Goal: Information Seeking & Learning: Check status

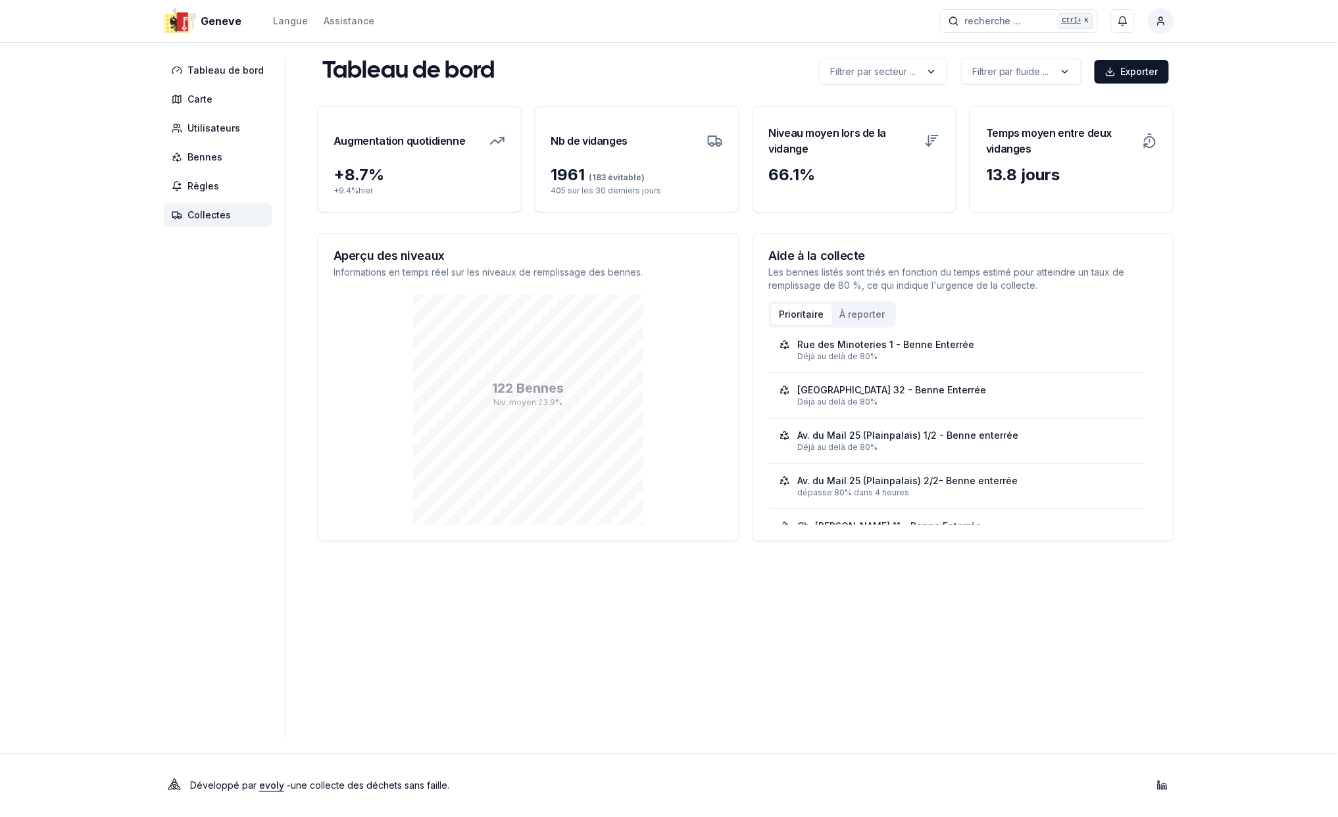
click at [212, 211] on span "Collectes" at bounding box center [209, 215] width 43 height 13
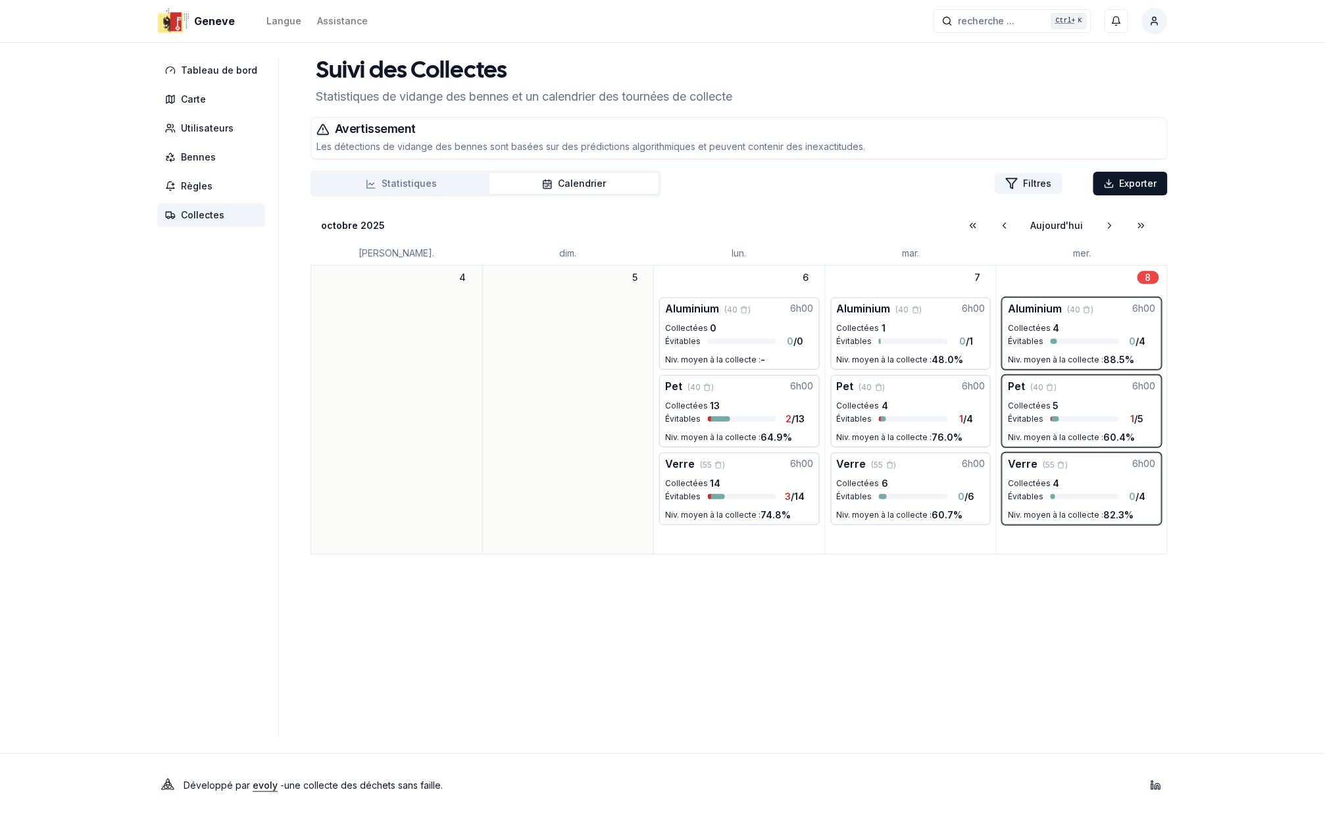
click at [418, 185] on button "Statistiques" at bounding box center [401, 183] width 176 height 21
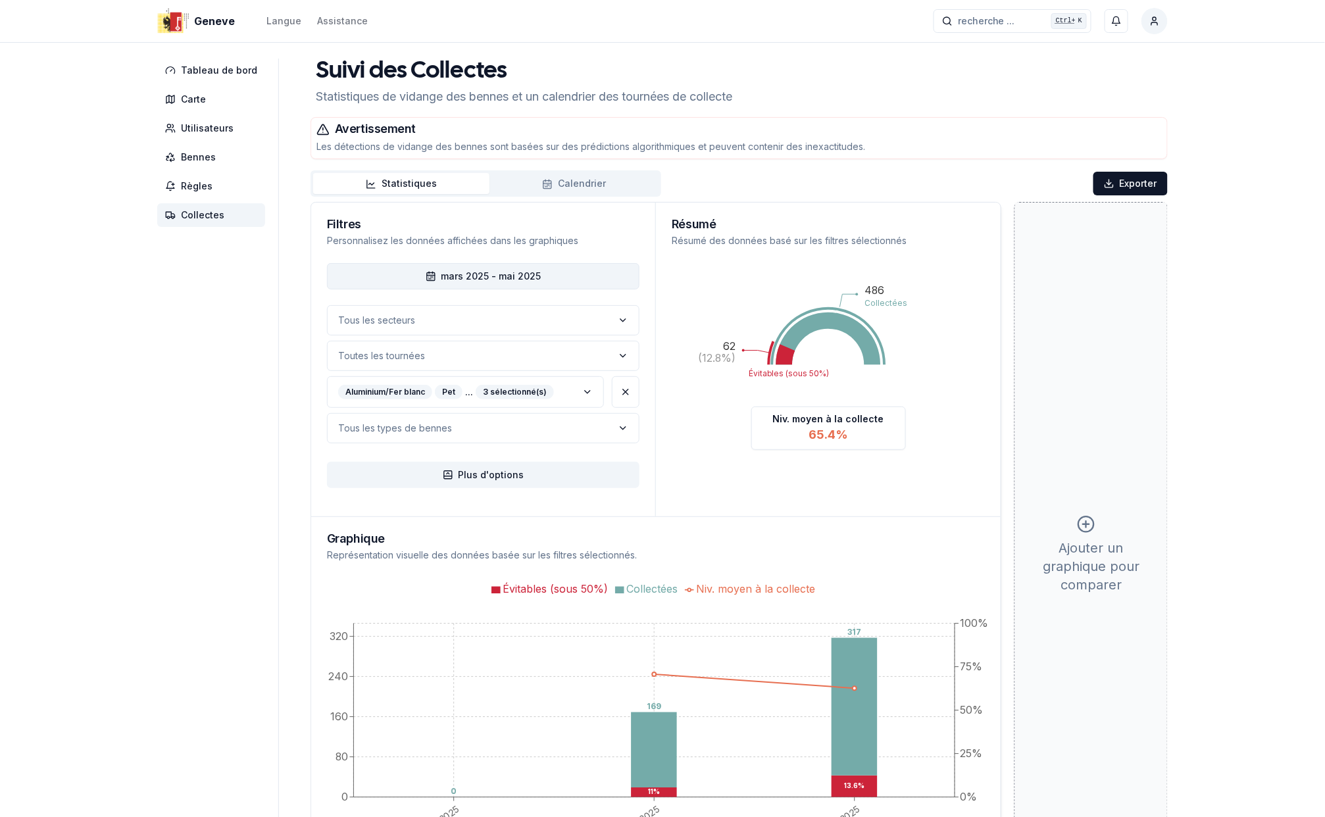
click at [495, 276] on button "mars 2025 - mai 2025" at bounding box center [483, 276] width 313 height 26
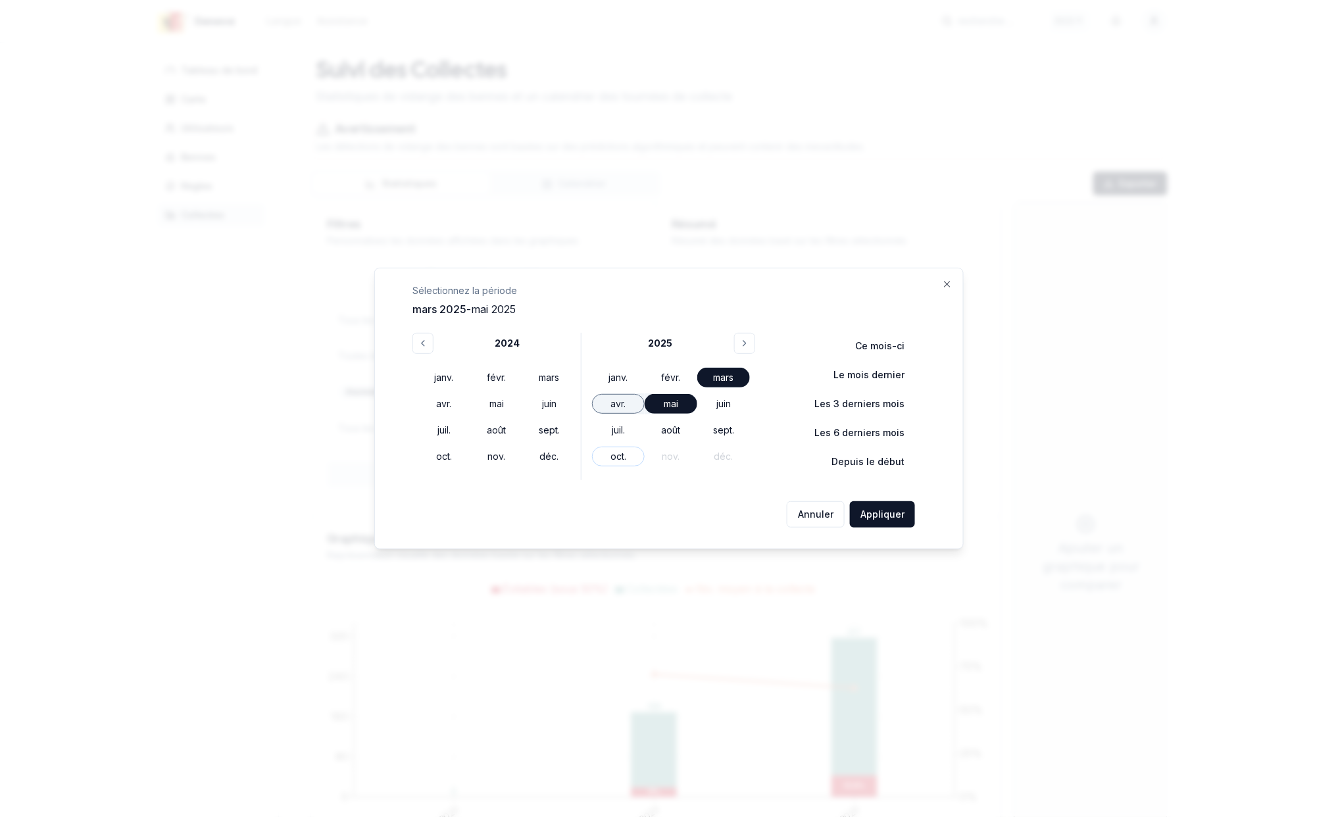
click at [617, 399] on div "avr." at bounding box center [618, 404] width 53 height 20
click at [621, 462] on div "oct." at bounding box center [618, 457] width 53 height 20
click at [874, 515] on button "Appliquer" at bounding box center [882, 514] width 65 height 26
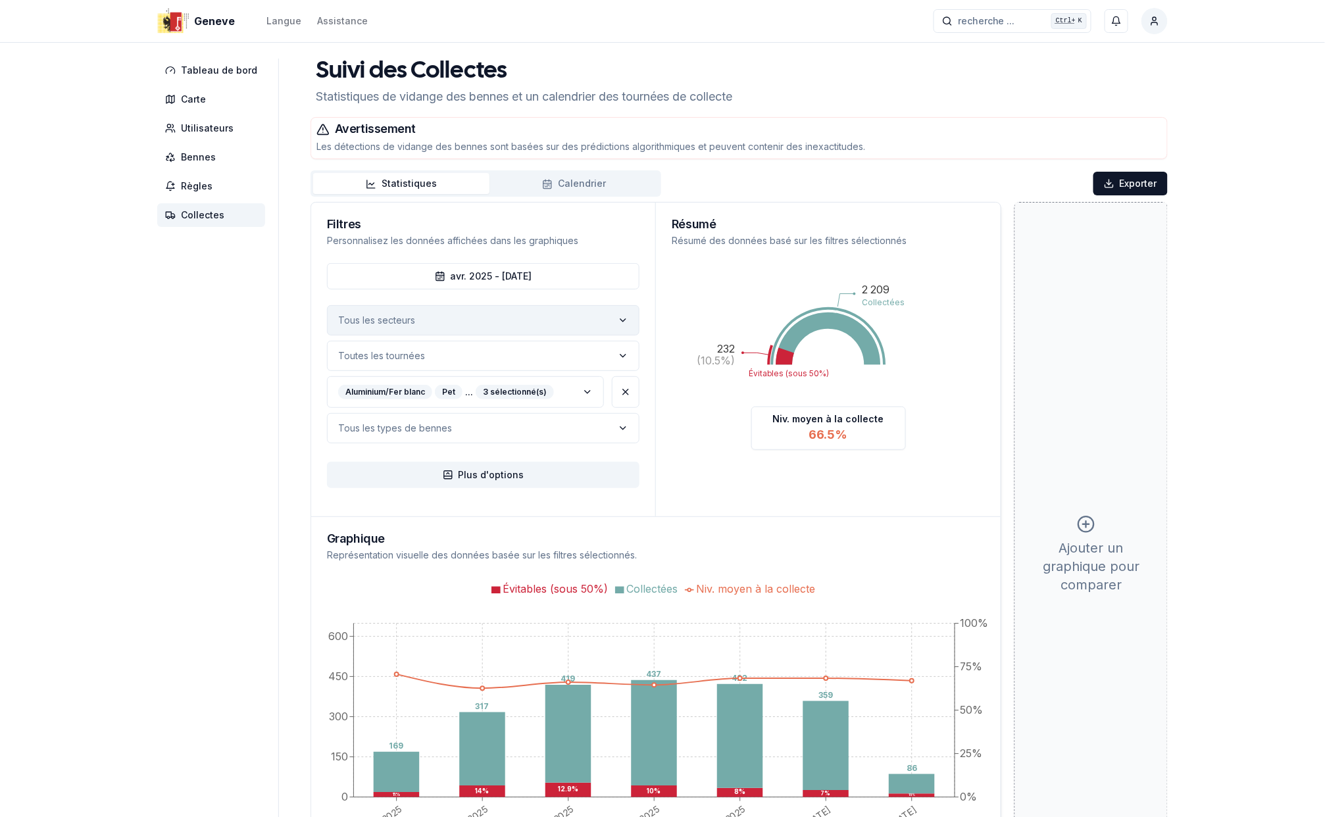
click at [618, 322] on icon "label" at bounding box center [623, 320] width 11 height 11
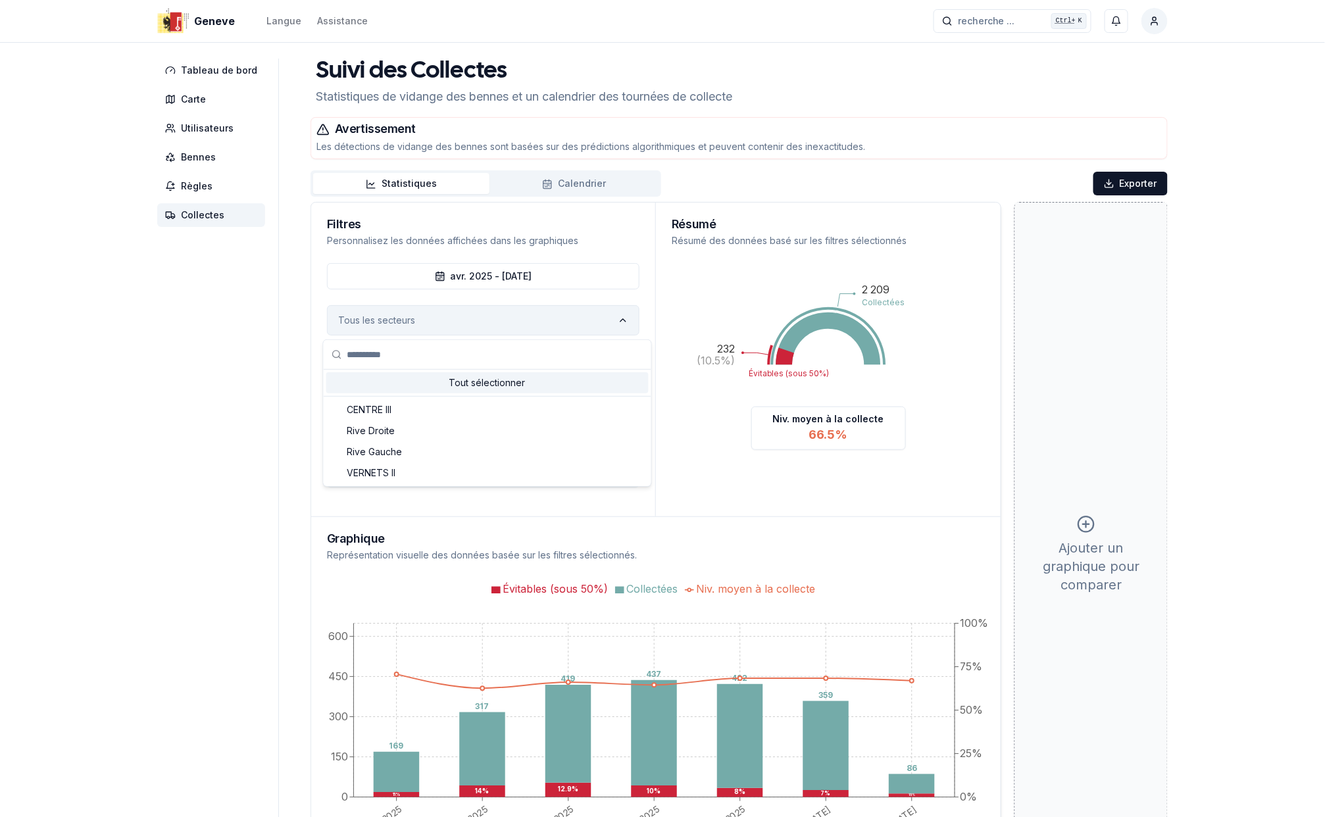
click at [619, 322] on icon "label" at bounding box center [623, 320] width 11 height 11
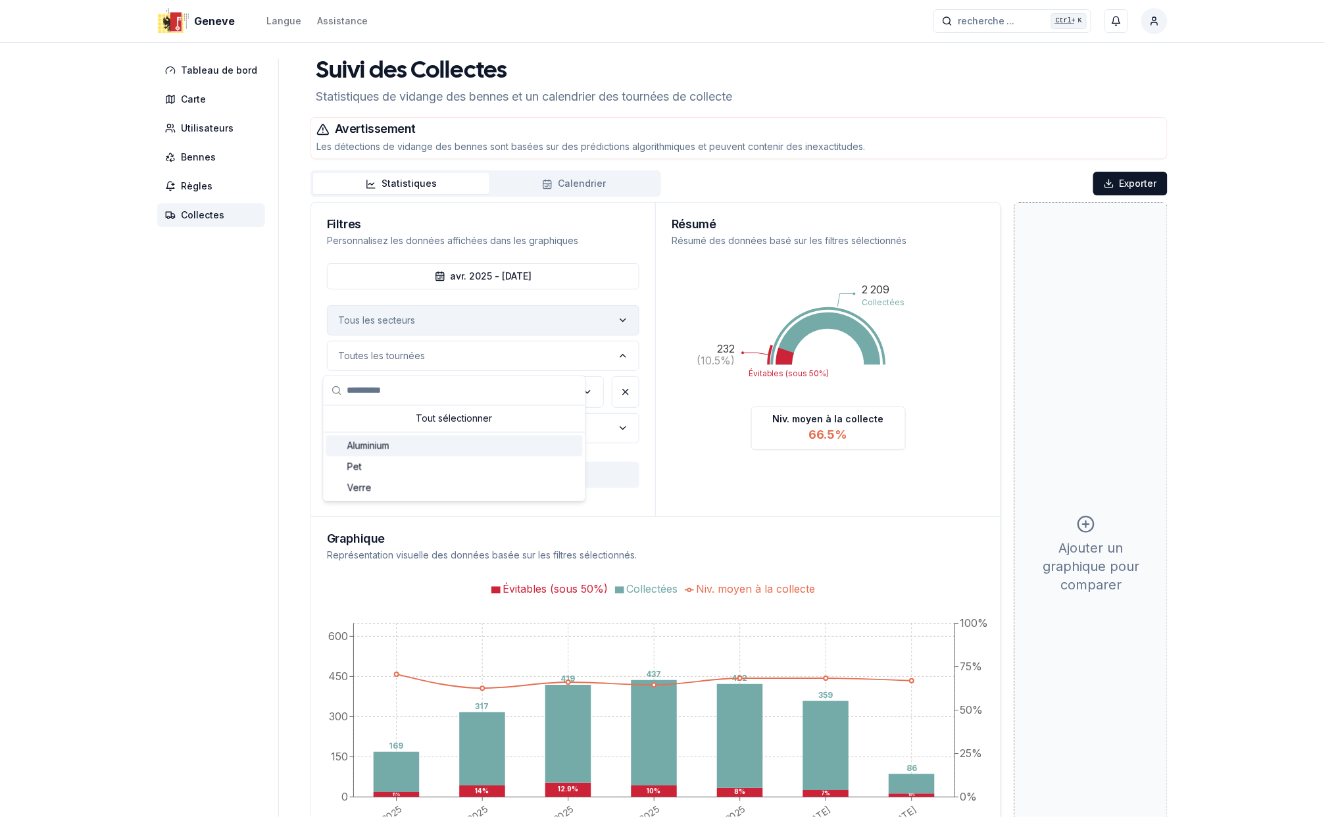
click at [438, 443] on div "Aluminium" at bounding box center [454, 446] width 257 height 21
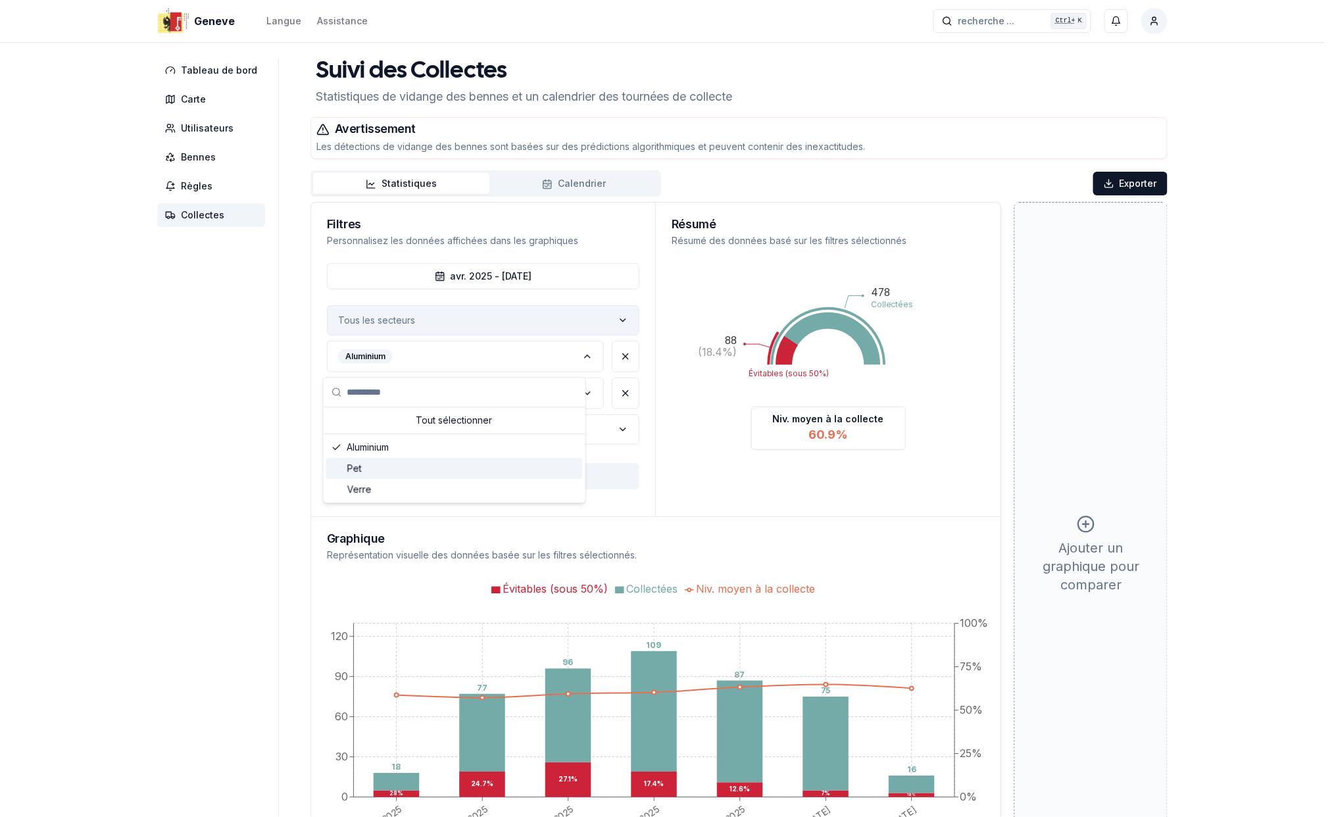
click at [356, 468] on span "Pet" at bounding box center [354, 468] width 14 height 13
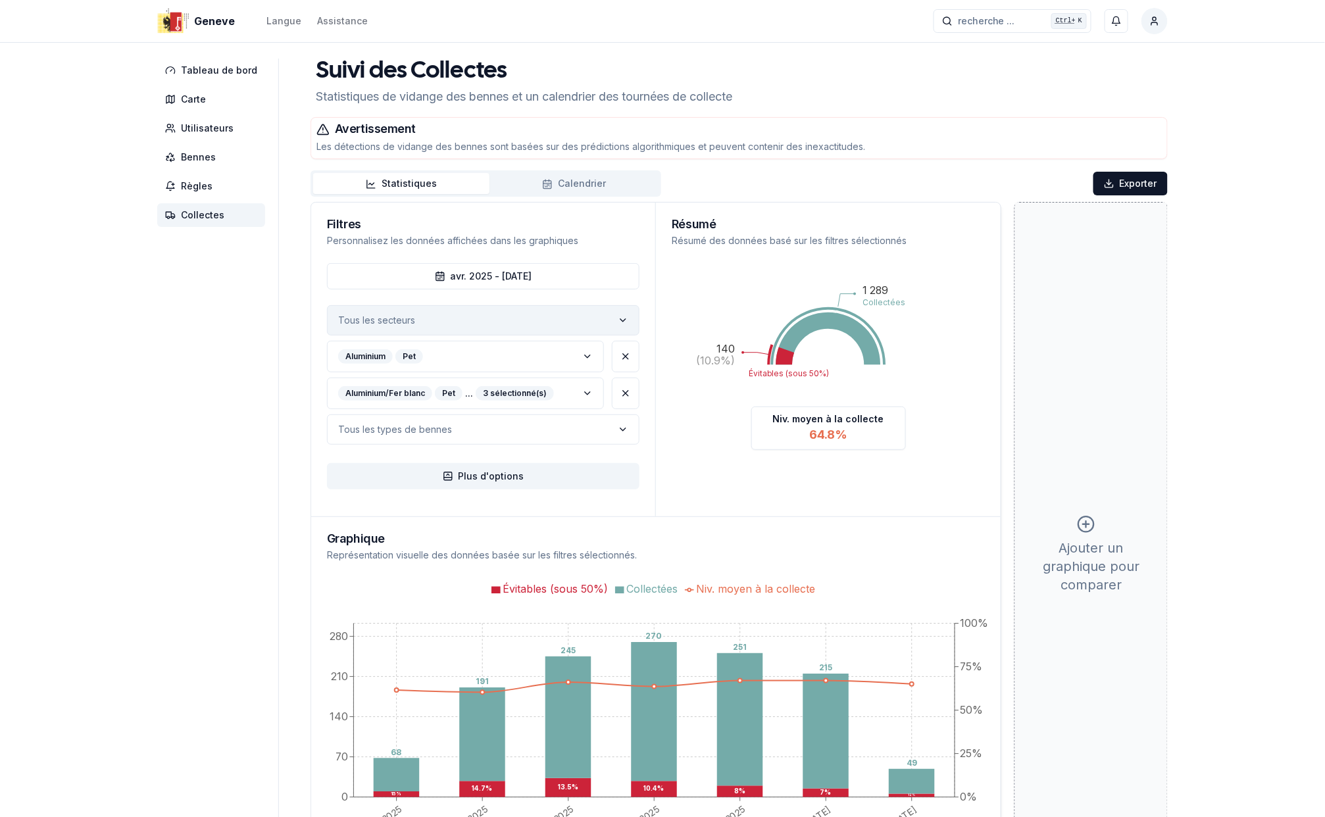
drag, startPoint x: 1270, startPoint y: 572, endPoint x: 1337, endPoint y: 814, distance: 251.3
click at [1317, 817] on html "Geneve Langue Assistance recherche ... recherche ... Ctrl+ K Schemel Ulrich Tab…" at bounding box center [662, 493] width 1325 height 987
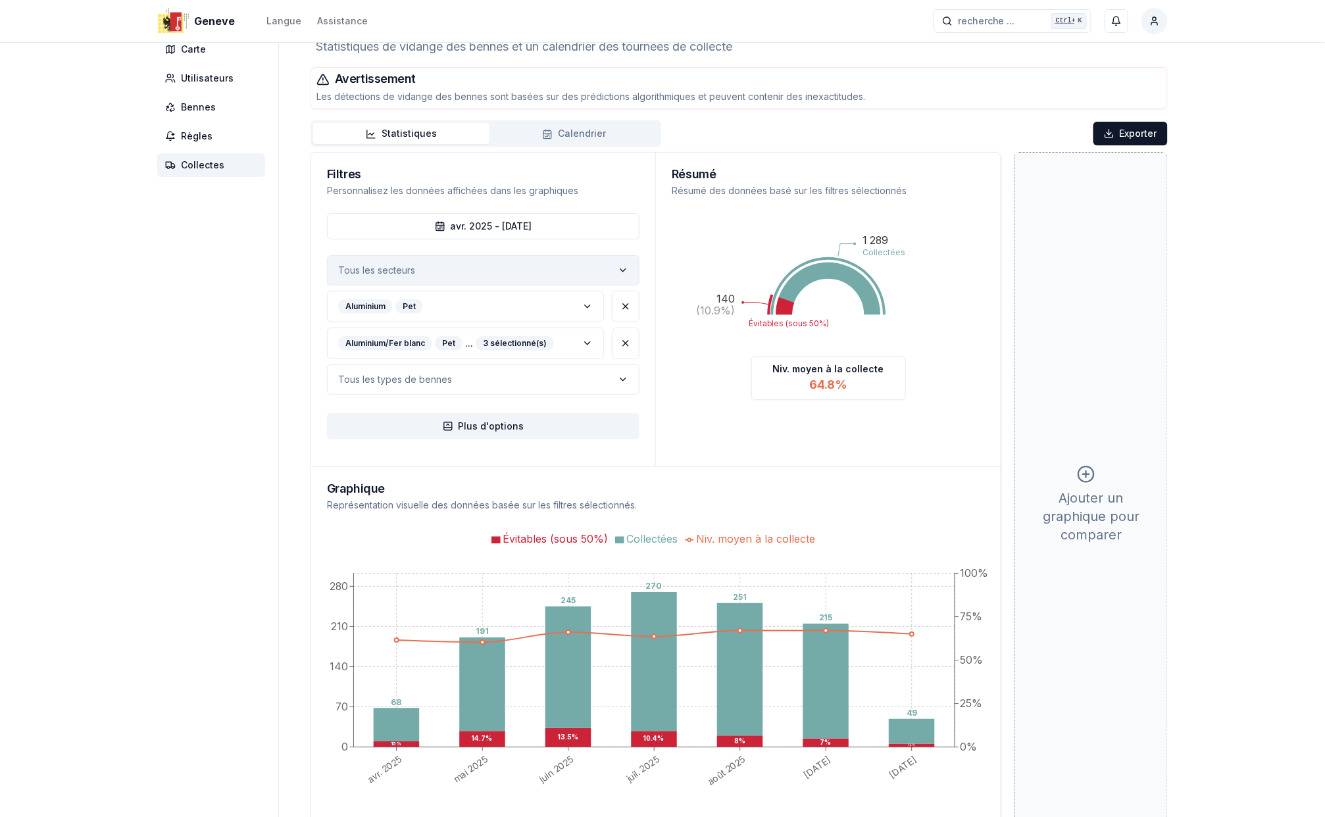
scroll to position [53, 0]
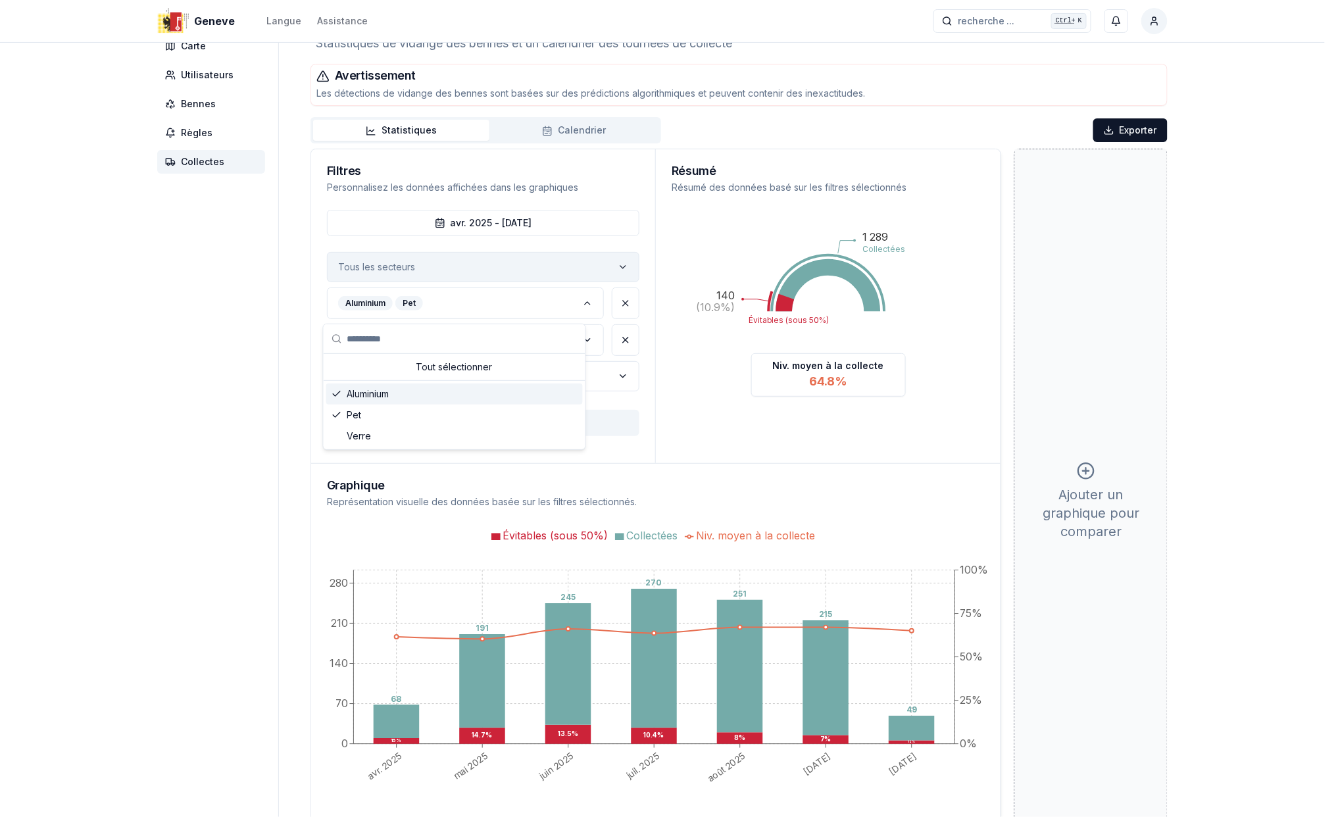
click at [345, 393] on div "Aluminium" at bounding box center [454, 394] width 257 height 21
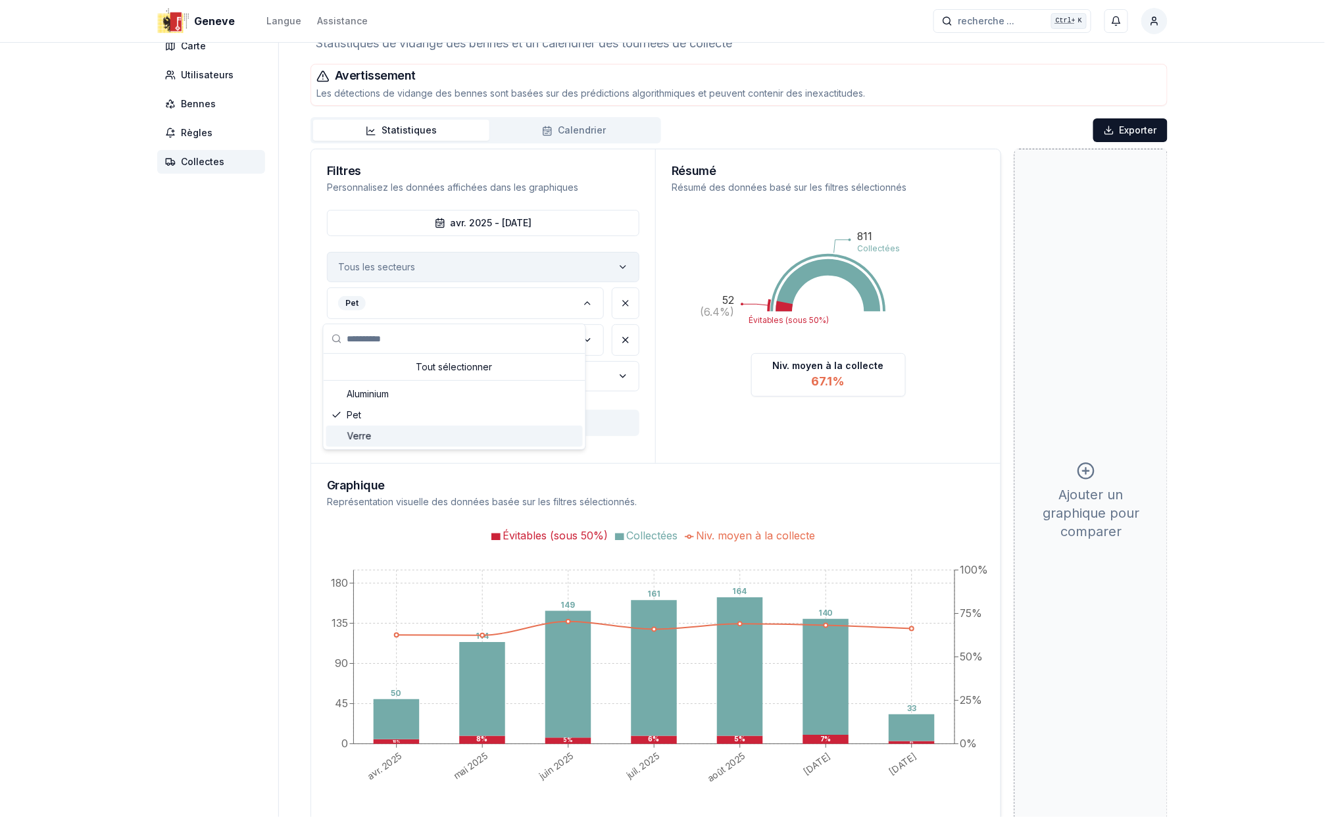
click at [343, 437] on div "Verre" at bounding box center [454, 436] width 257 height 21
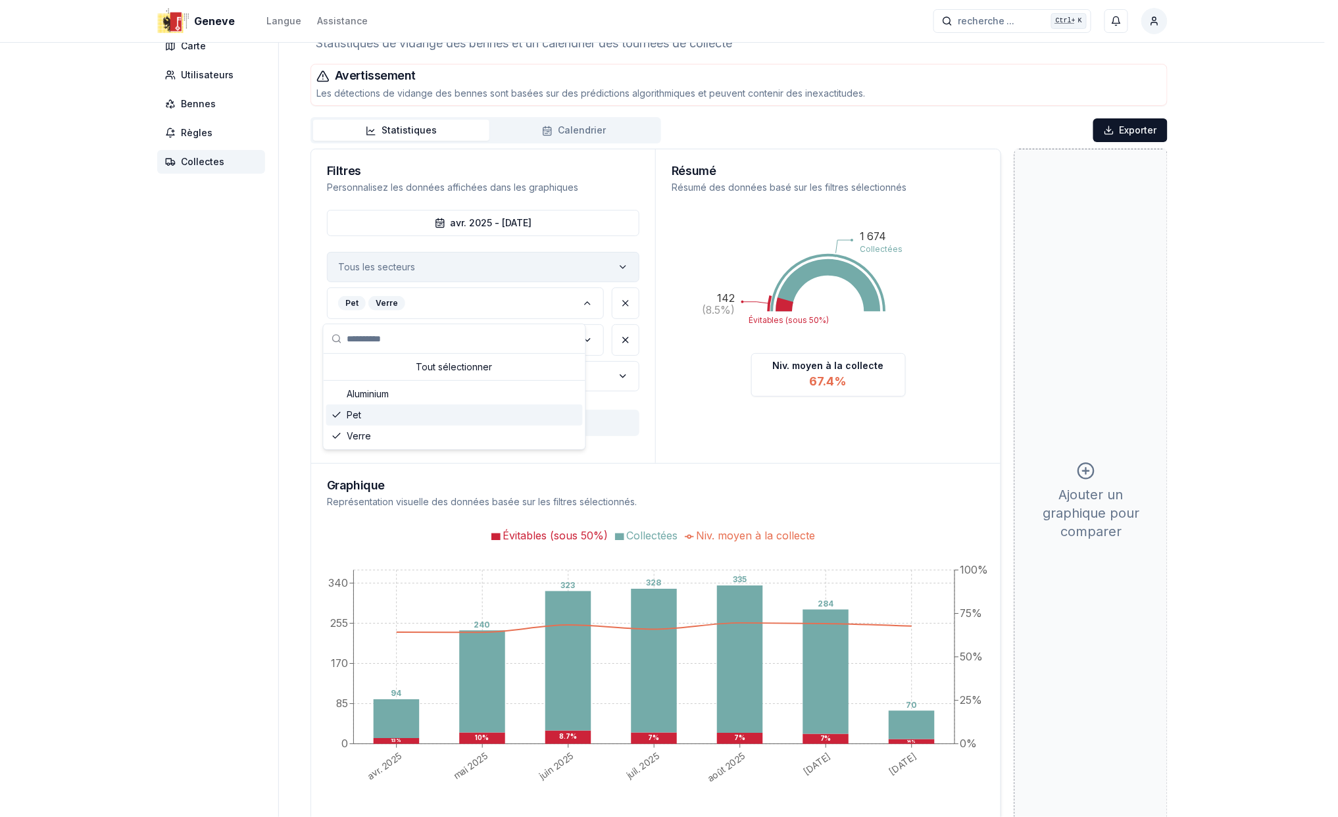
click at [336, 415] on icon "Suggestions" at bounding box center [337, 415] width 11 height 11
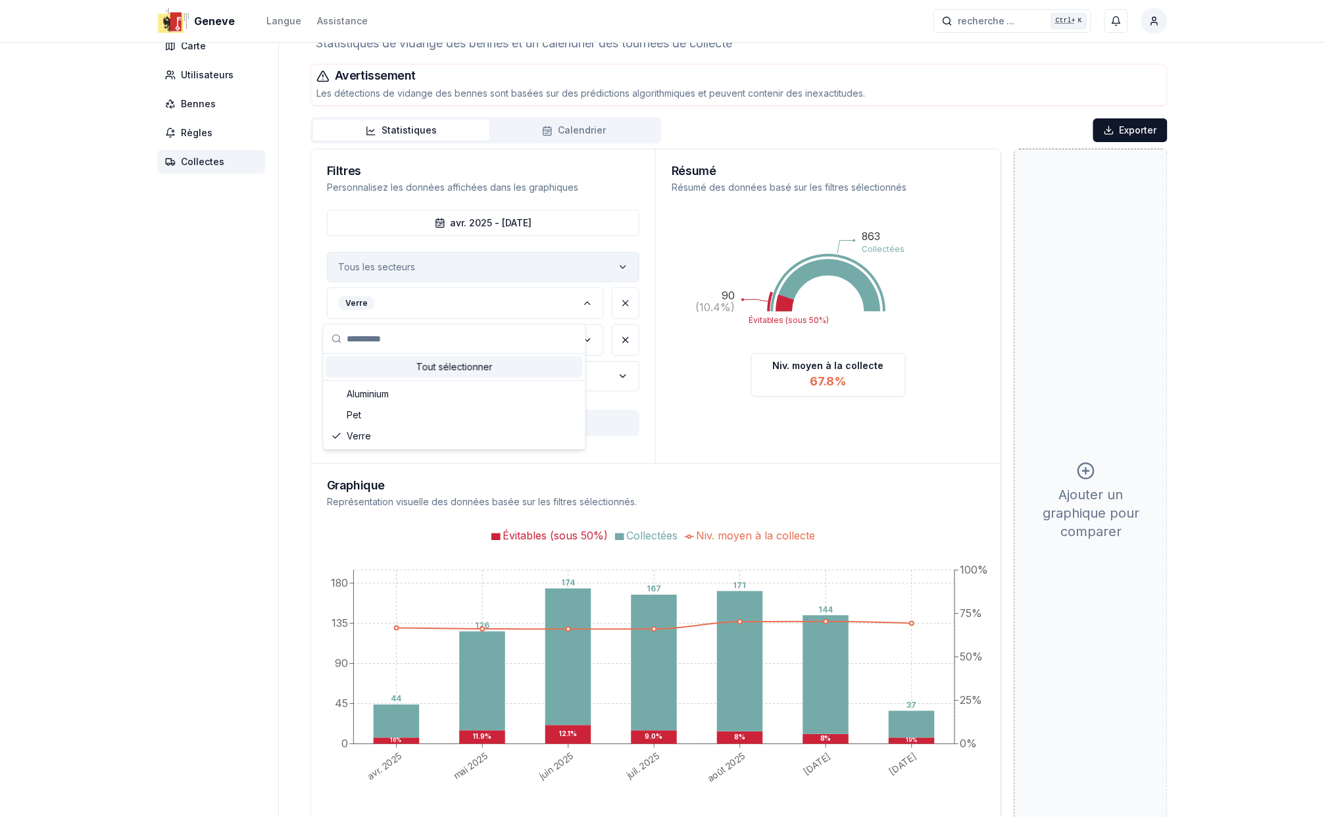
click at [619, 303] on html "Geneve Langue Assistance recherche ... recherche ... Ctrl+ K Schemel Ulrich Tab…" at bounding box center [669, 440] width 1338 height 987
click at [334, 435] on icon "Suggestions" at bounding box center [337, 436] width 11 height 11
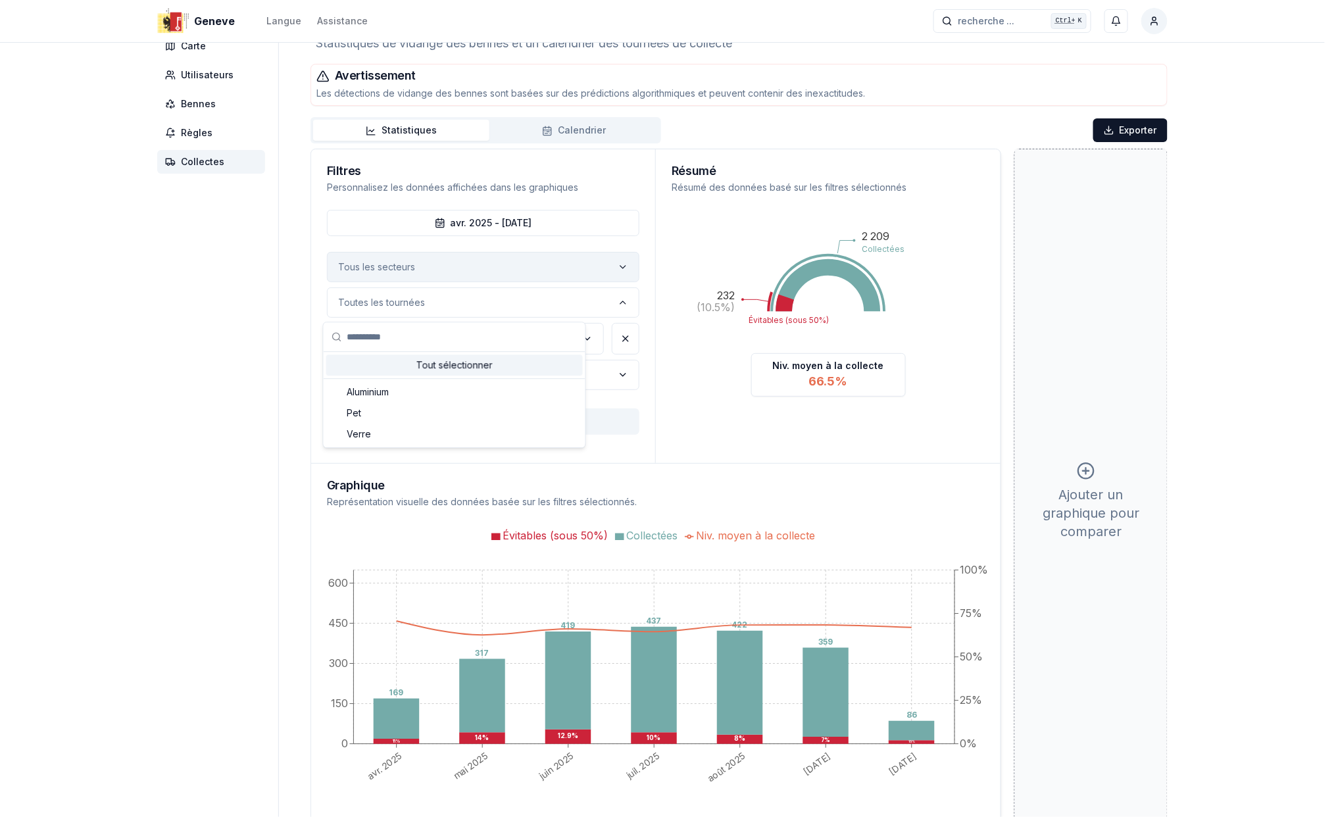
click at [640, 305] on html "Geneve Langue Assistance recherche ... recherche ... Ctrl+ K Schemel Ulrich Tab…" at bounding box center [669, 440] width 1338 height 987
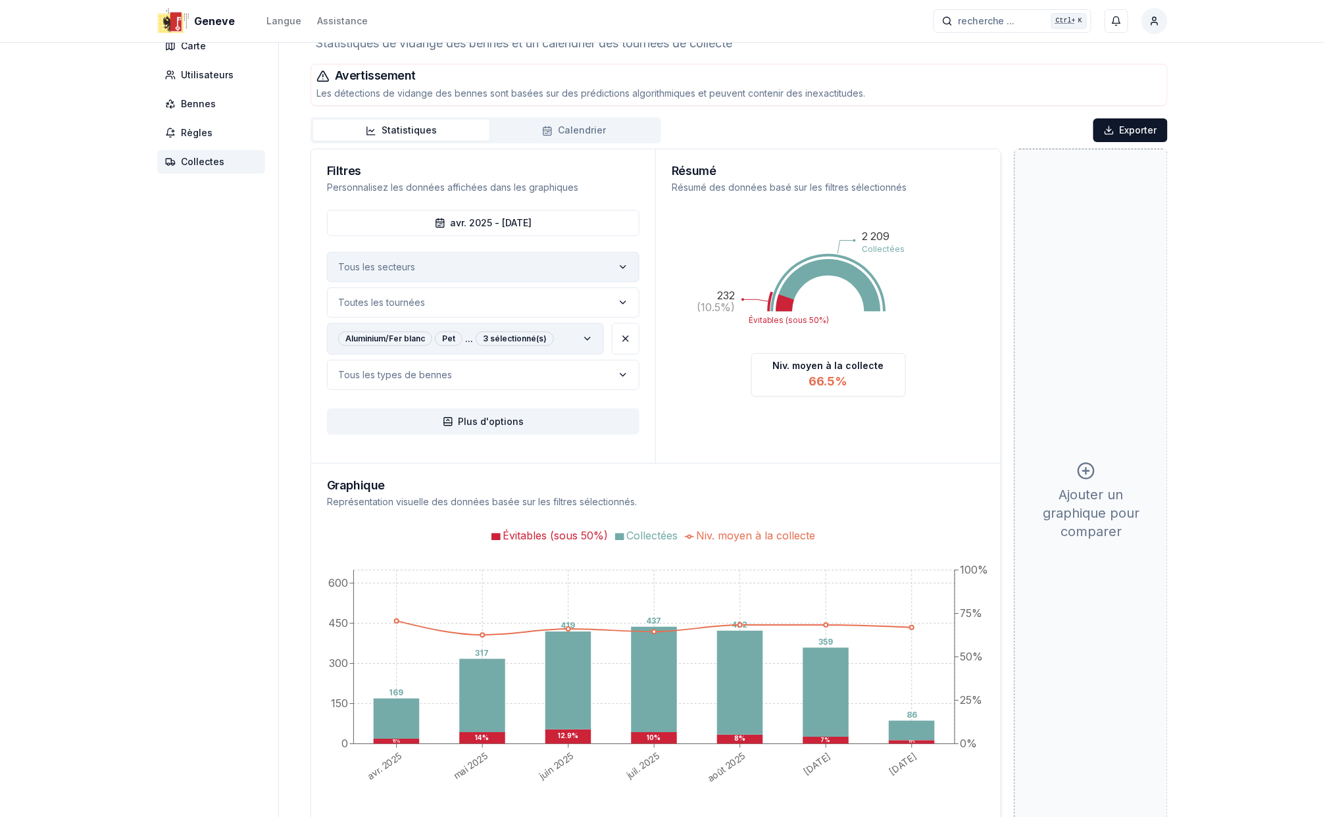
click at [587, 341] on icon "label" at bounding box center [587, 339] width 11 height 11
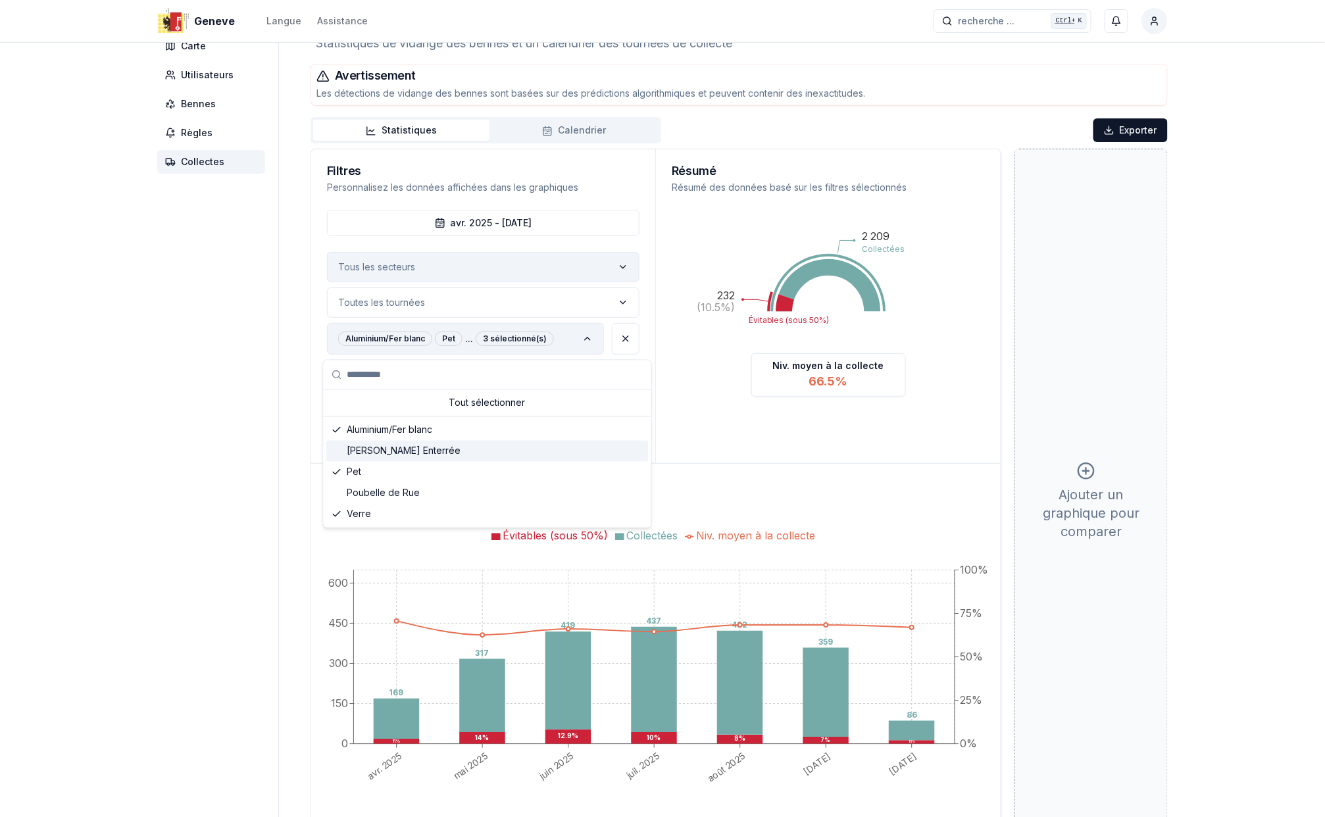
click at [345, 451] on div "Benne Enterrée" at bounding box center [487, 451] width 322 height 21
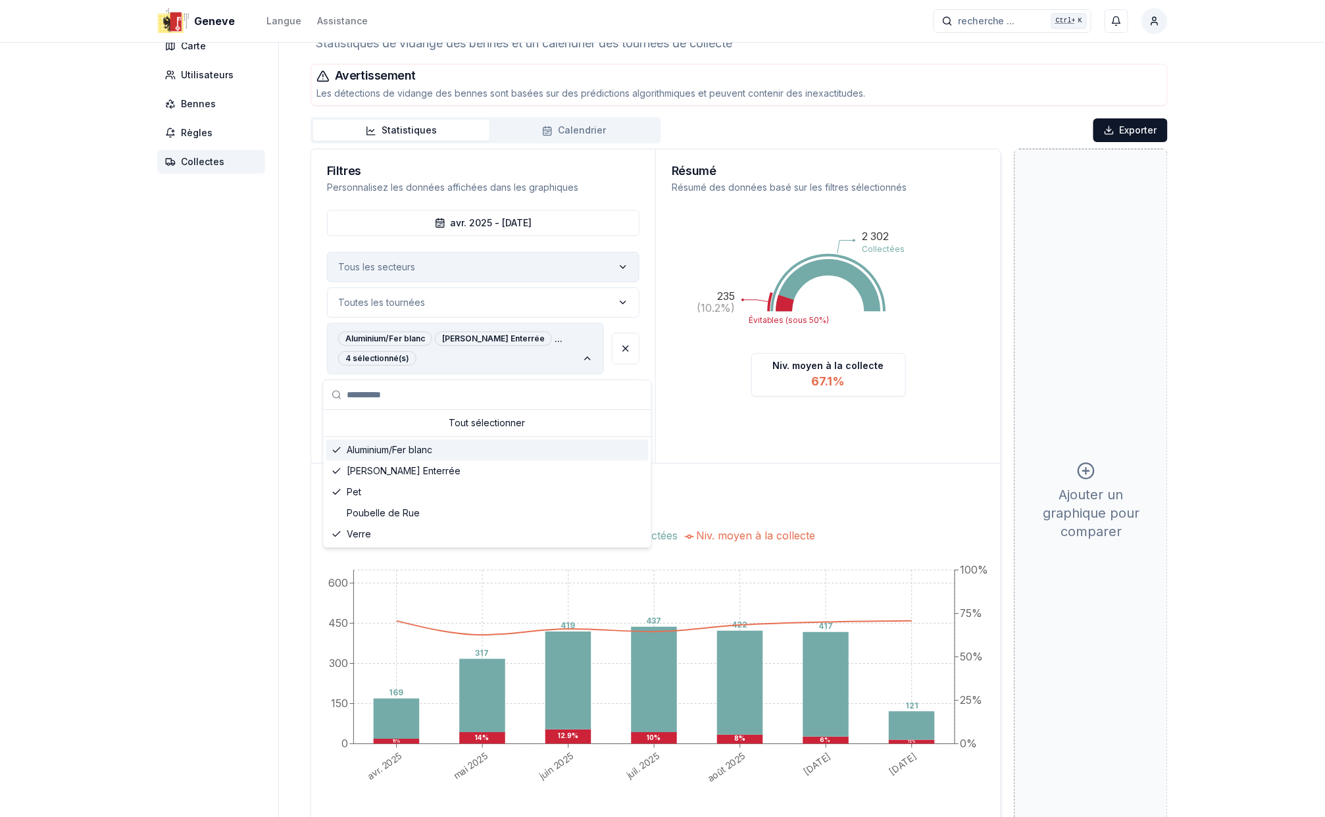
click at [342, 447] on div "Aluminium/Fer blanc" at bounding box center [487, 450] width 322 height 21
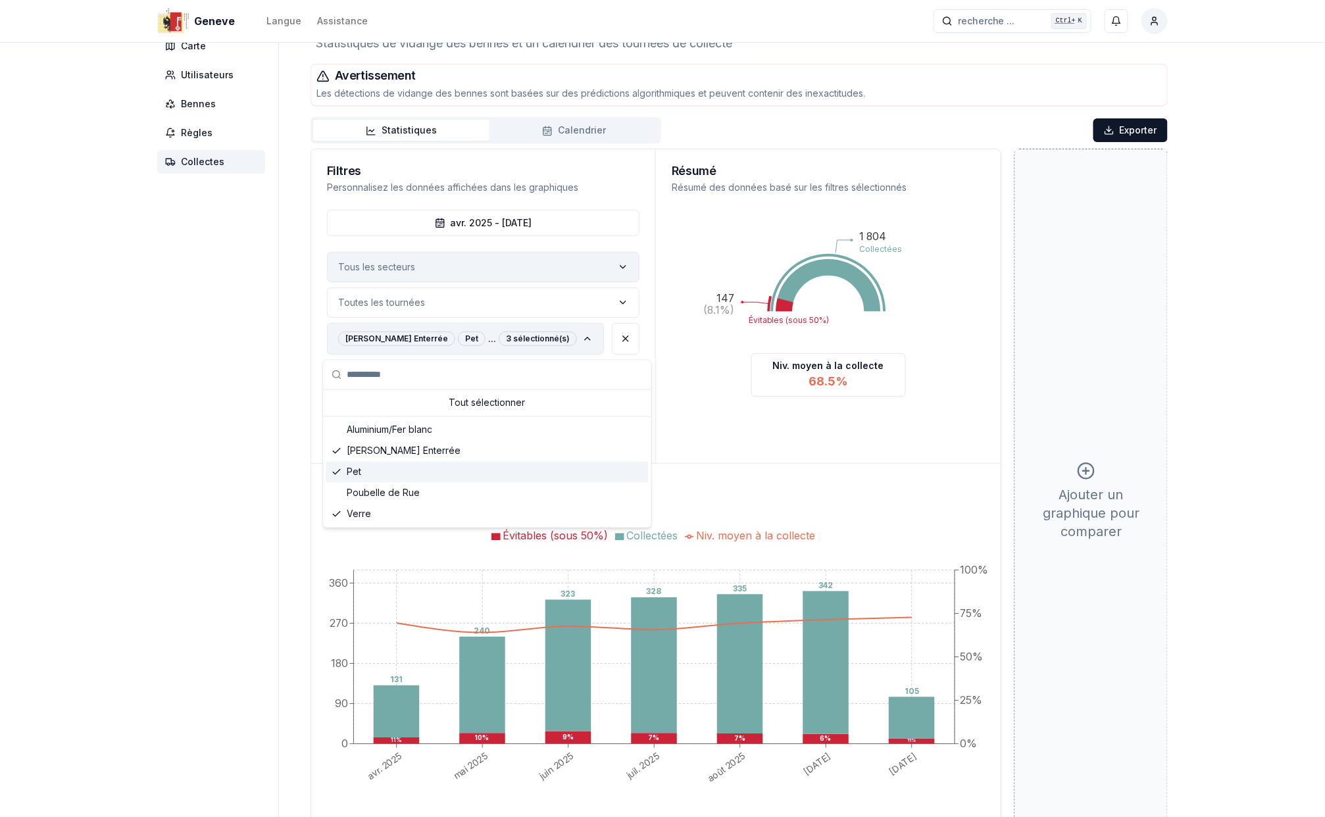
click at [334, 471] on icon "Suggestions" at bounding box center [337, 472] width 11 height 11
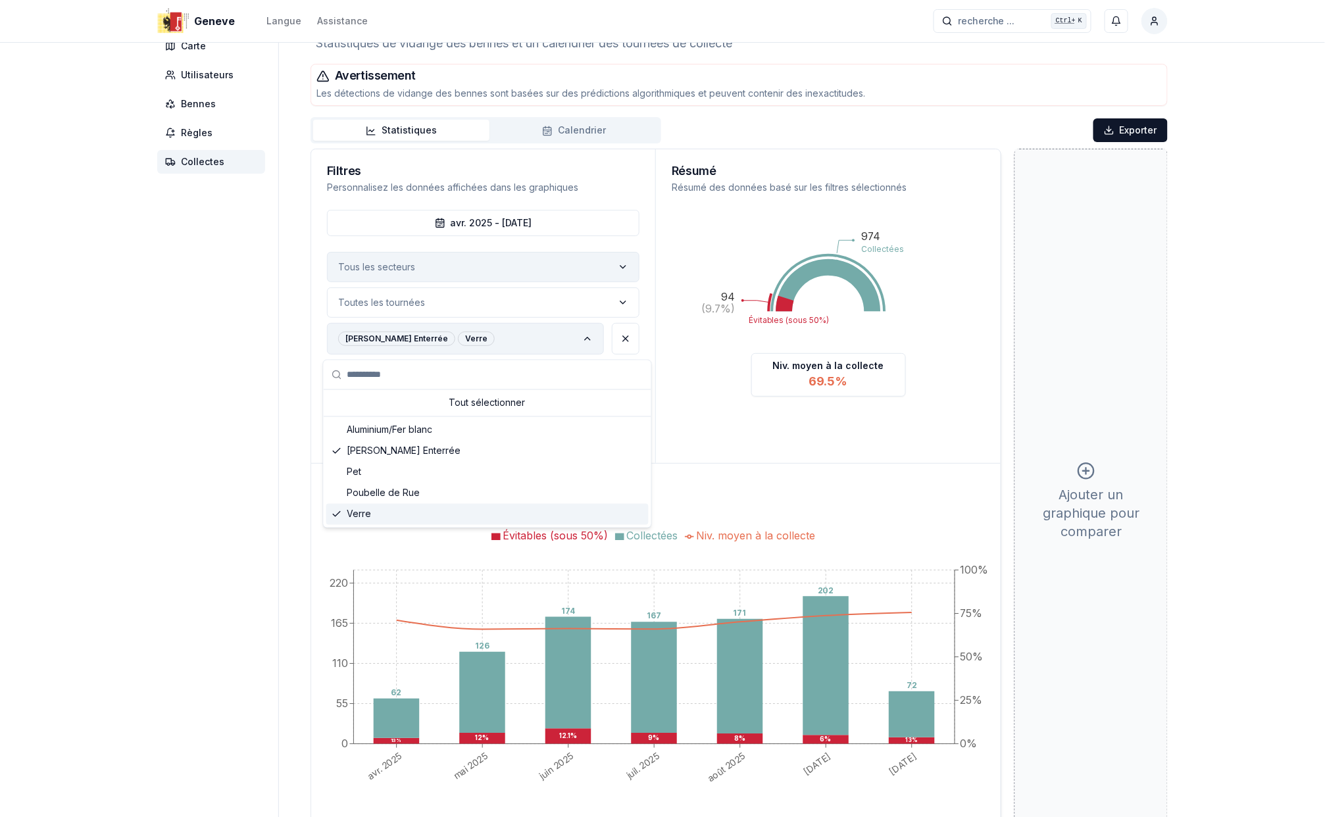
click at [333, 513] on icon "Suggestions" at bounding box center [337, 514] width 11 height 11
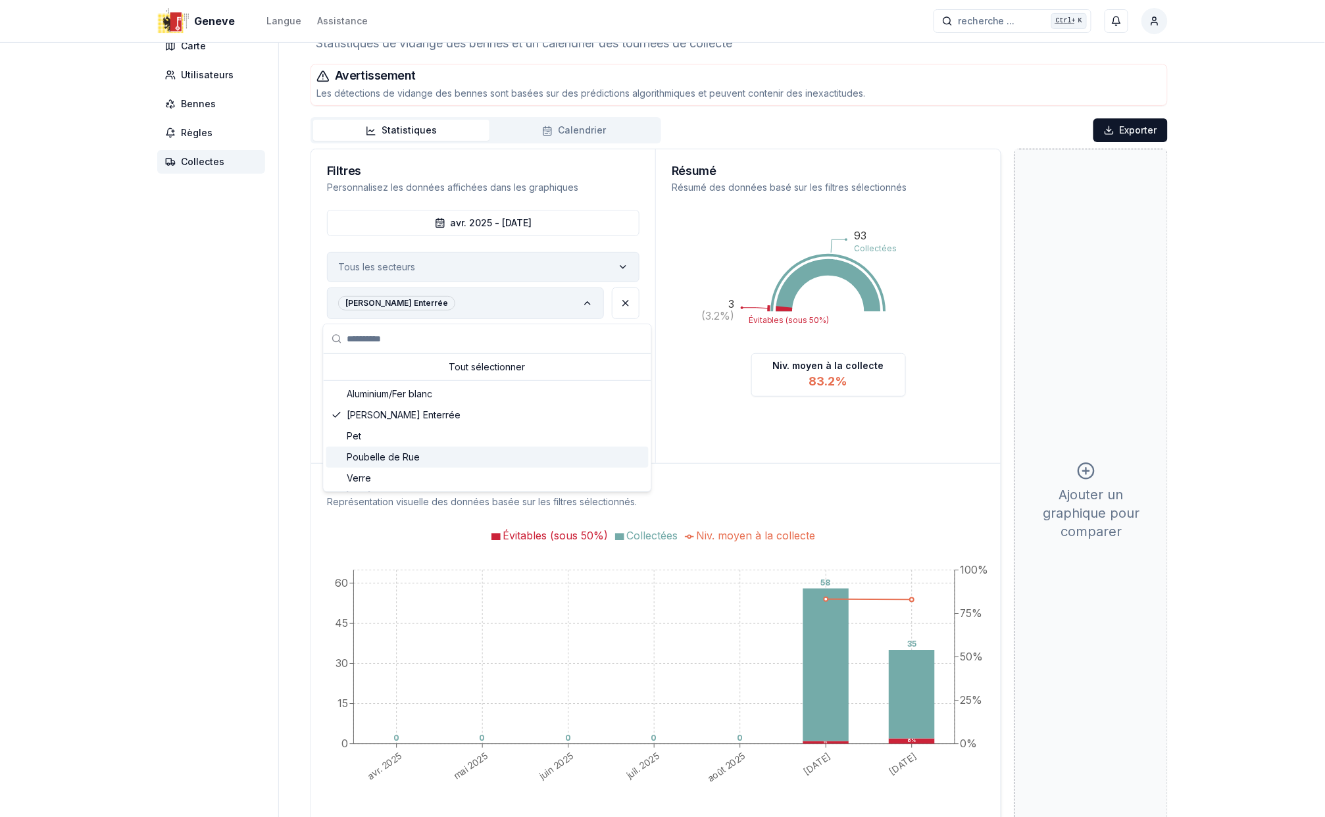
click at [374, 459] on span "Poubelle de Rue" at bounding box center [383, 457] width 73 height 13
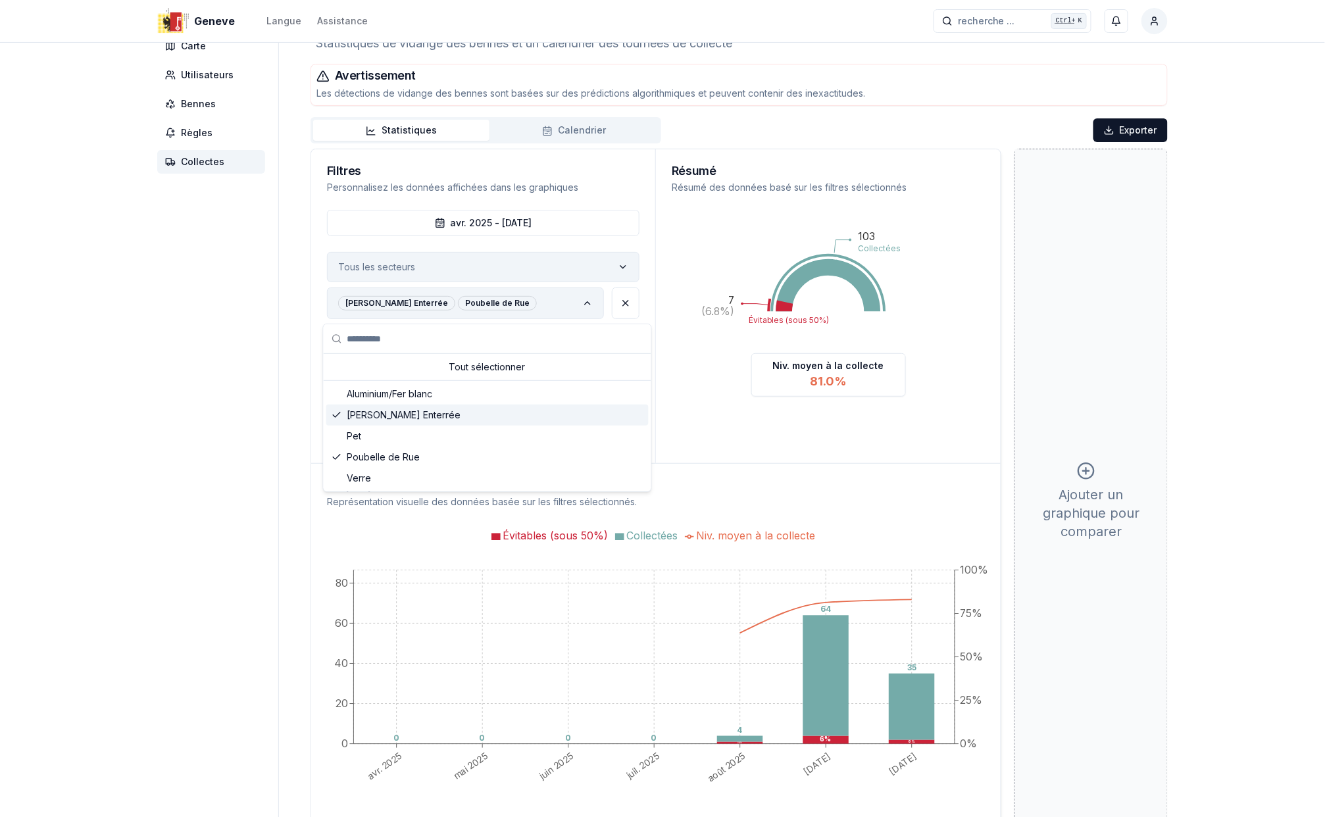
click at [336, 417] on icon "Suggestions" at bounding box center [337, 415] width 11 height 11
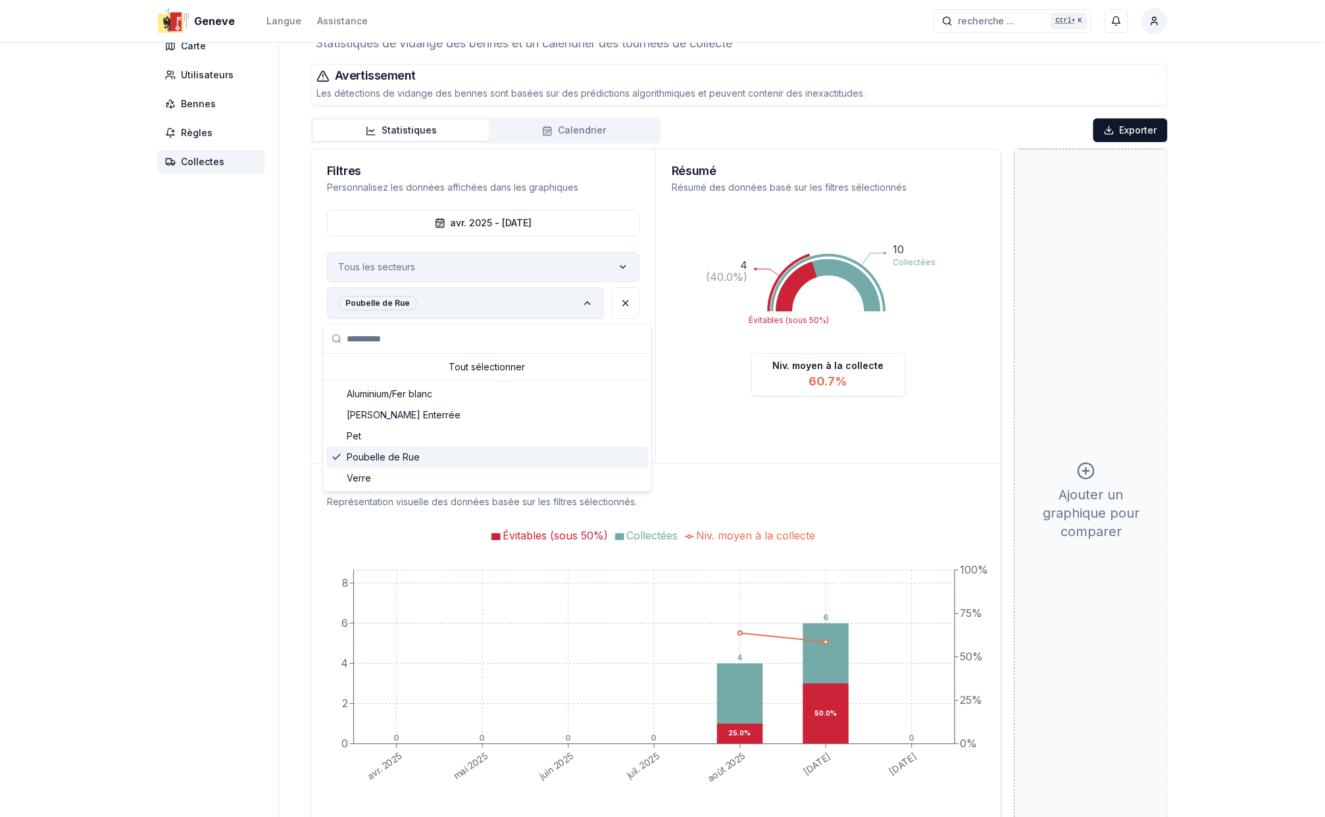
click at [336, 459] on icon "Suggestions" at bounding box center [337, 457] width 11 height 11
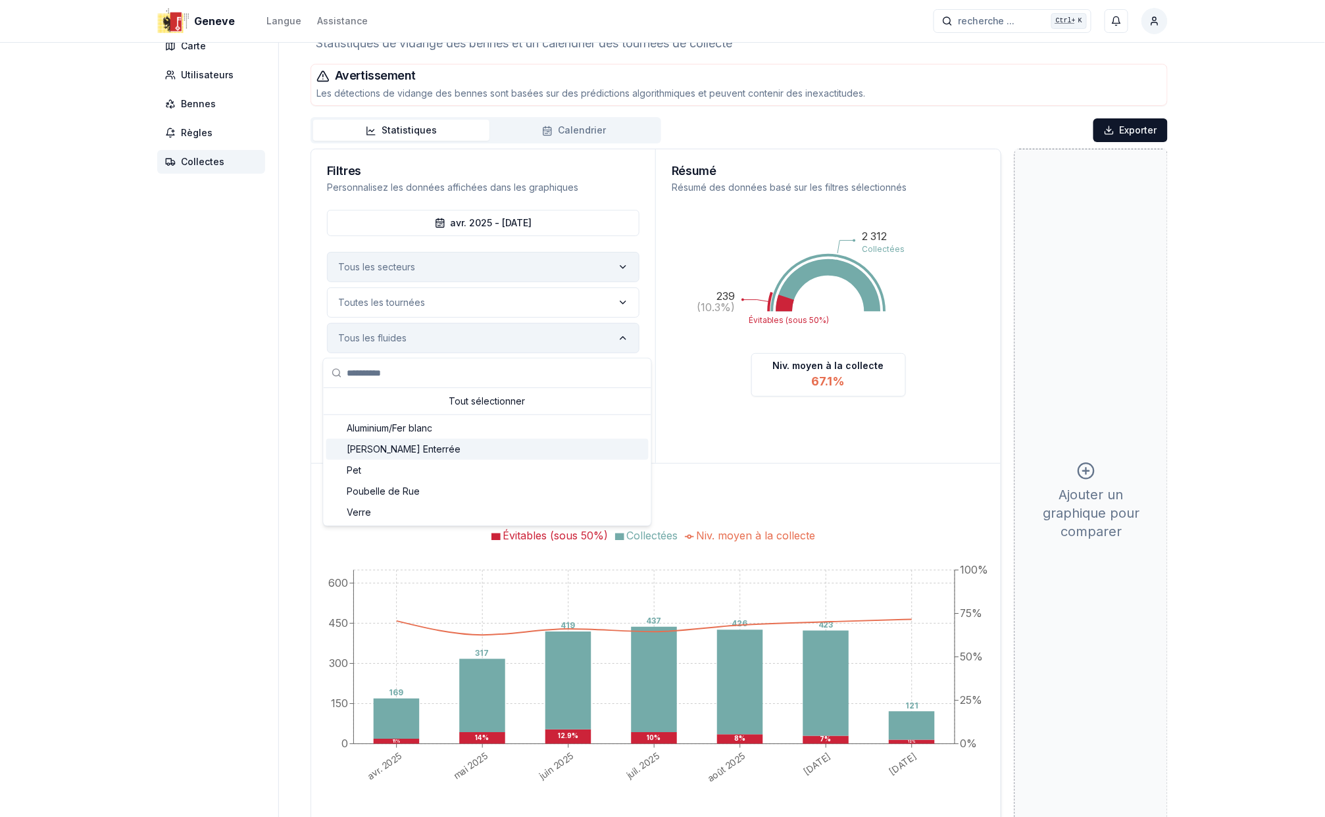
click at [75, 417] on div "Geneve Langue Assistance recherche ... recherche ... Ctrl+ K Schemel Ulrich Tab…" at bounding box center [662, 440] width 1325 height 987
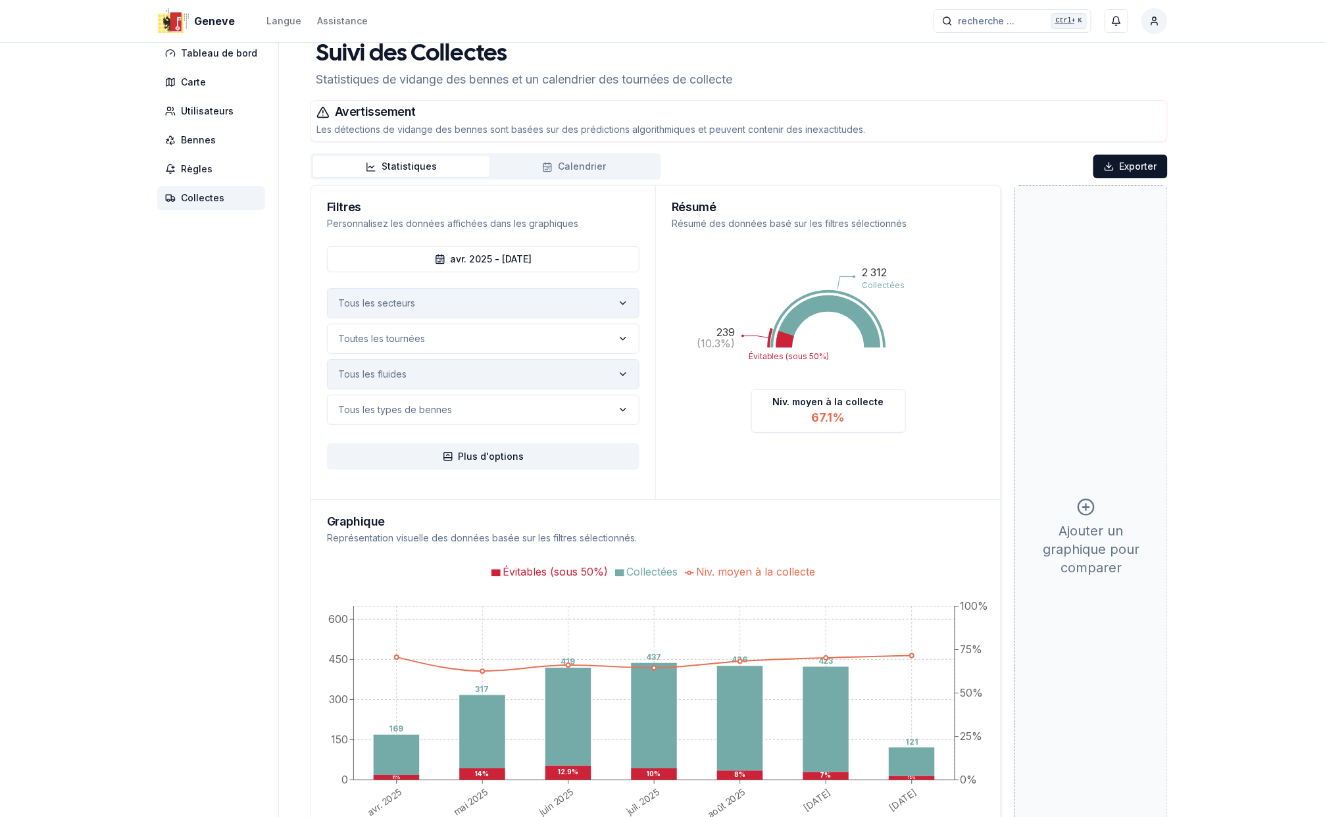
scroll to position [0, 0]
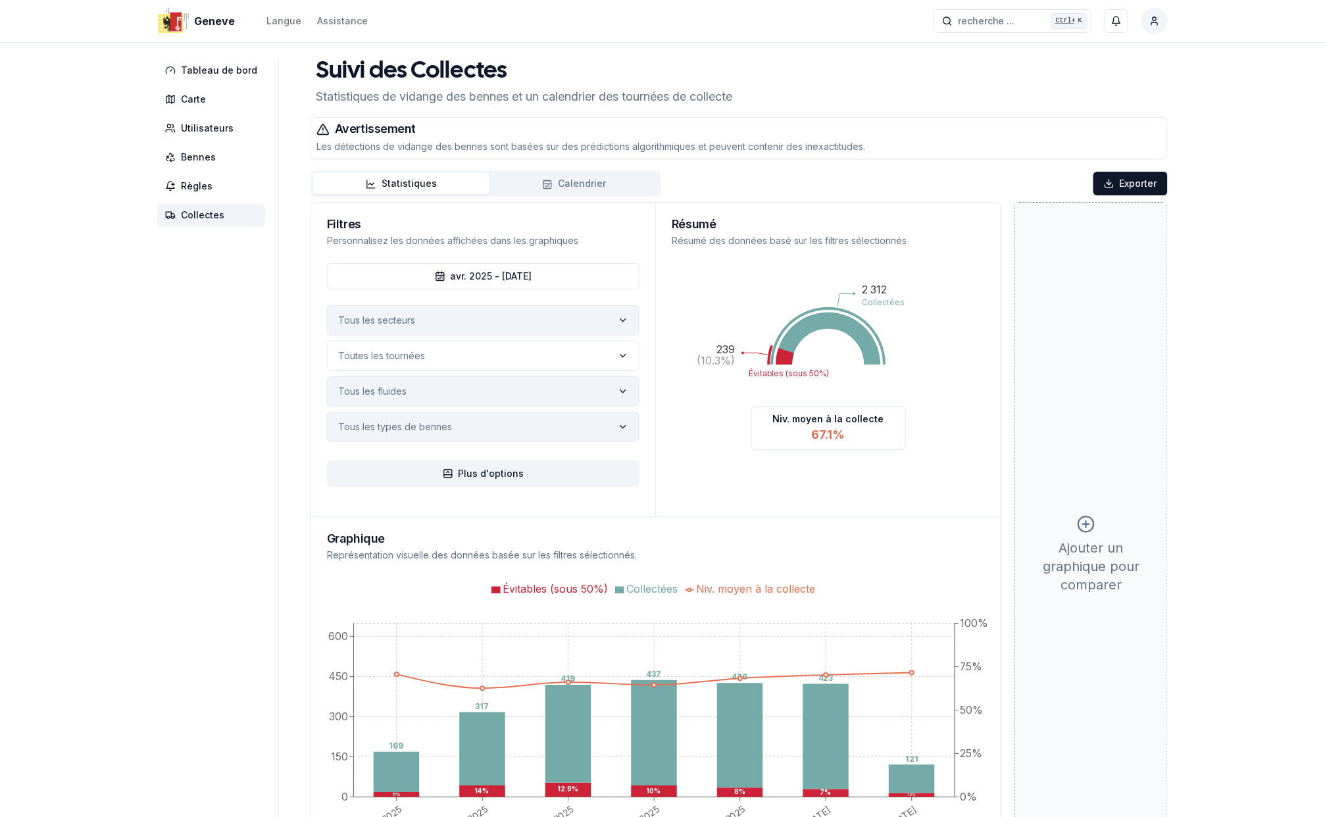
click at [622, 428] on polyline "label" at bounding box center [622, 427] width 5 height 3
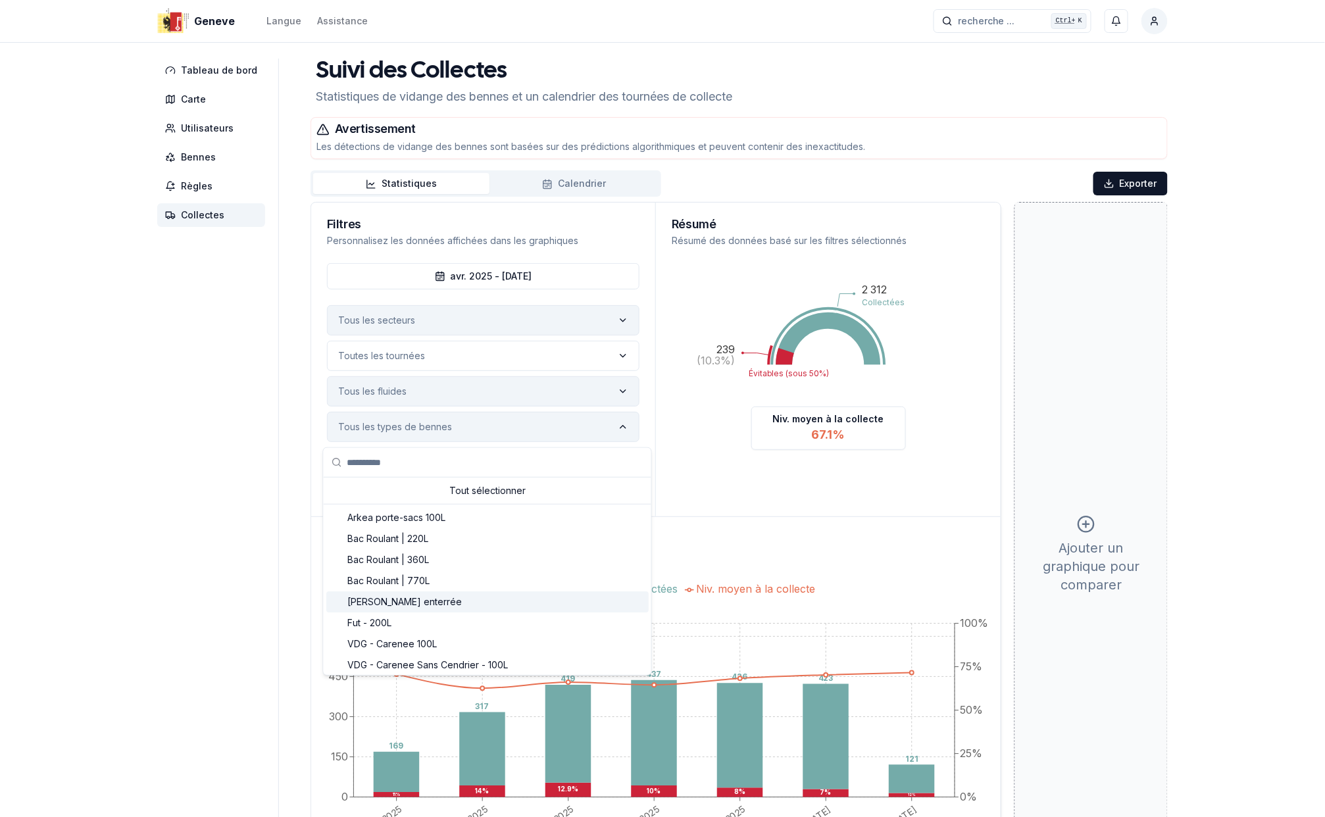
click at [371, 600] on span "Benne enterrée" at bounding box center [404, 601] width 114 height 13
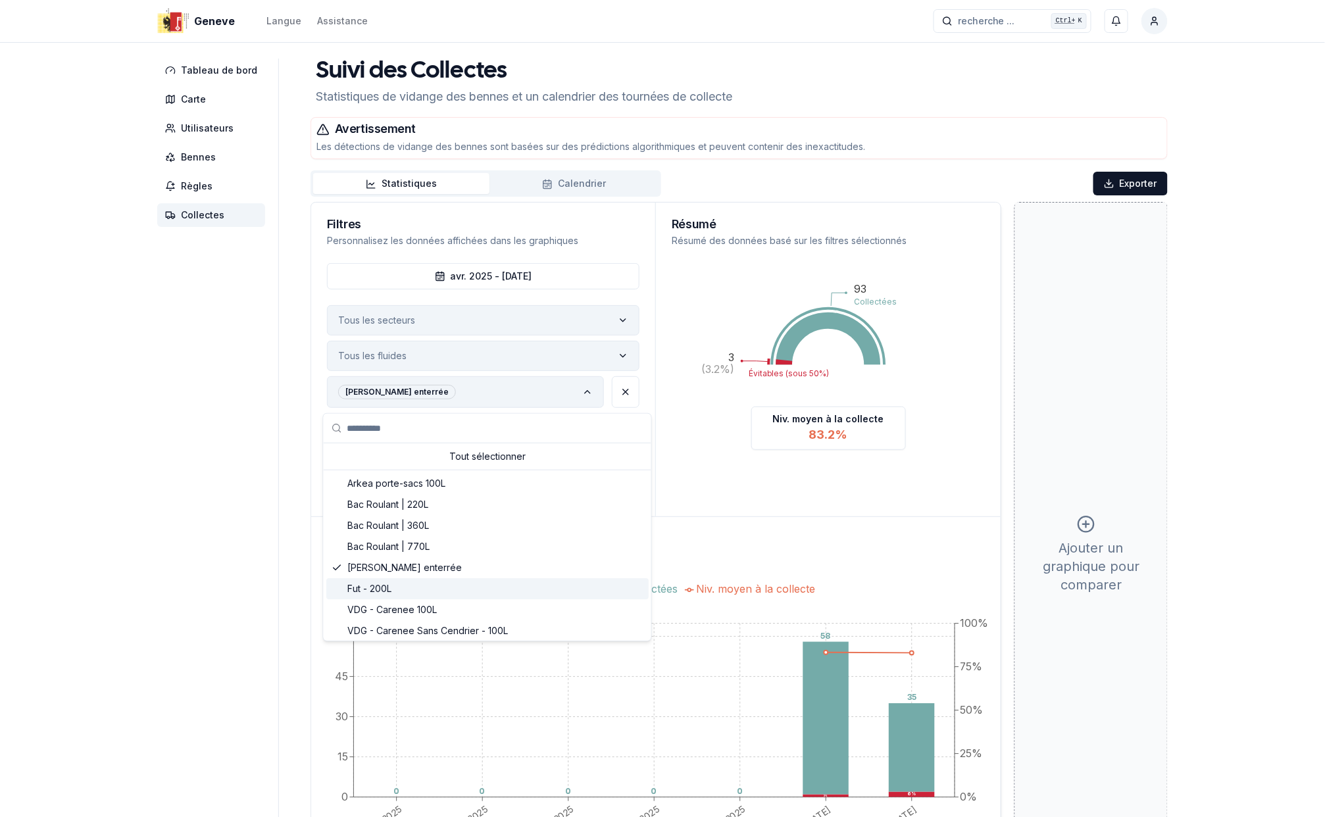
click at [347, 586] on div "Fut - 200L" at bounding box center [487, 588] width 322 height 21
click at [338, 571] on icon "Suggestions" at bounding box center [337, 568] width 11 height 11
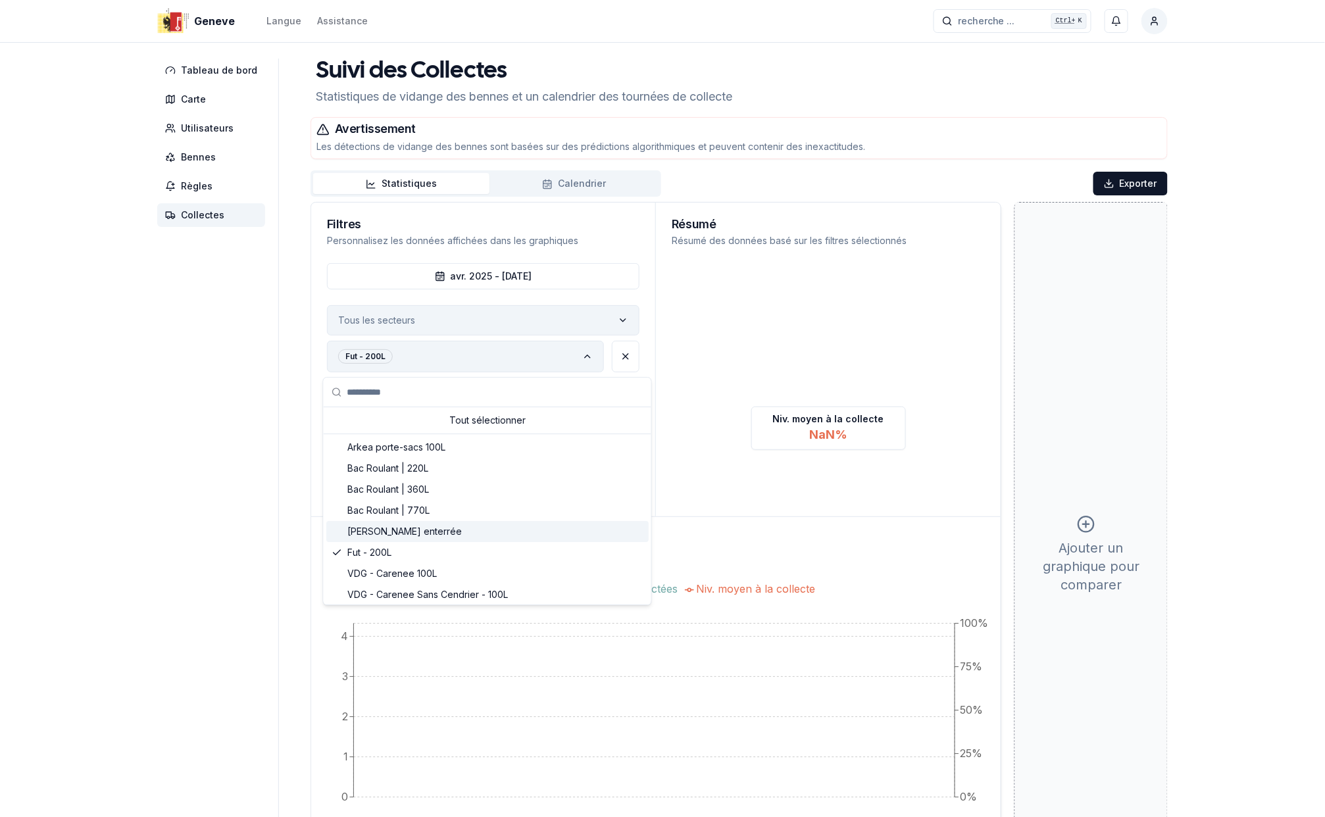
click at [338, 571] on div "Suggestions" at bounding box center [337, 574] width 11 height 11
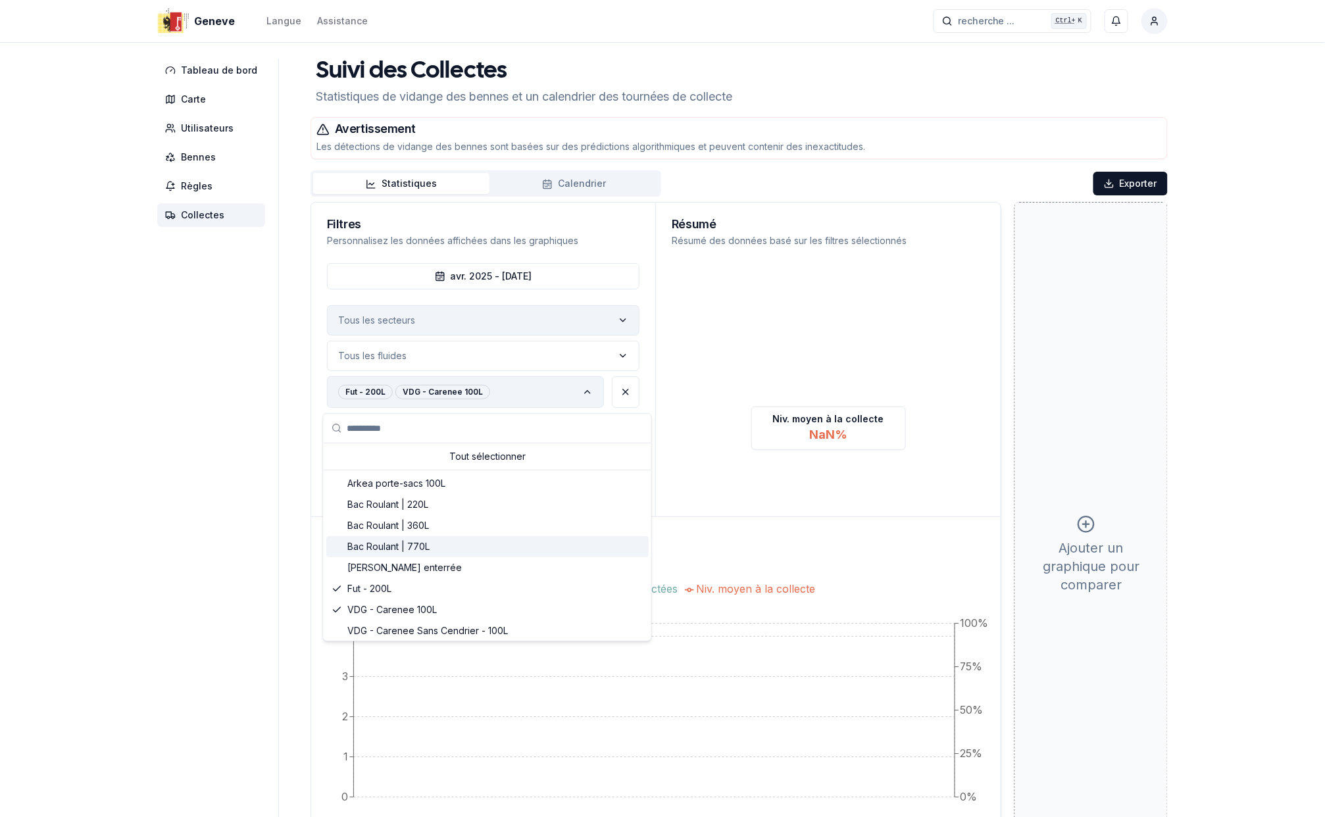
click at [343, 546] on div "Bac Roulant | 770L" at bounding box center [487, 546] width 322 height 21
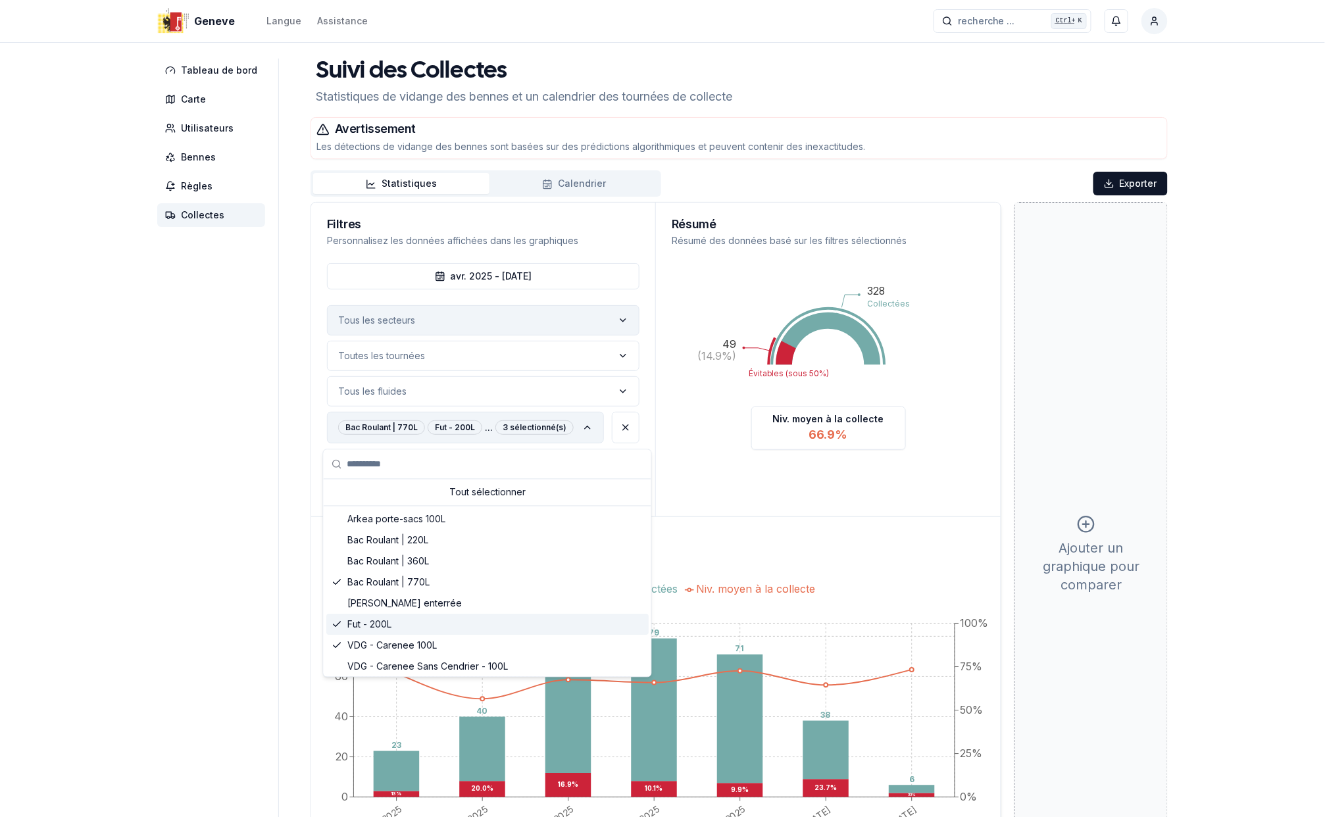
click at [334, 621] on icon "Suggestions" at bounding box center [337, 625] width 11 height 11
click at [336, 646] on icon "Suggestions" at bounding box center [337, 646] width 11 height 11
click at [80, 528] on div "Geneve Langue Assistance recherche ... recherche ... Ctrl+ K Schemel Ulrich Tab…" at bounding box center [662, 493] width 1325 height 987
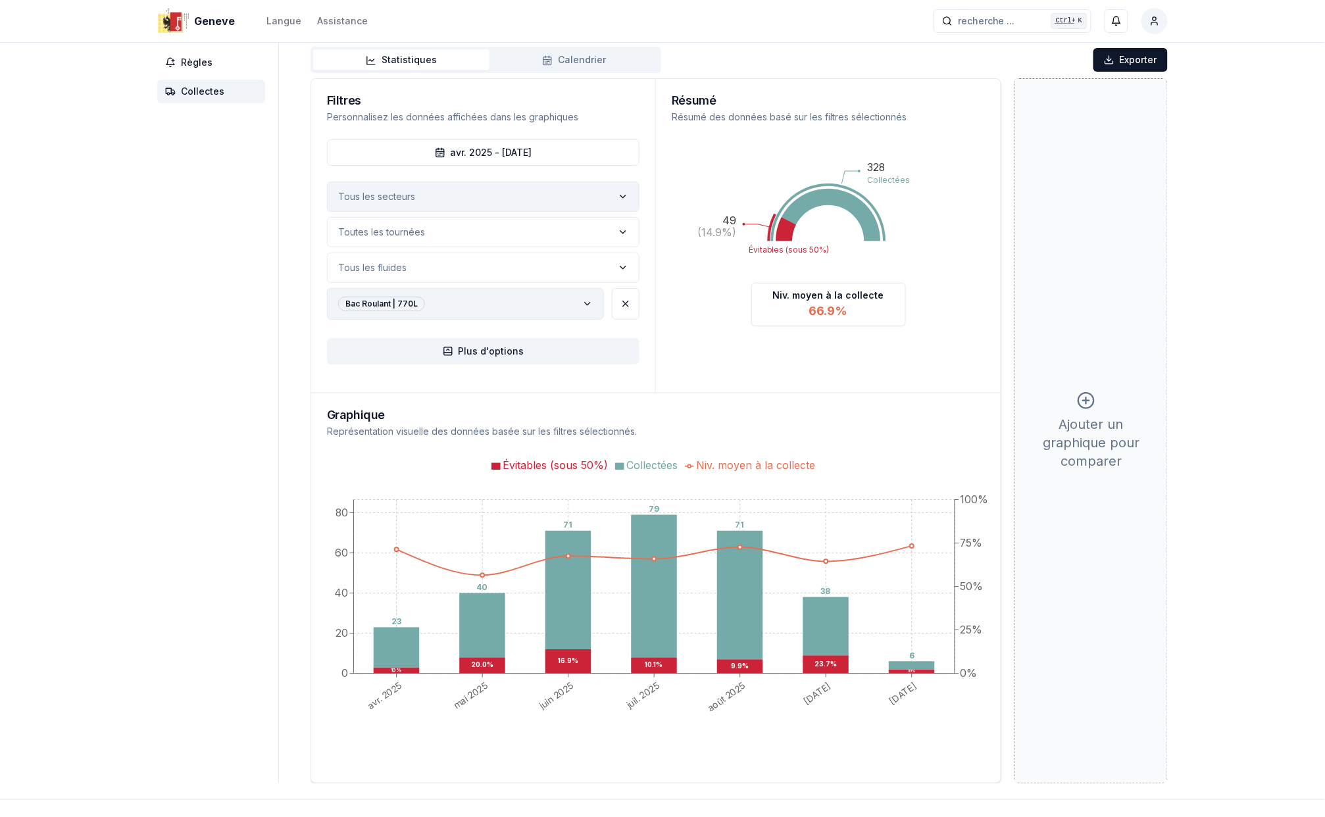
scroll to position [83, 0]
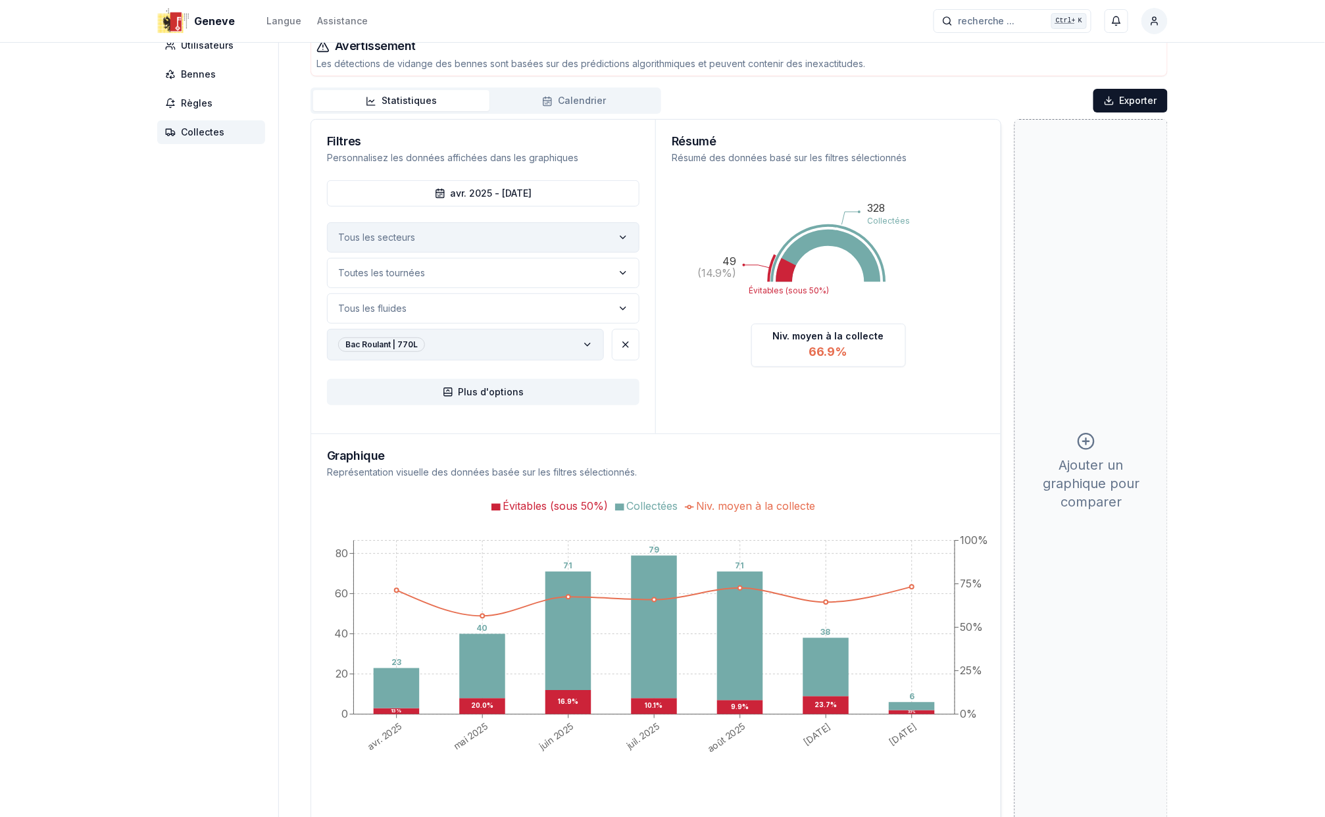
click at [583, 348] on icon "label" at bounding box center [587, 345] width 11 height 11
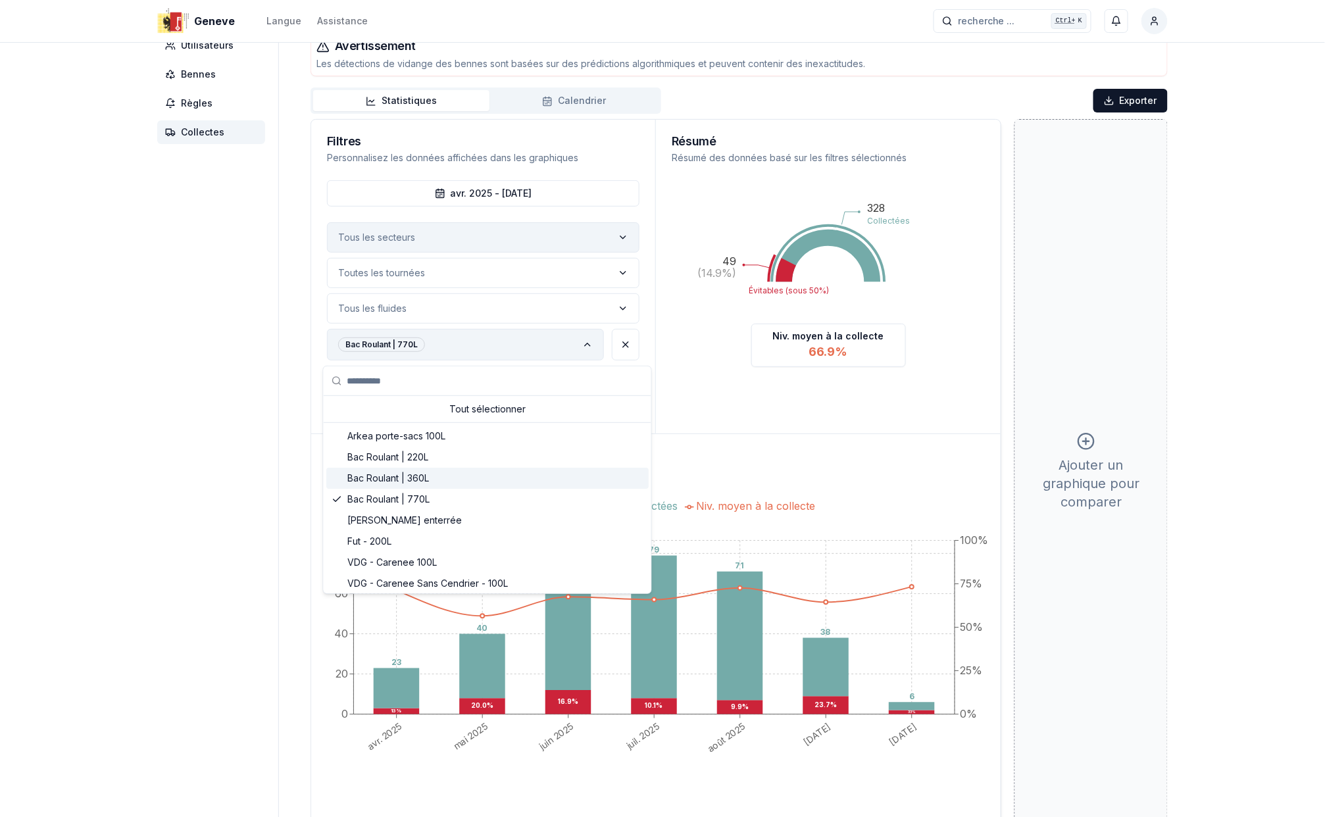
click at [337, 476] on div "Suggestions" at bounding box center [337, 478] width 11 height 11
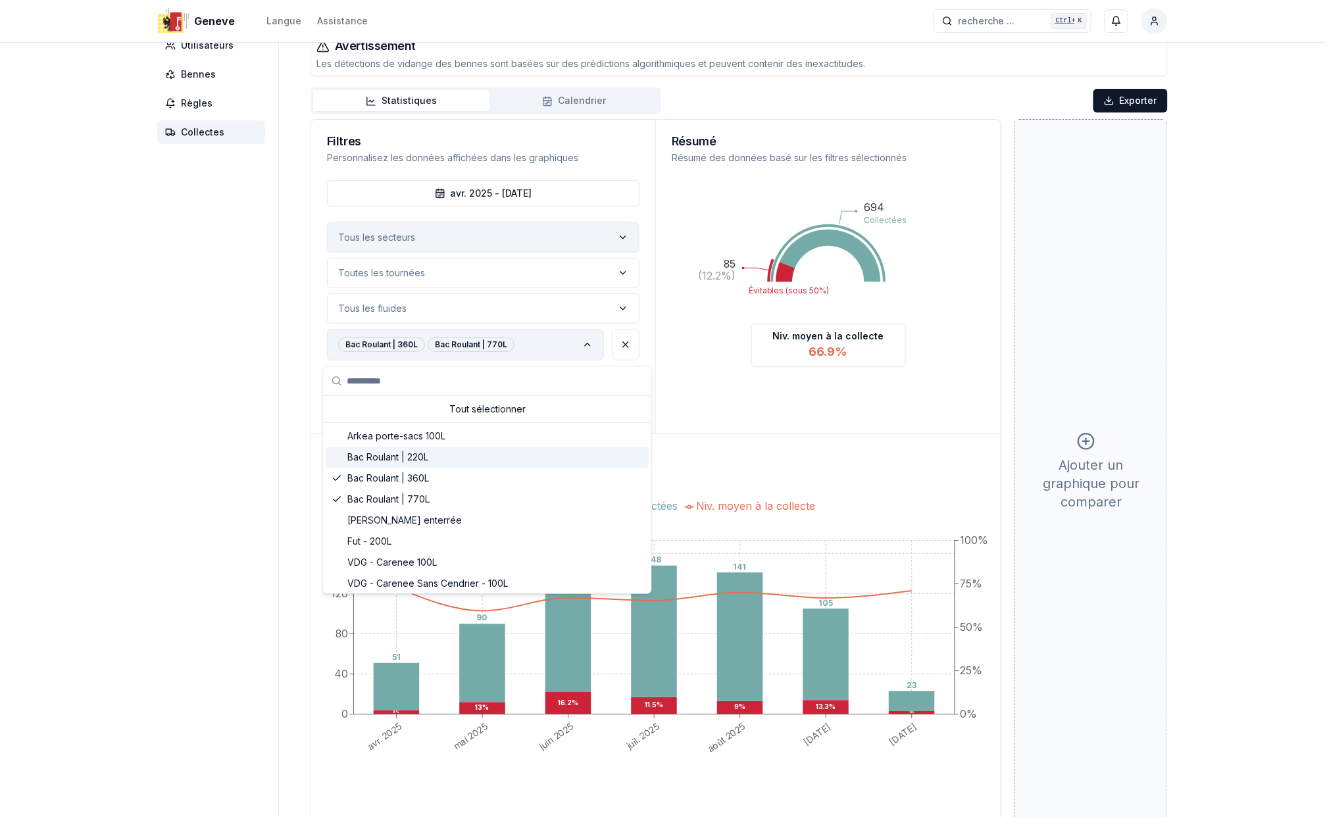
click at [338, 455] on div "Suggestions" at bounding box center [337, 457] width 11 height 11
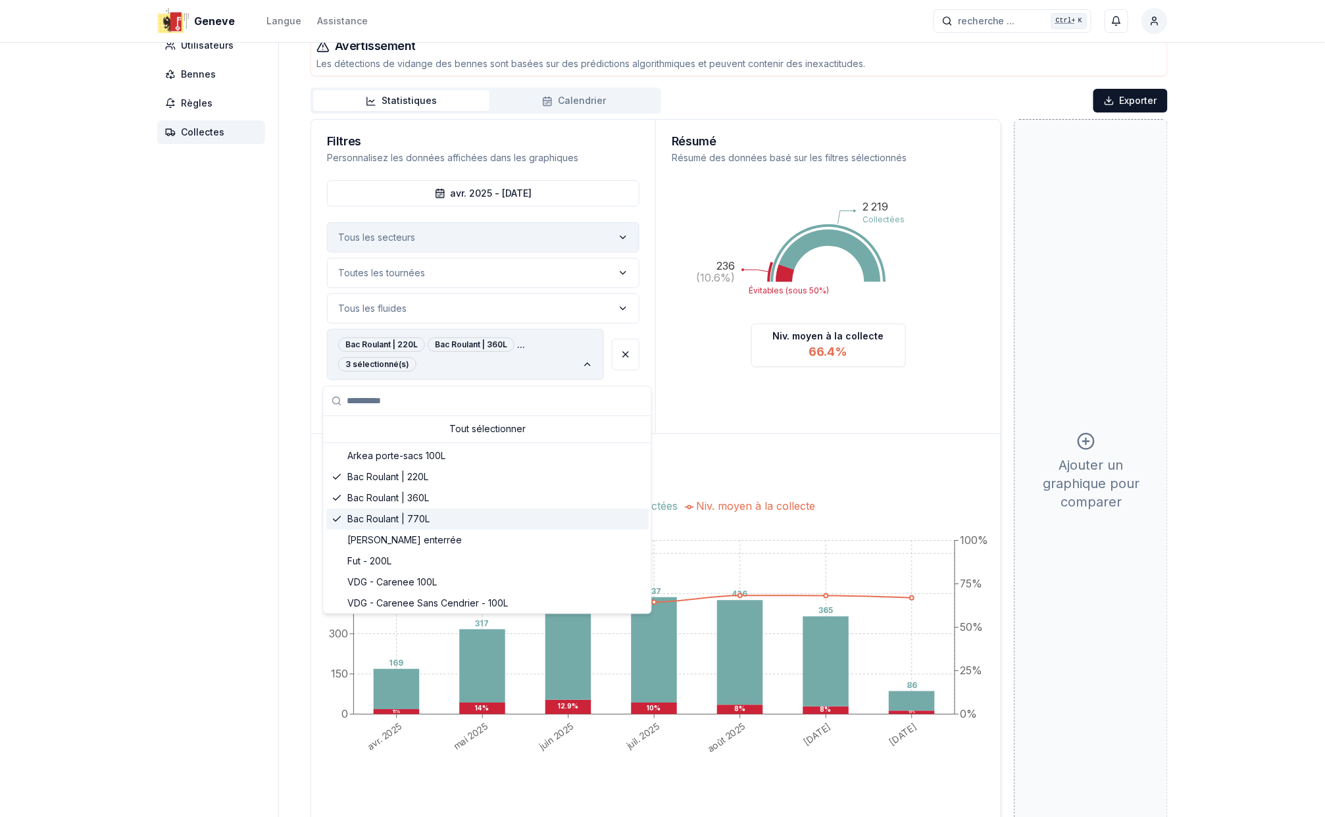
drag, startPoint x: 336, startPoint y: 522, endPoint x: 342, endPoint y: 515, distance: 9.8
click at [338, 520] on icon "Suggestions" at bounding box center [337, 520] width 11 height 11
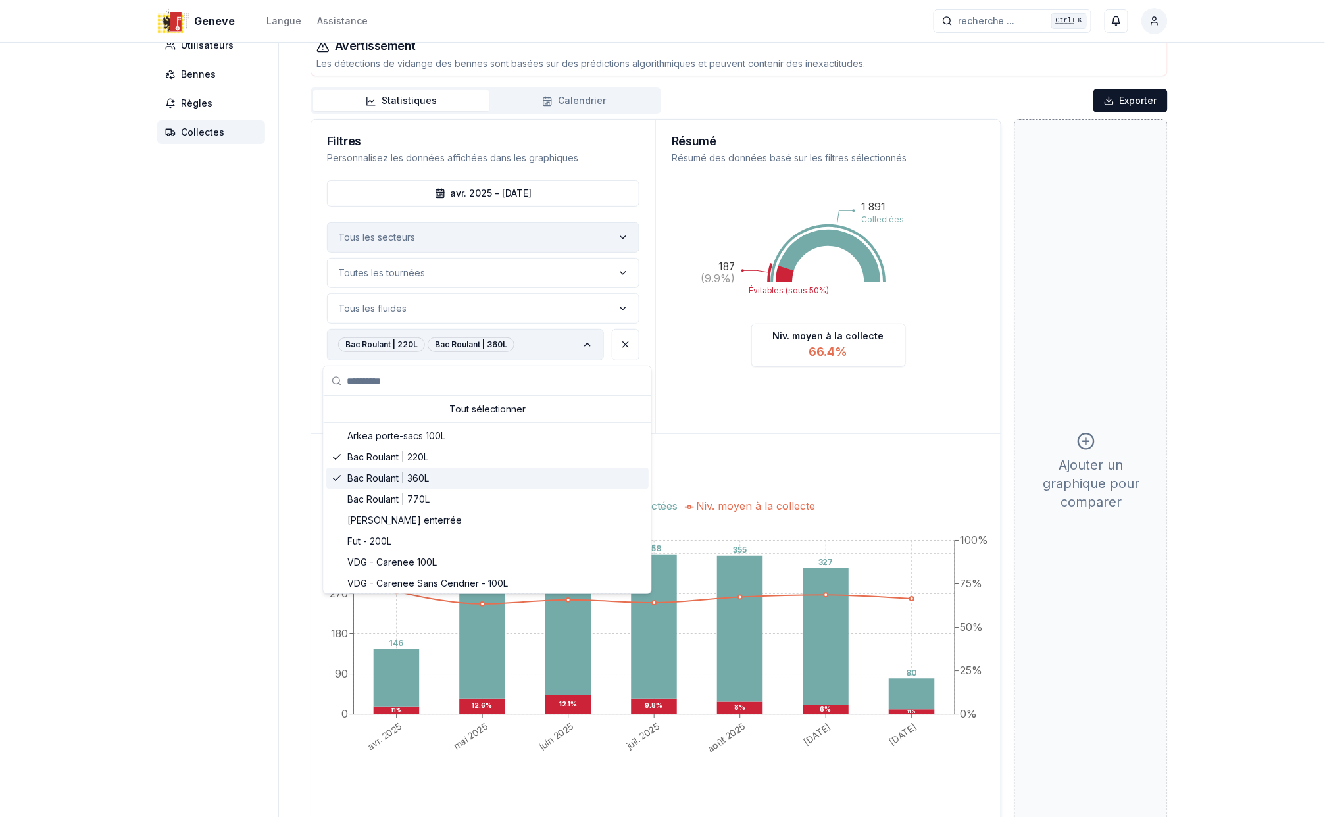
click at [336, 480] on polyline "Suggestions" at bounding box center [336, 478] width 7 height 5
click at [125, 445] on div "Geneve Langue Assistance recherche ... recherche ... Ctrl+ K Schemel Ulrich Tab…" at bounding box center [662, 410] width 1325 height 987
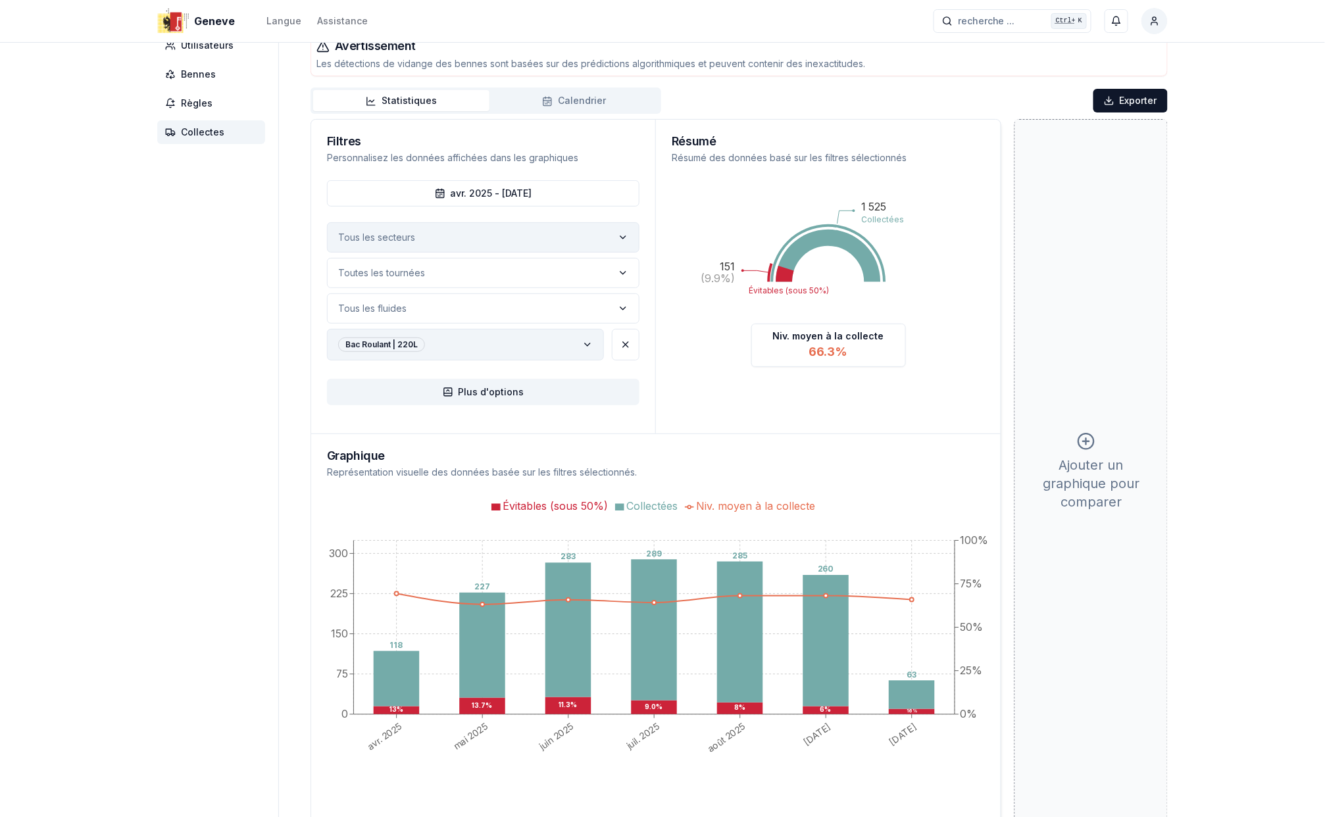
click at [582, 346] on icon "label" at bounding box center [587, 345] width 11 height 11
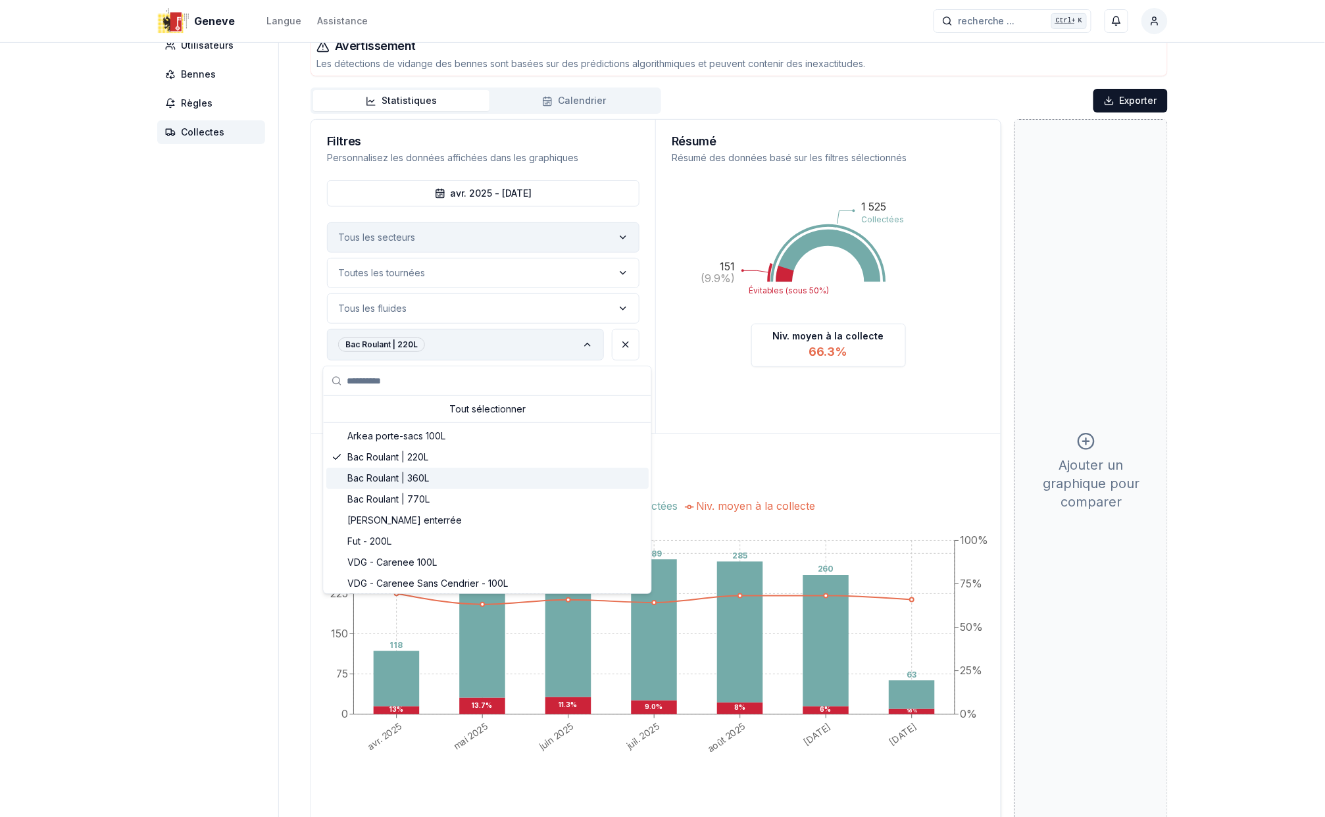
click at [348, 480] on span "Bac Roulant | 360L" at bounding box center [388, 478] width 82 height 13
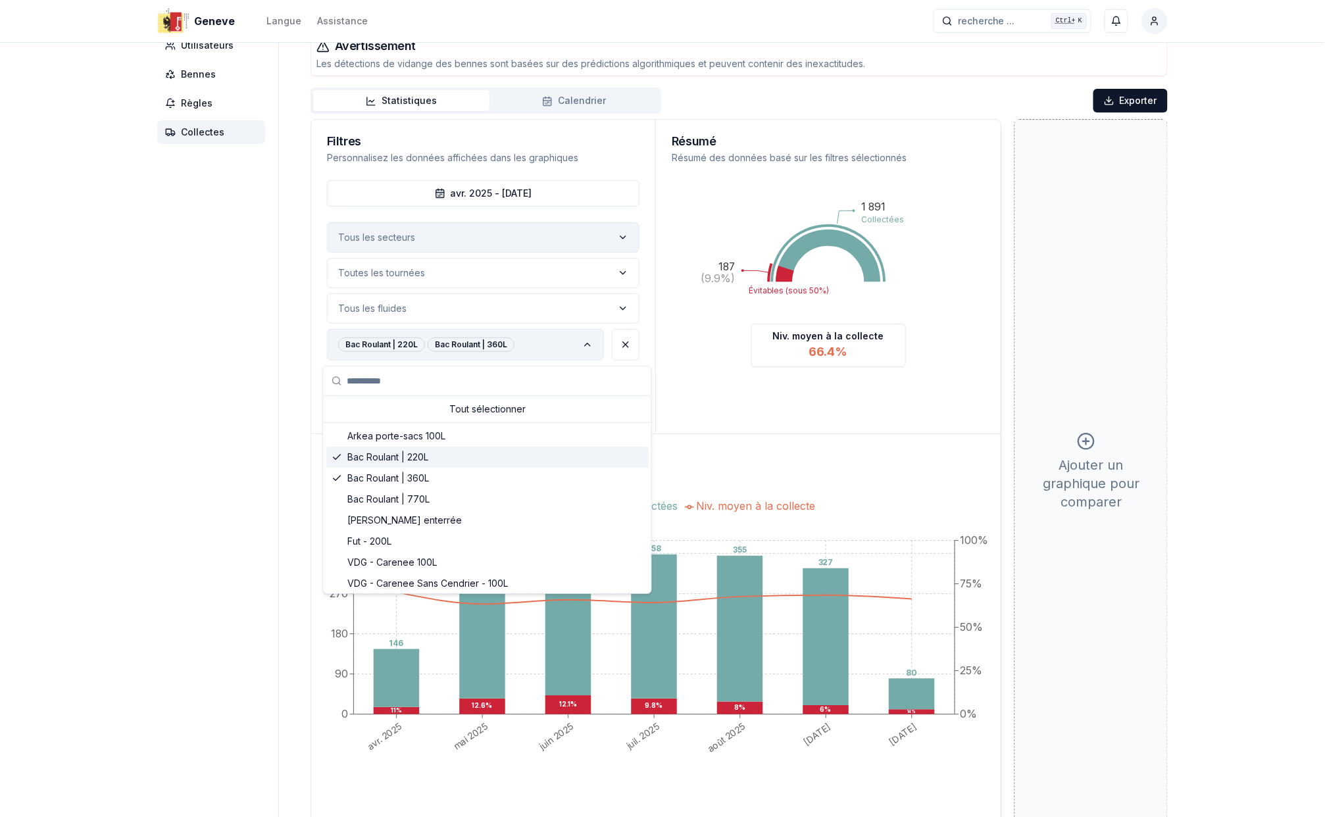
click at [336, 461] on icon "Suggestions" at bounding box center [337, 457] width 11 height 11
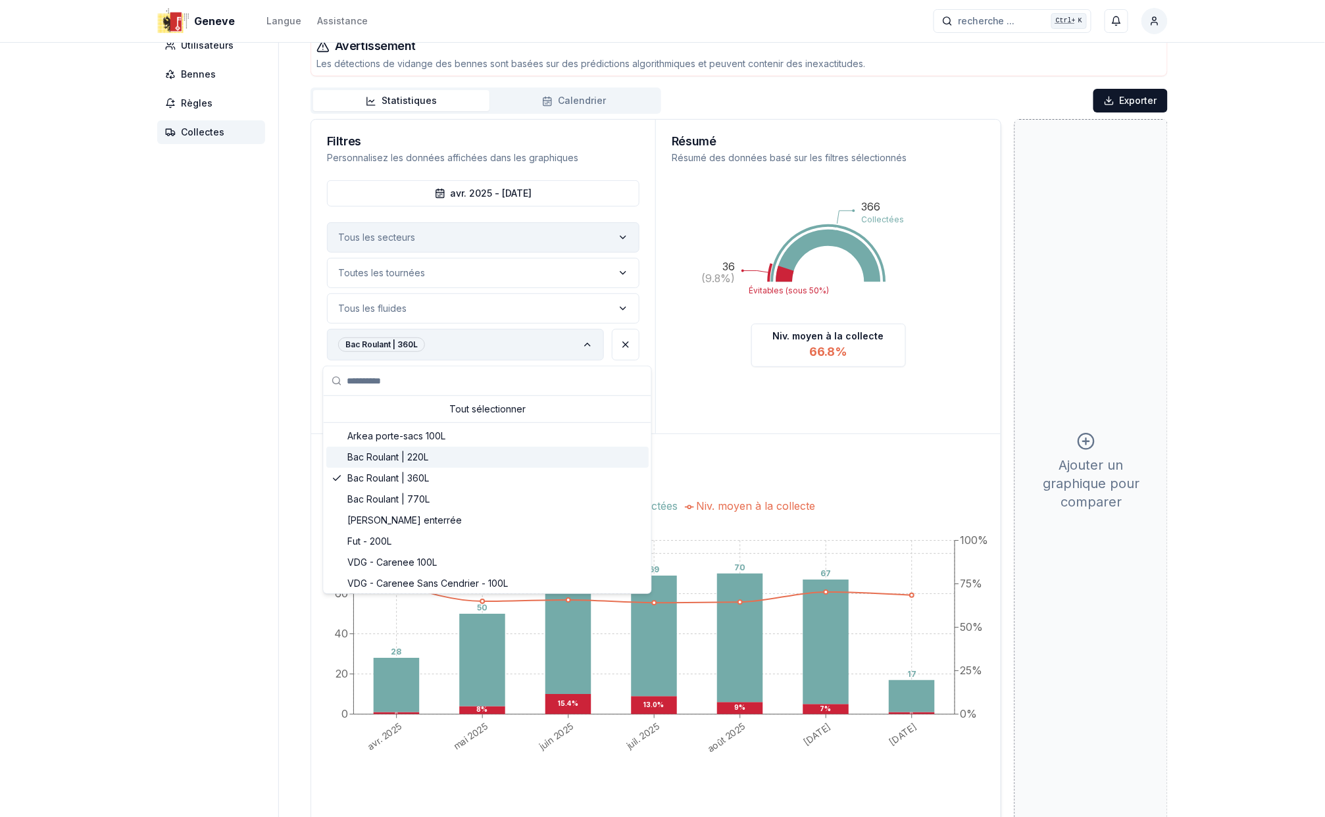
click at [156, 505] on div "Tableau de bord Carte Utilisateurs Bennes Règles Collectes Suivi des Collectes …" at bounding box center [662, 400] width 1053 height 849
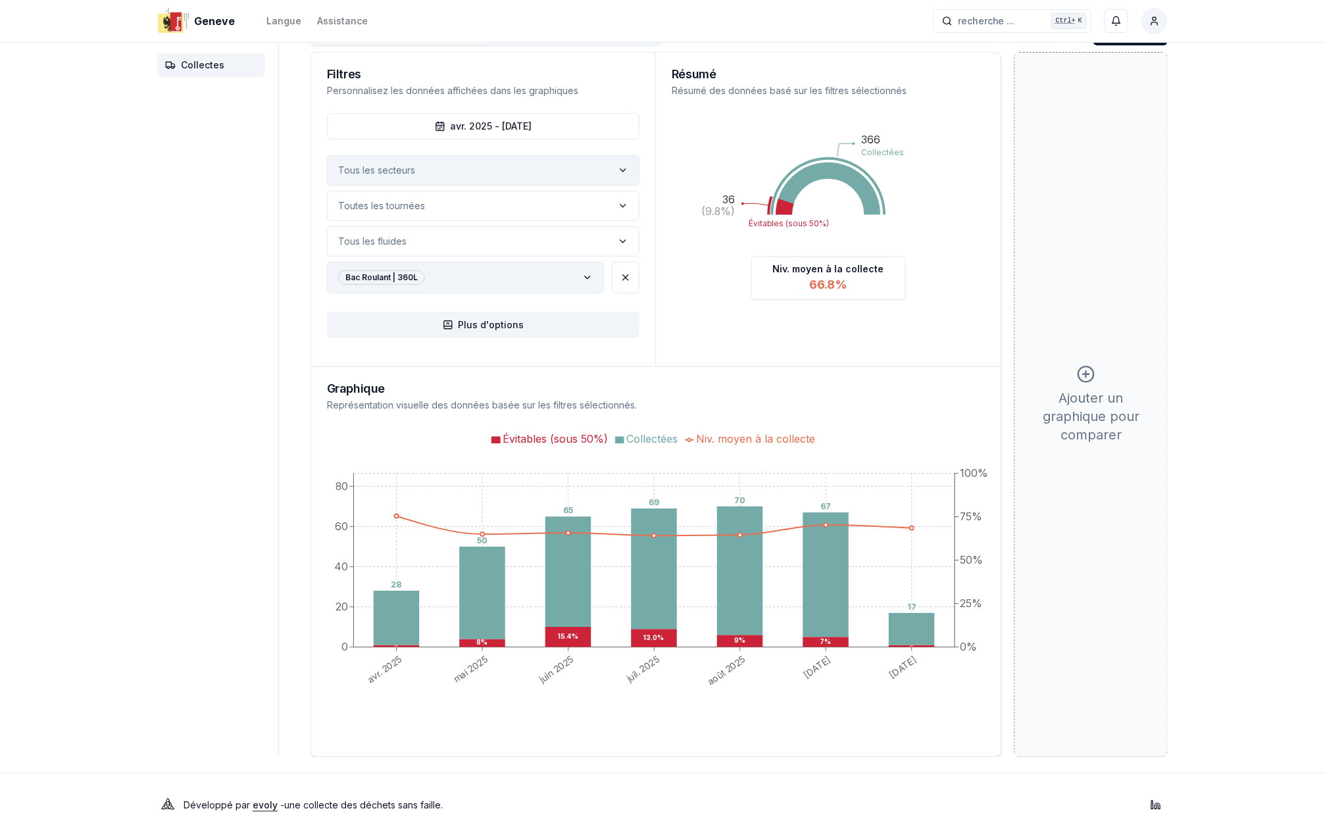
scroll to position [171, 0]
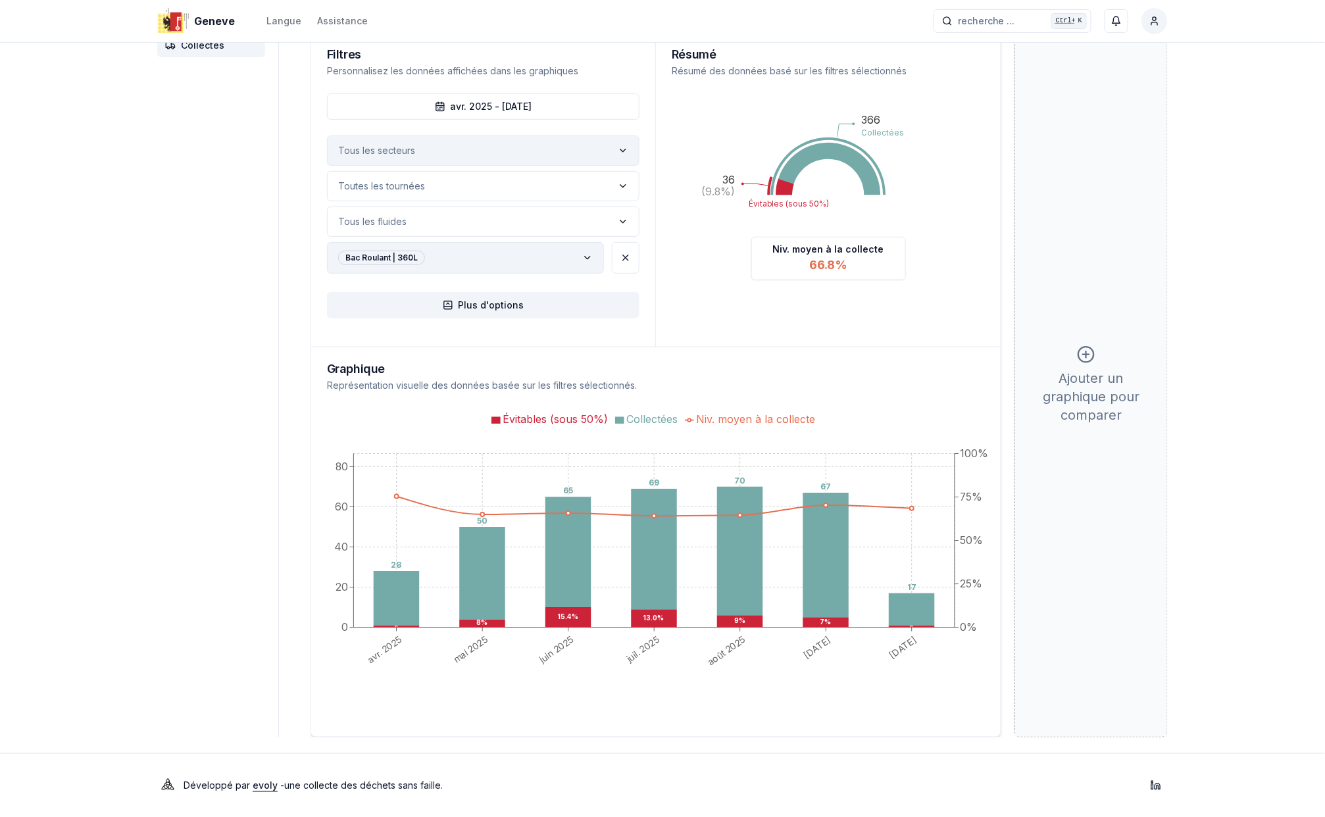
click at [583, 257] on icon "label" at bounding box center [587, 258] width 11 height 11
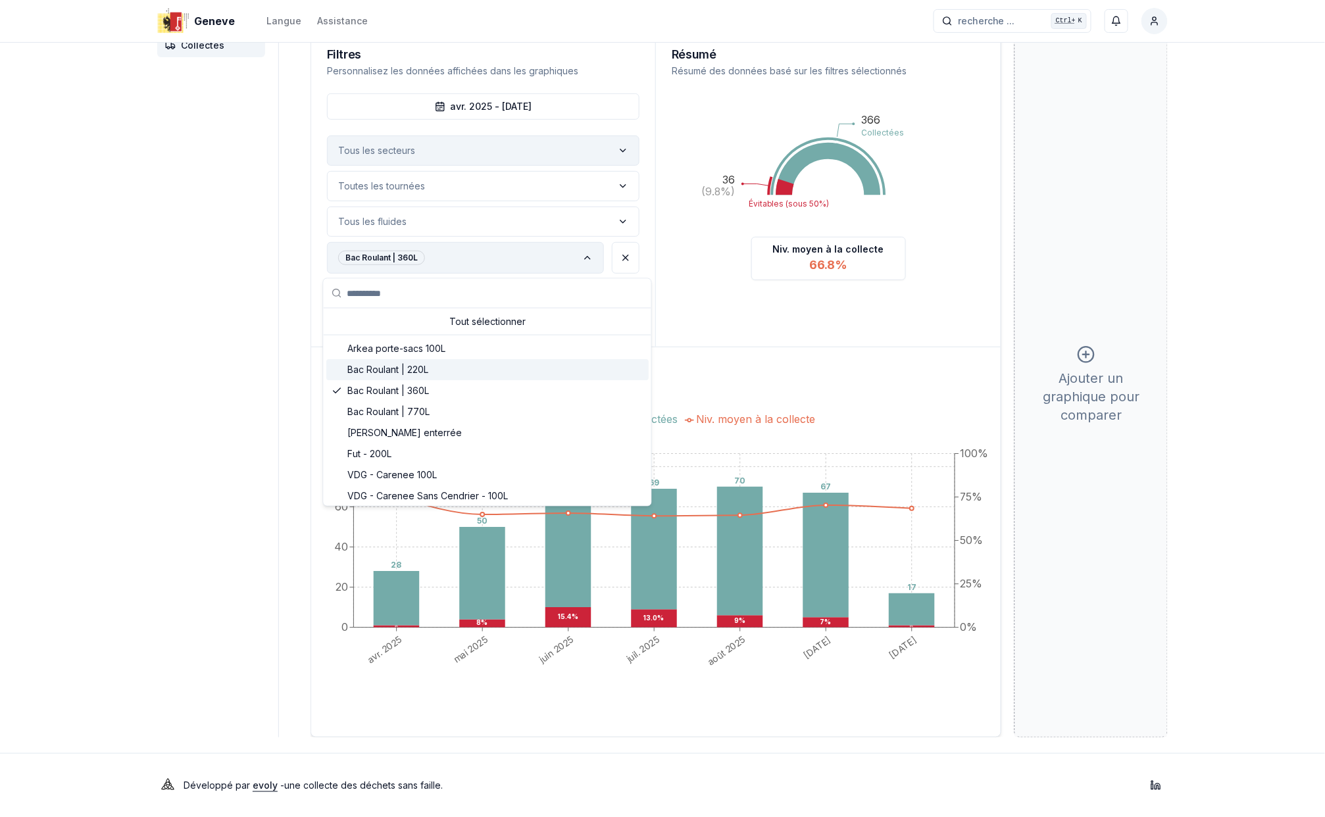
click at [382, 363] on span "Bac Roulant | 220L" at bounding box center [387, 369] width 81 height 13
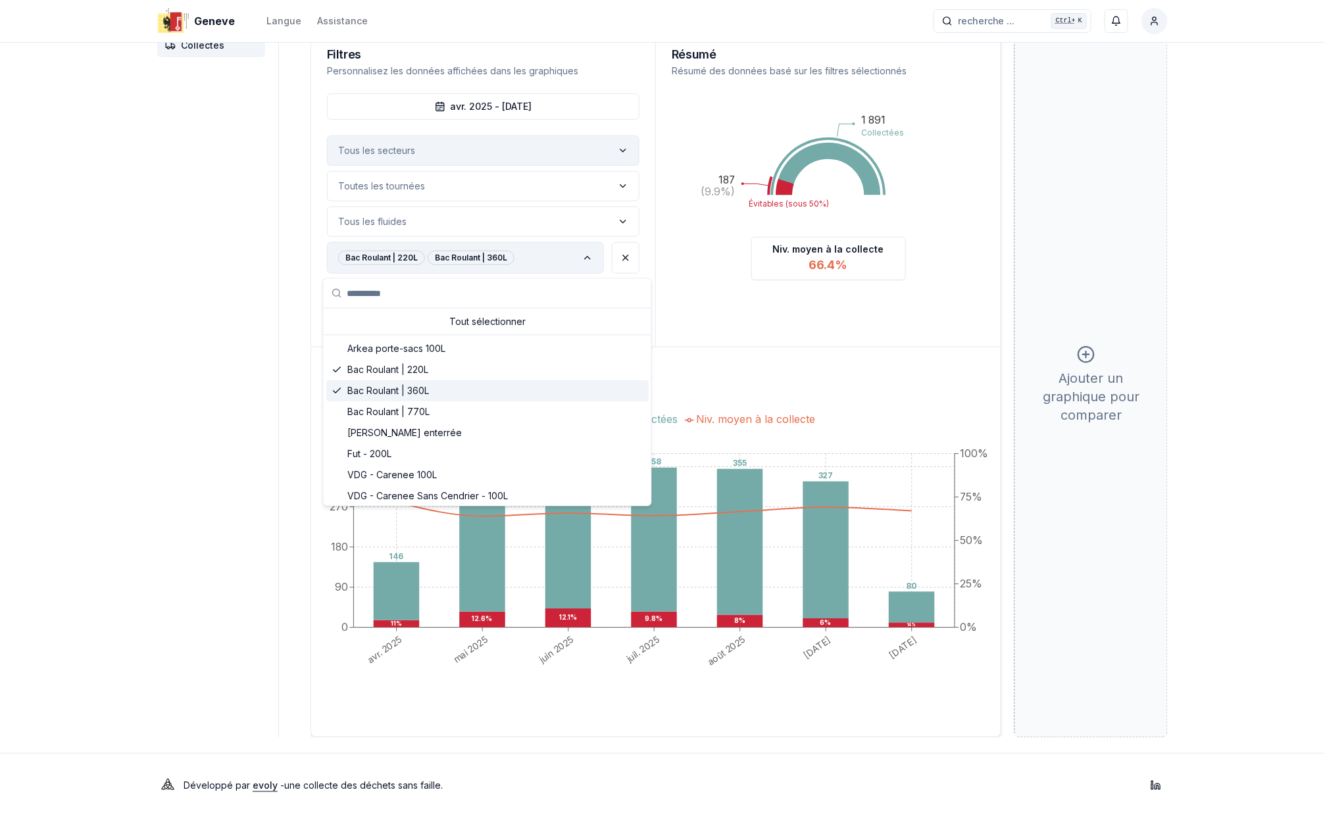
click at [338, 390] on icon "Suggestions" at bounding box center [337, 391] width 11 height 11
click at [348, 409] on span "Bac Roulant | 770L" at bounding box center [388, 411] width 82 height 13
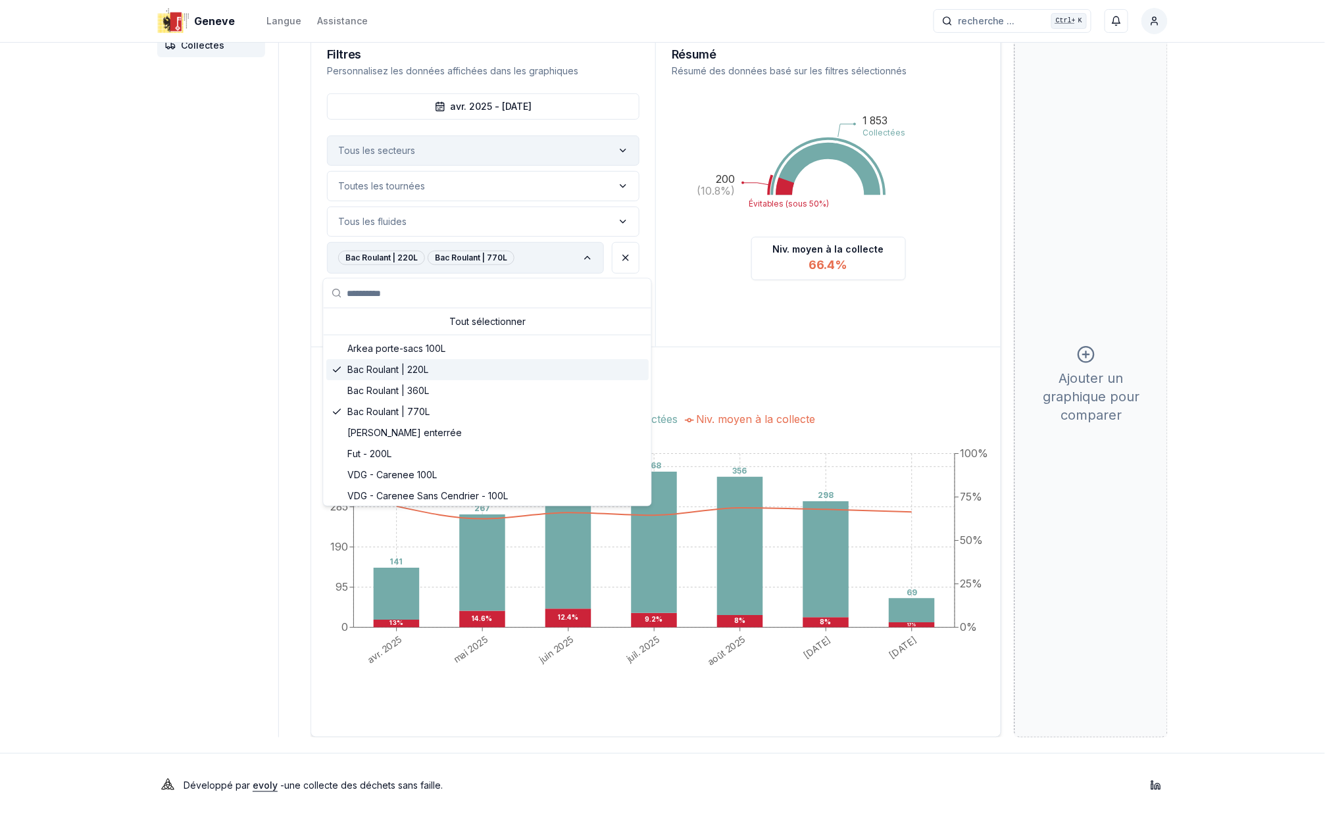
click at [332, 368] on icon "Suggestions" at bounding box center [337, 370] width 11 height 11
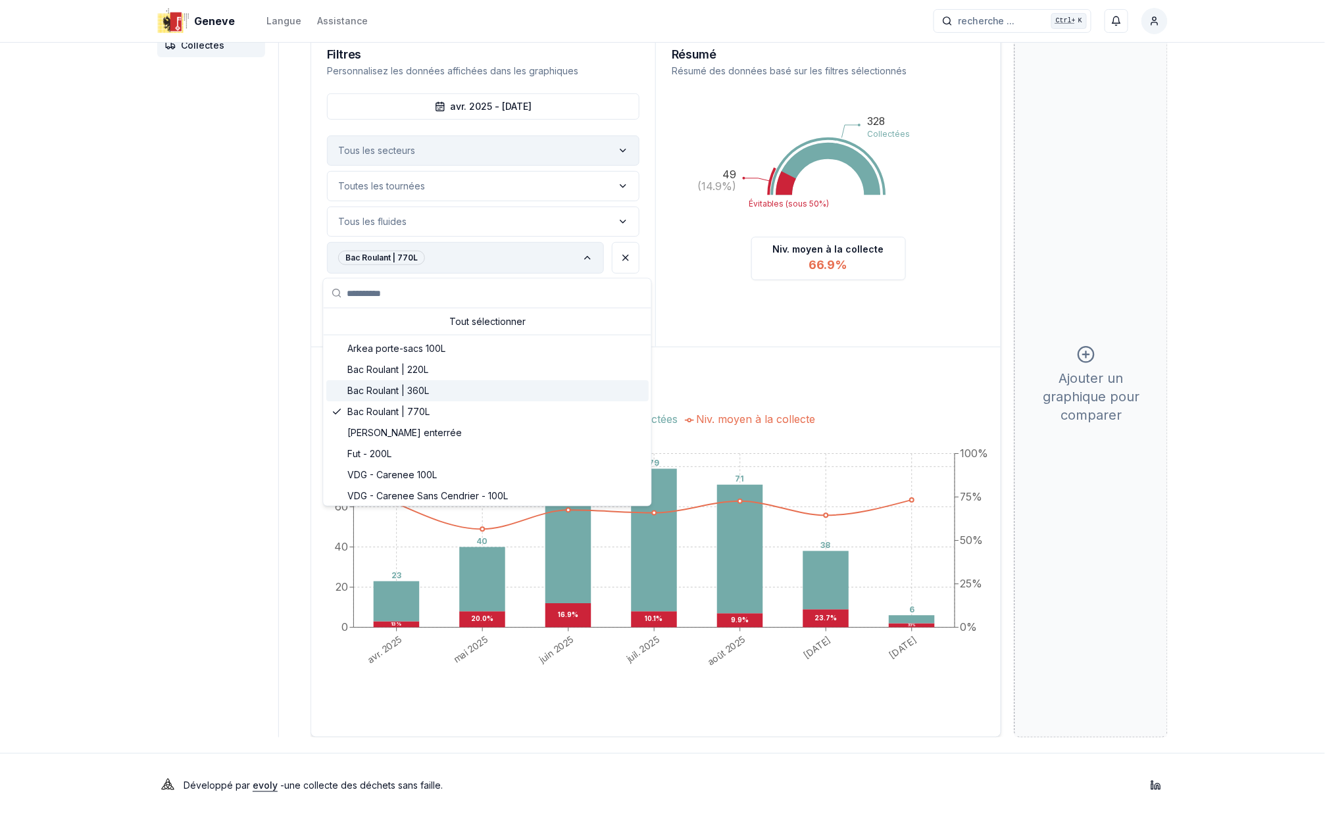
click at [338, 388] on div "Suggestions" at bounding box center [337, 391] width 11 height 11
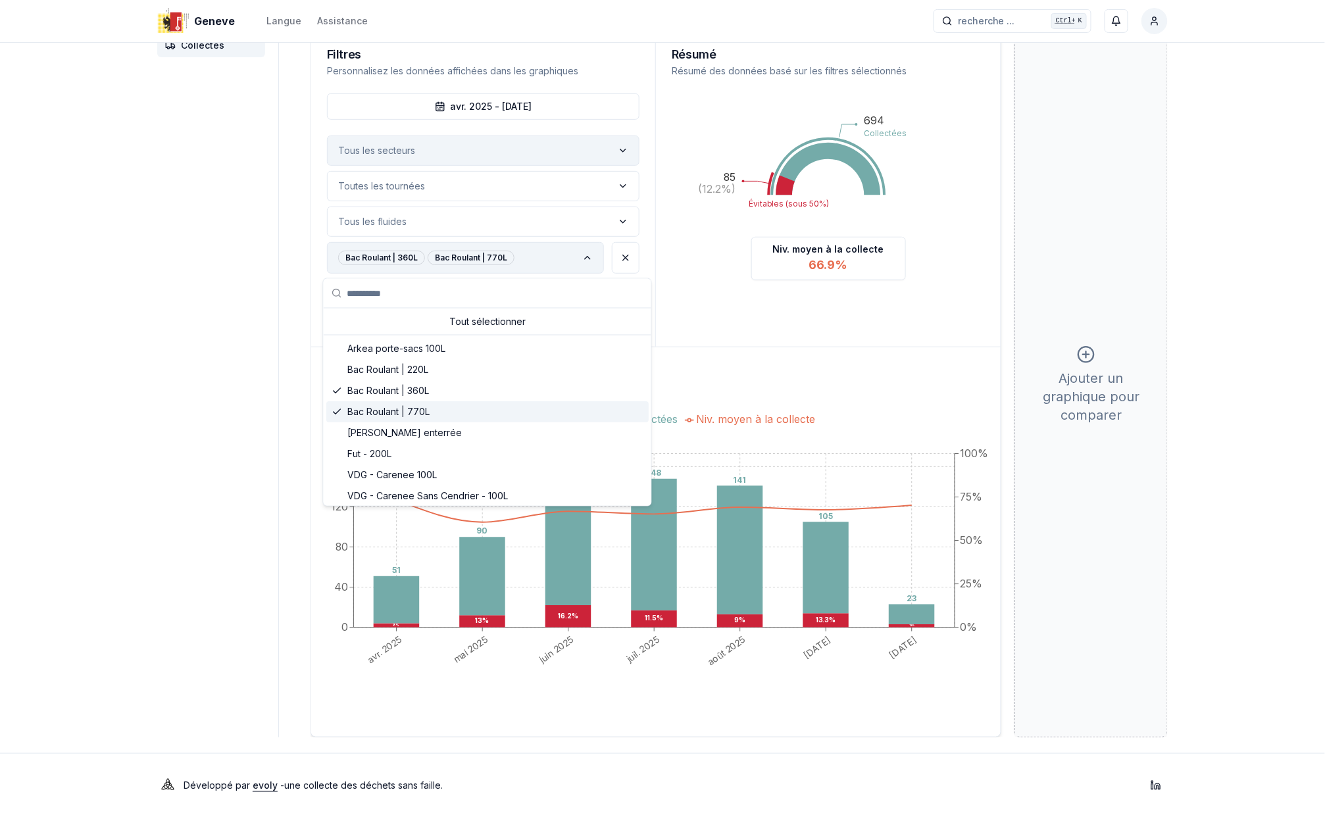
click at [334, 411] on icon "Suggestions" at bounding box center [337, 412] width 11 height 11
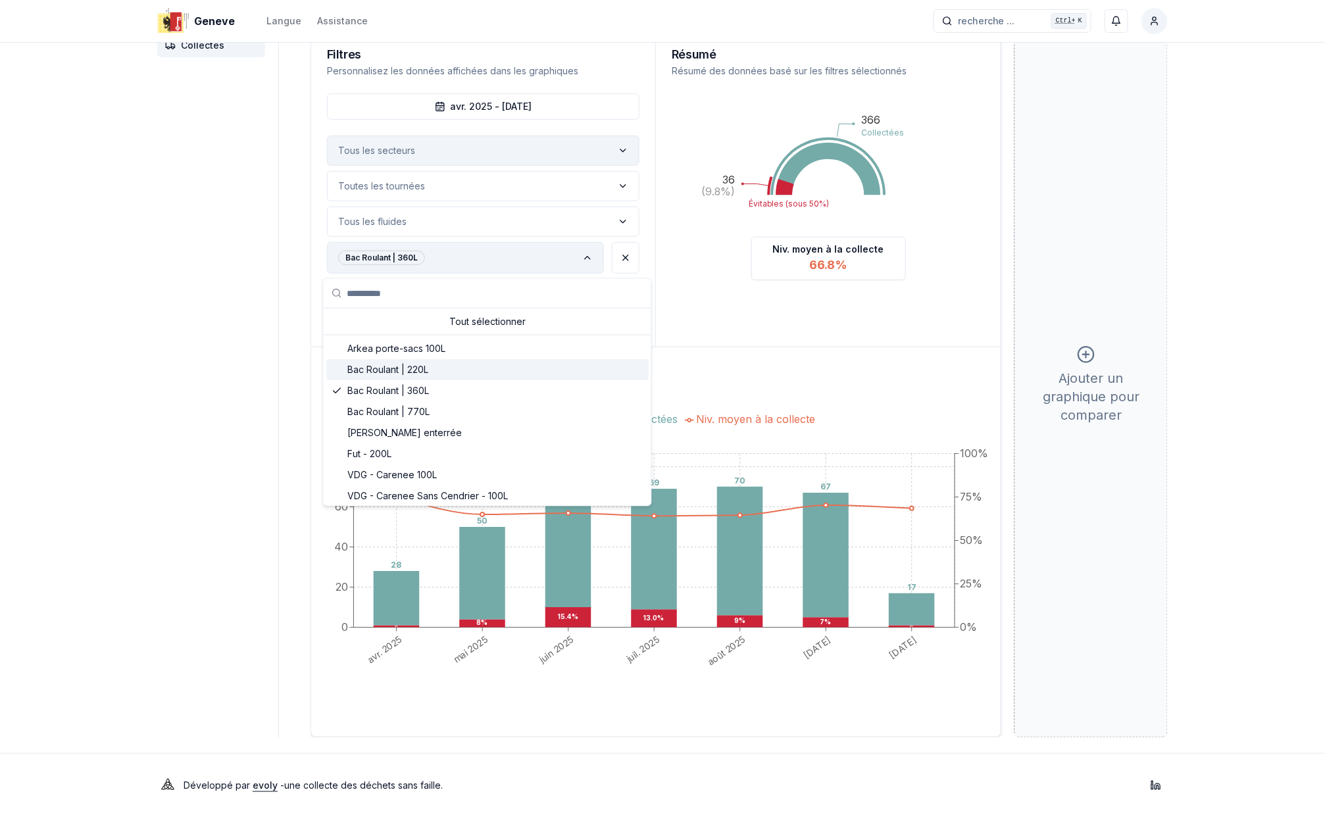
click at [335, 372] on div "Suggestions" at bounding box center [337, 370] width 11 height 11
click at [337, 370] on icon "Suggestions" at bounding box center [337, 370] width 11 height 11
click at [340, 391] on icon "Suggestions" at bounding box center [337, 391] width 11 height 11
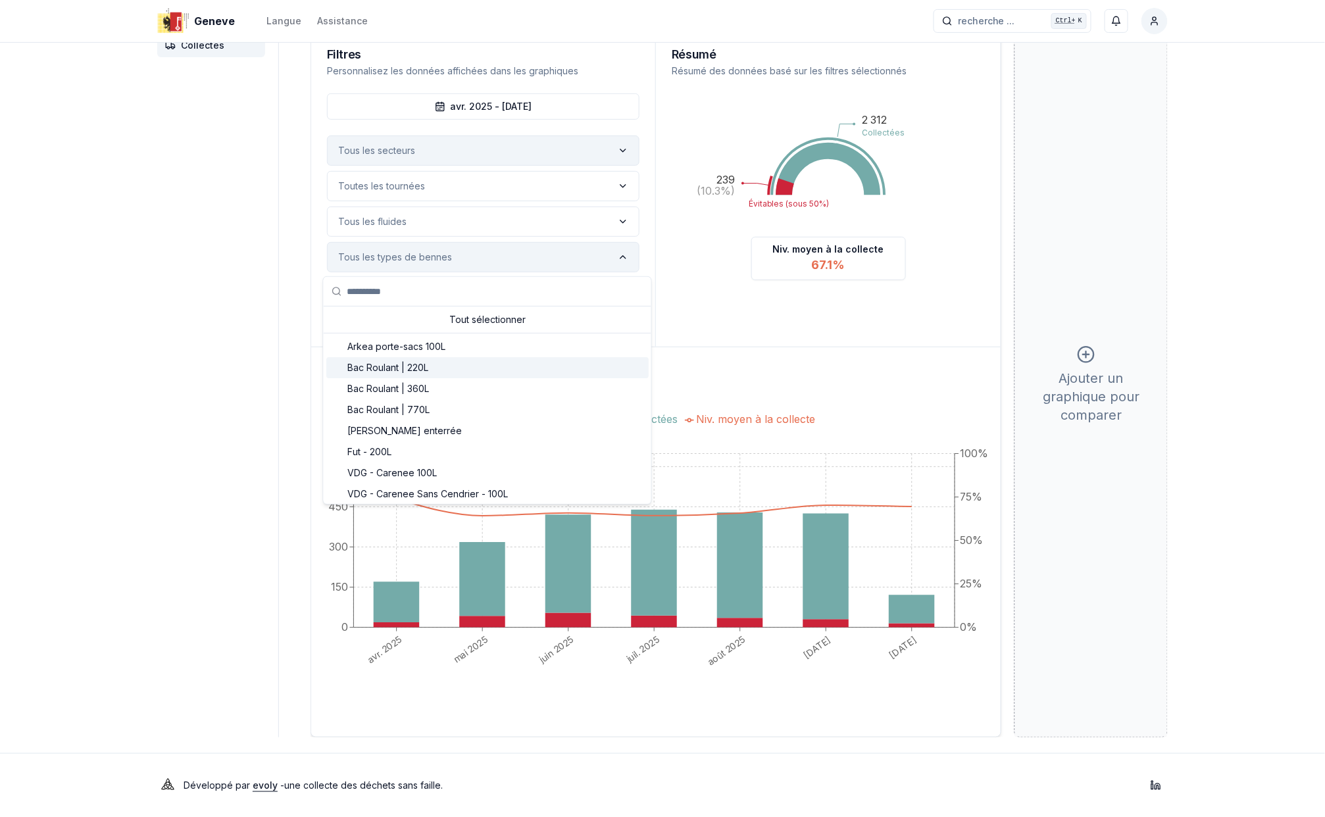
click at [340, 367] on div "Suggestions" at bounding box center [337, 368] width 11 height 11
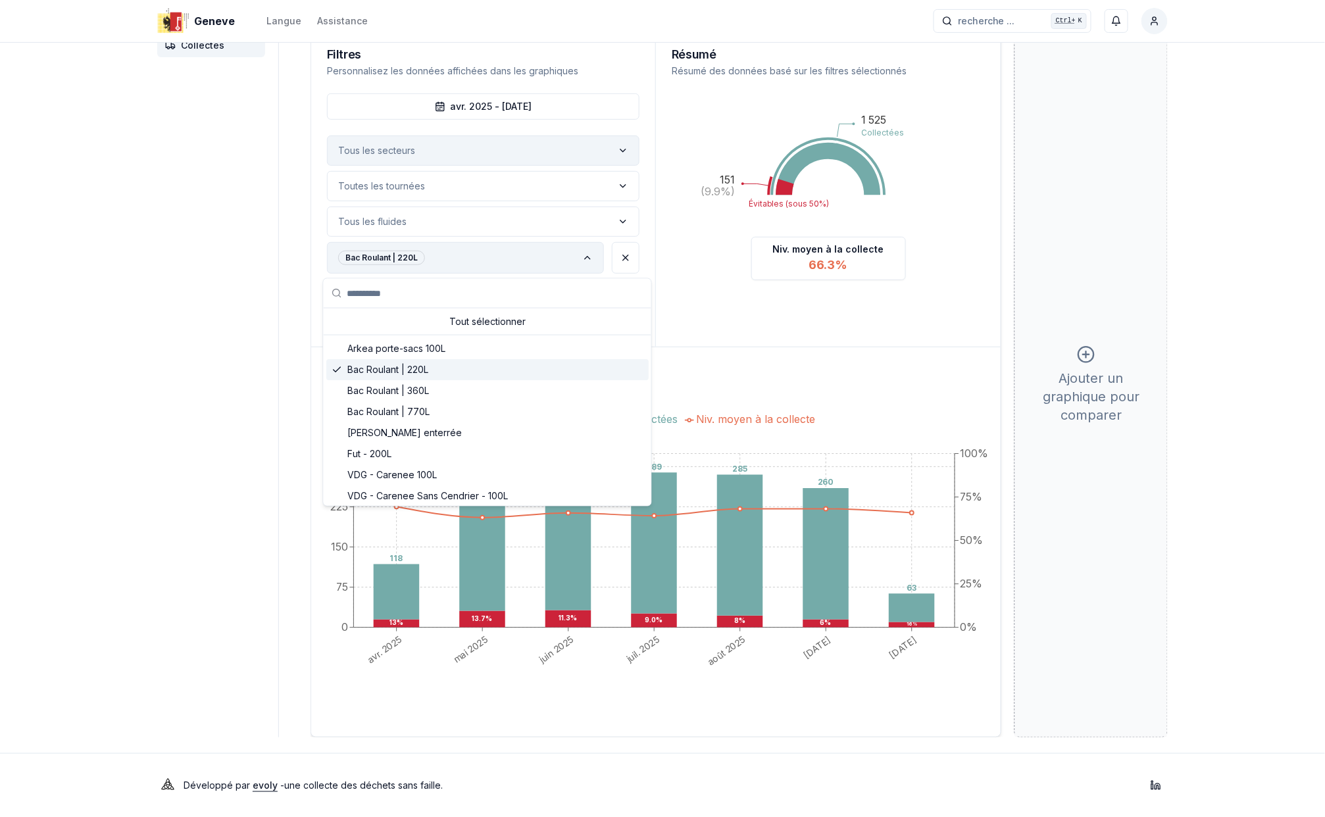
click at [340, 367] on polyline "Suggestions" at bounding box center [336, 369] width 7 height 5
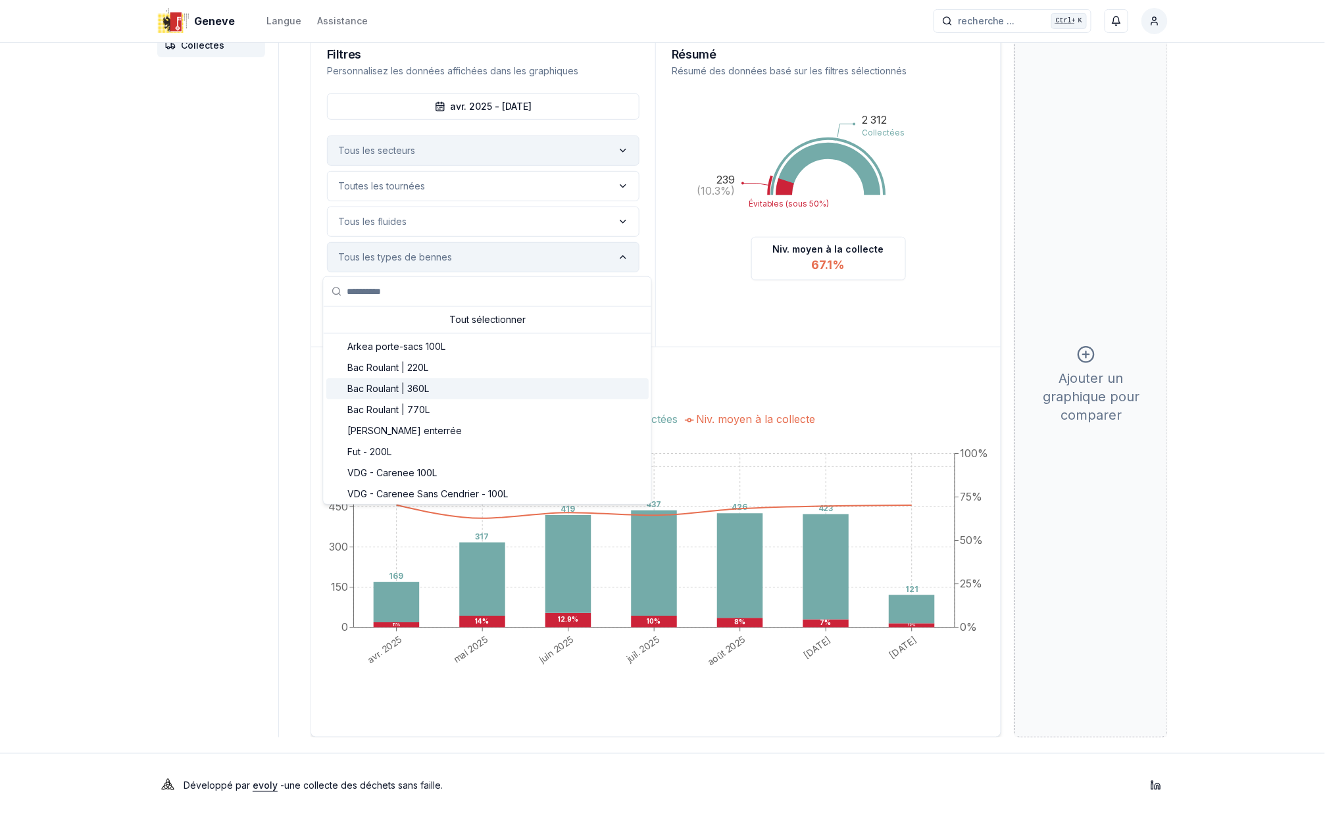
click at [338, 384] on div "Suggestions" at bounding box center [337, 389] width 11 height 11
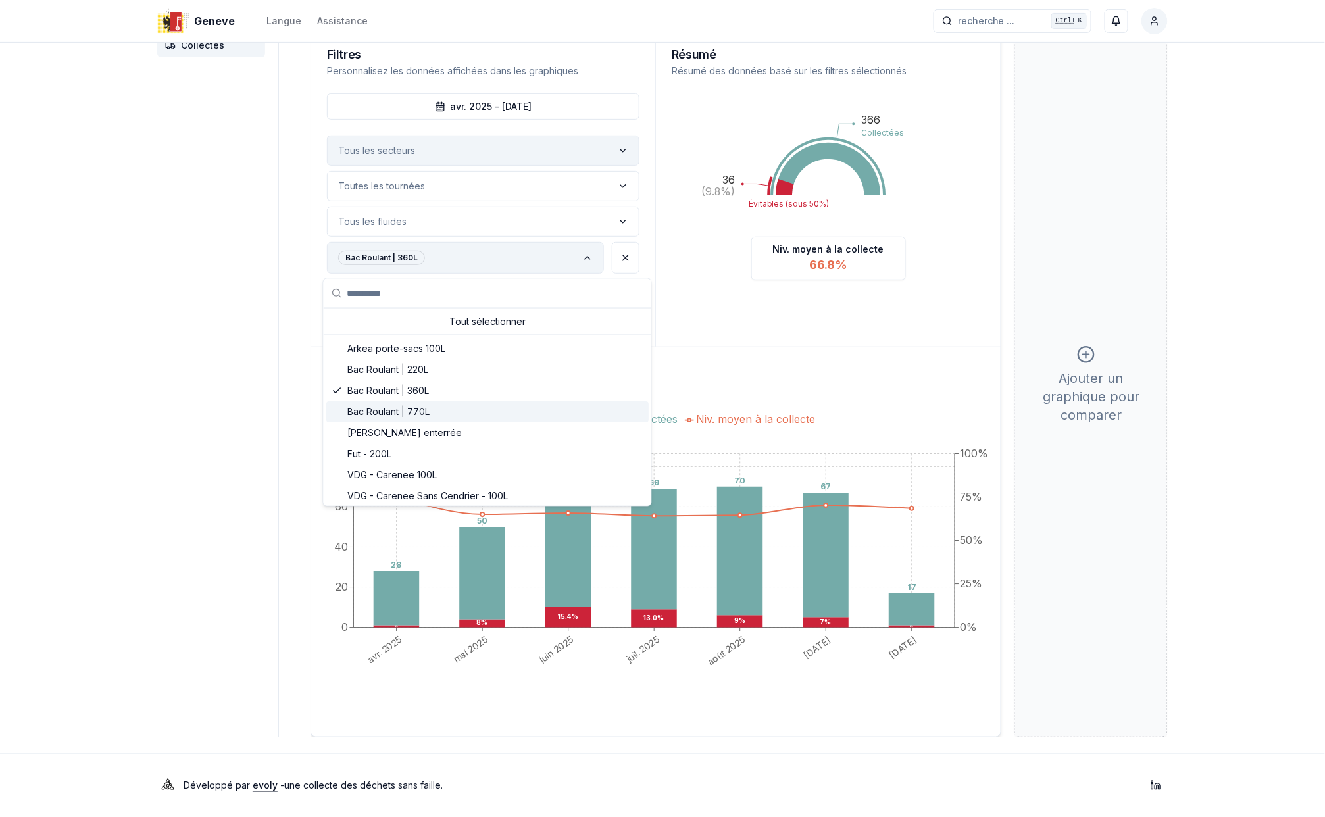
click at [338, 408] on div "Suggestions" at bounding box center [337, 412] width 11 height 11
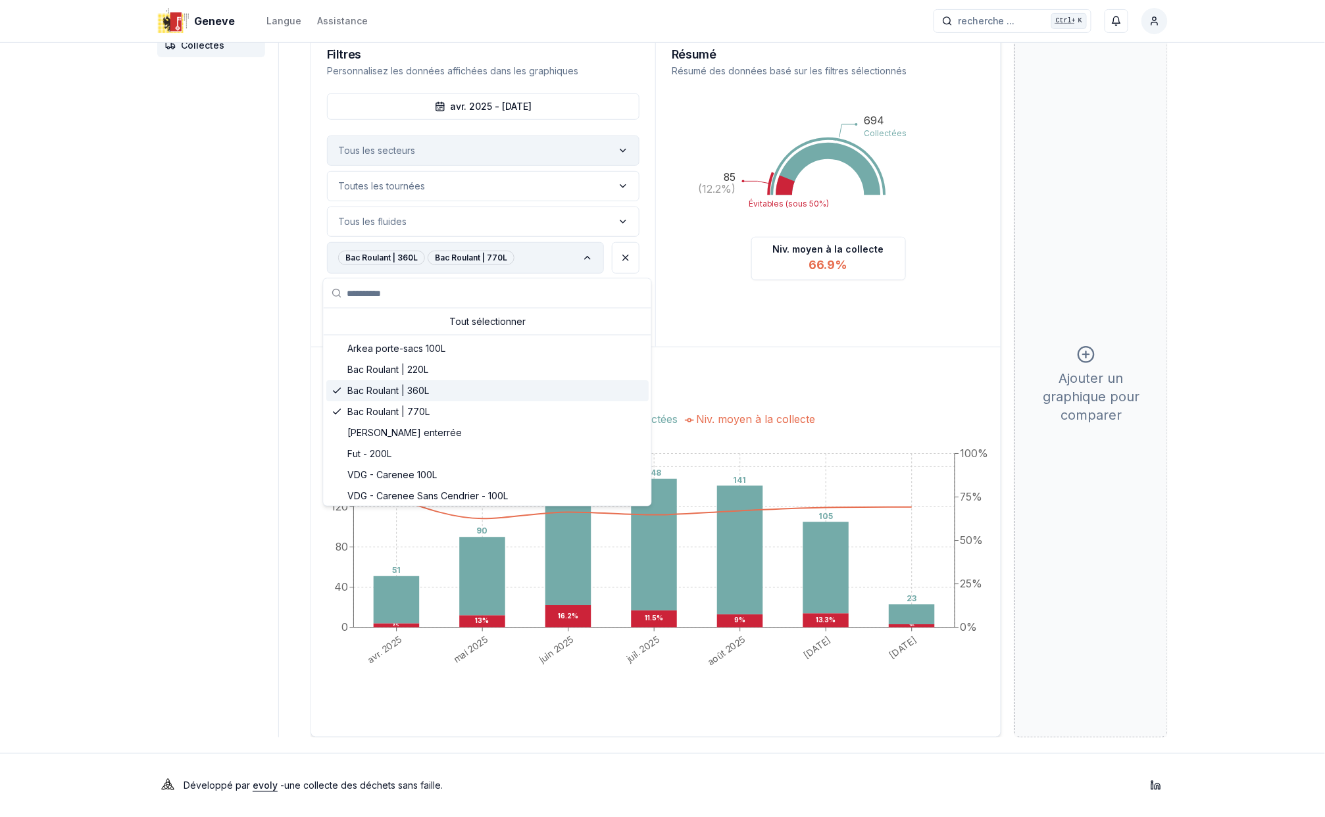
click at [338, 393] on icon "Suggestions" at bounding box center [337, 391] width 11 height 11
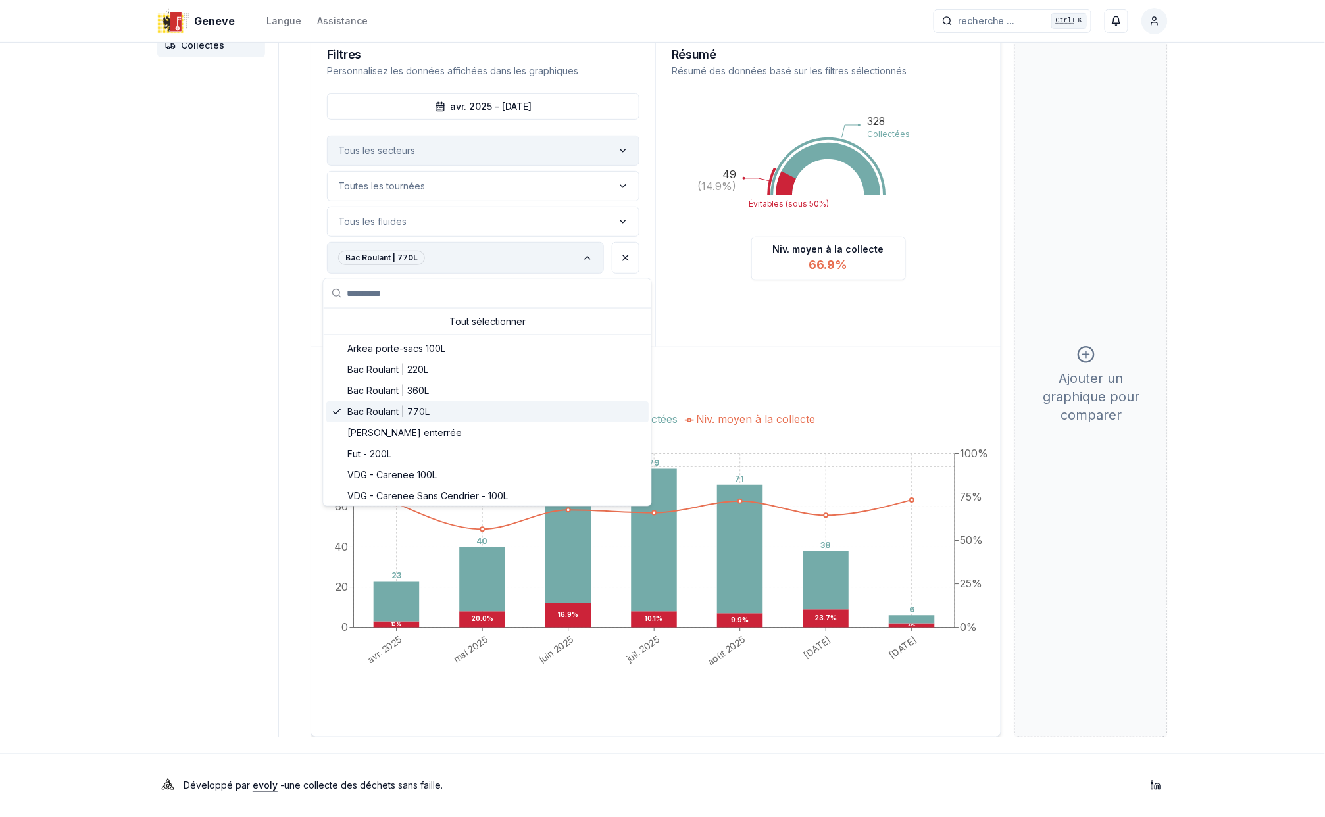
click at [338, 409] on icon "Suggestions" at bounding box center [337, 412] width 11 height 11
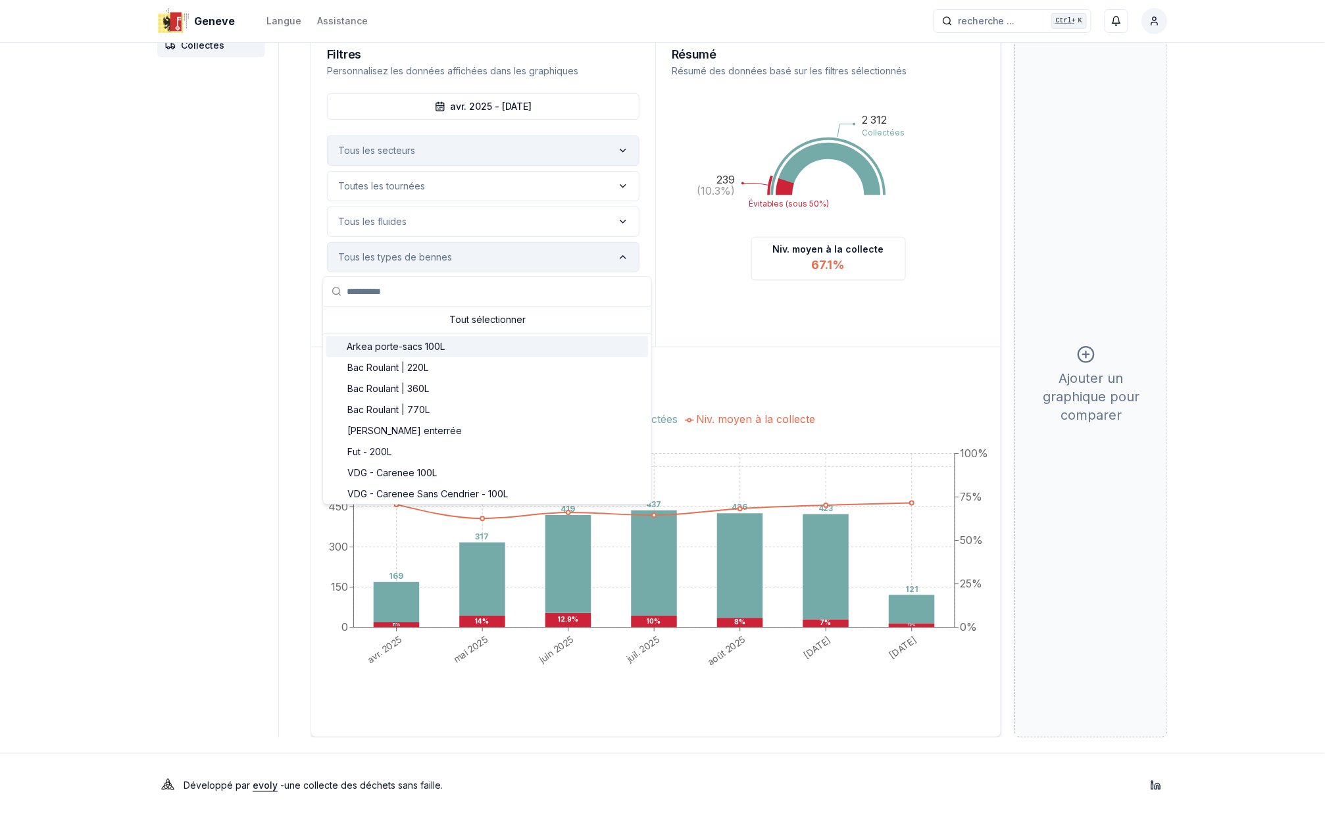
click at [338, 342] on div "Suggestions" at bounding box center [337, 347] width 11 height 11
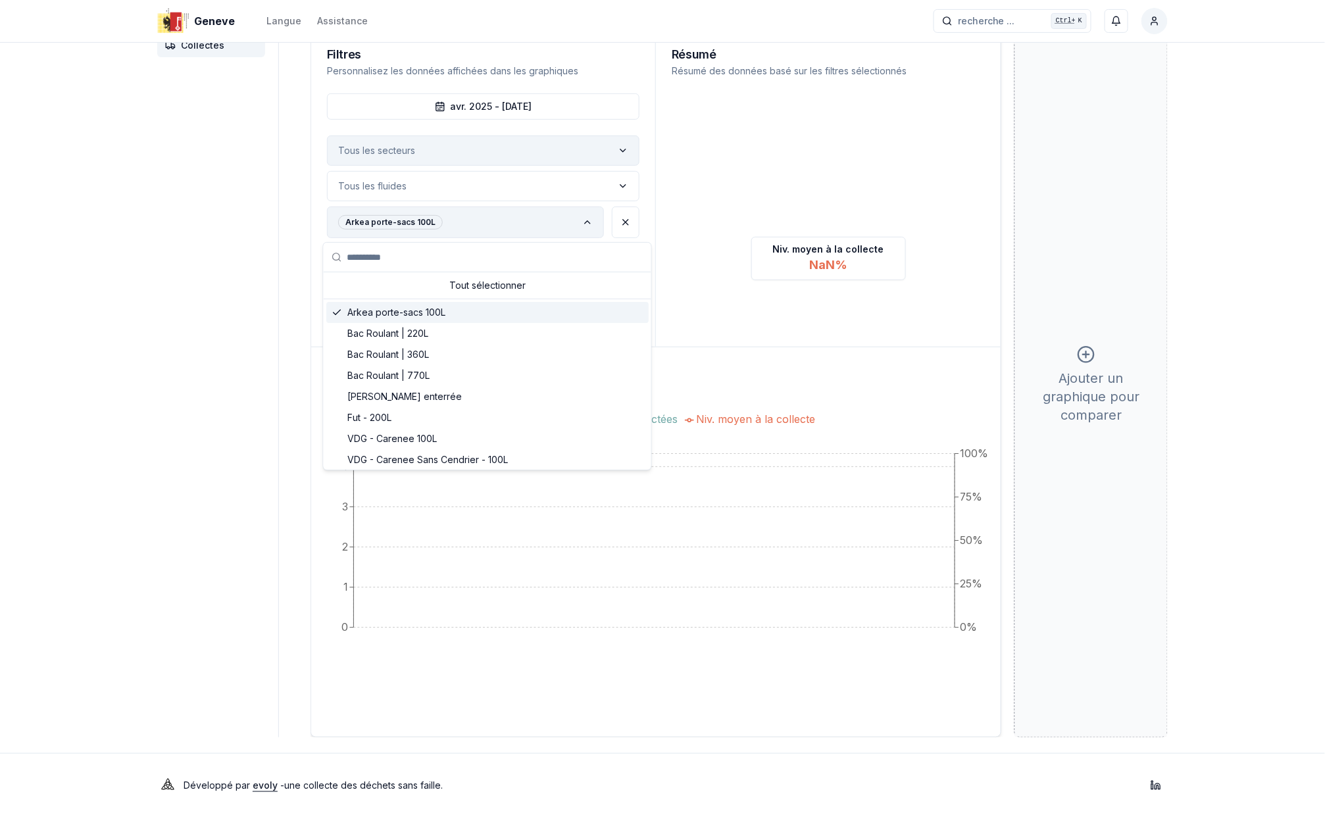
click at [340, 311] on polyline "Suggestions" at bounding box center [336, 312] width 7 height 5
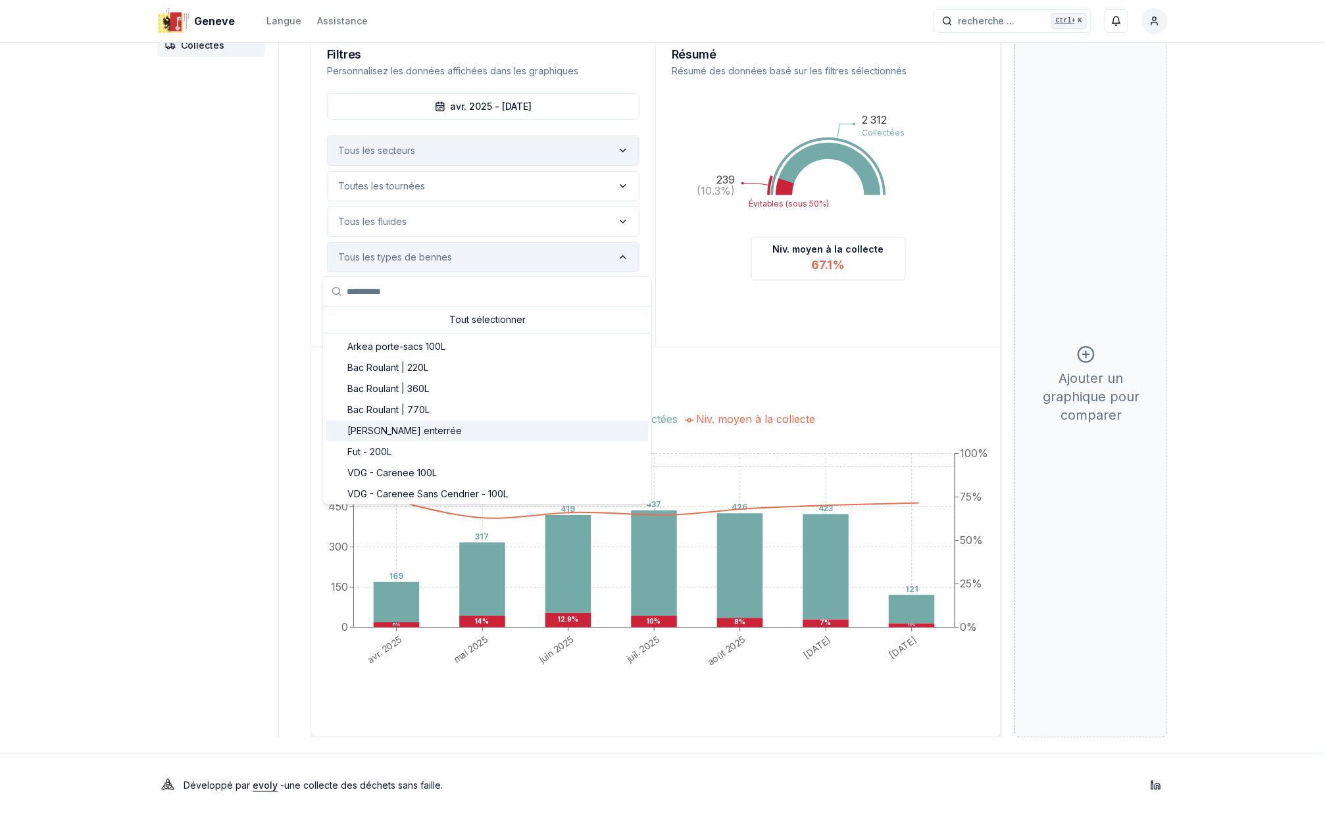
click at [336, 426] on div "Suggestions" at bounding box center [337, 431] width 11 height 11
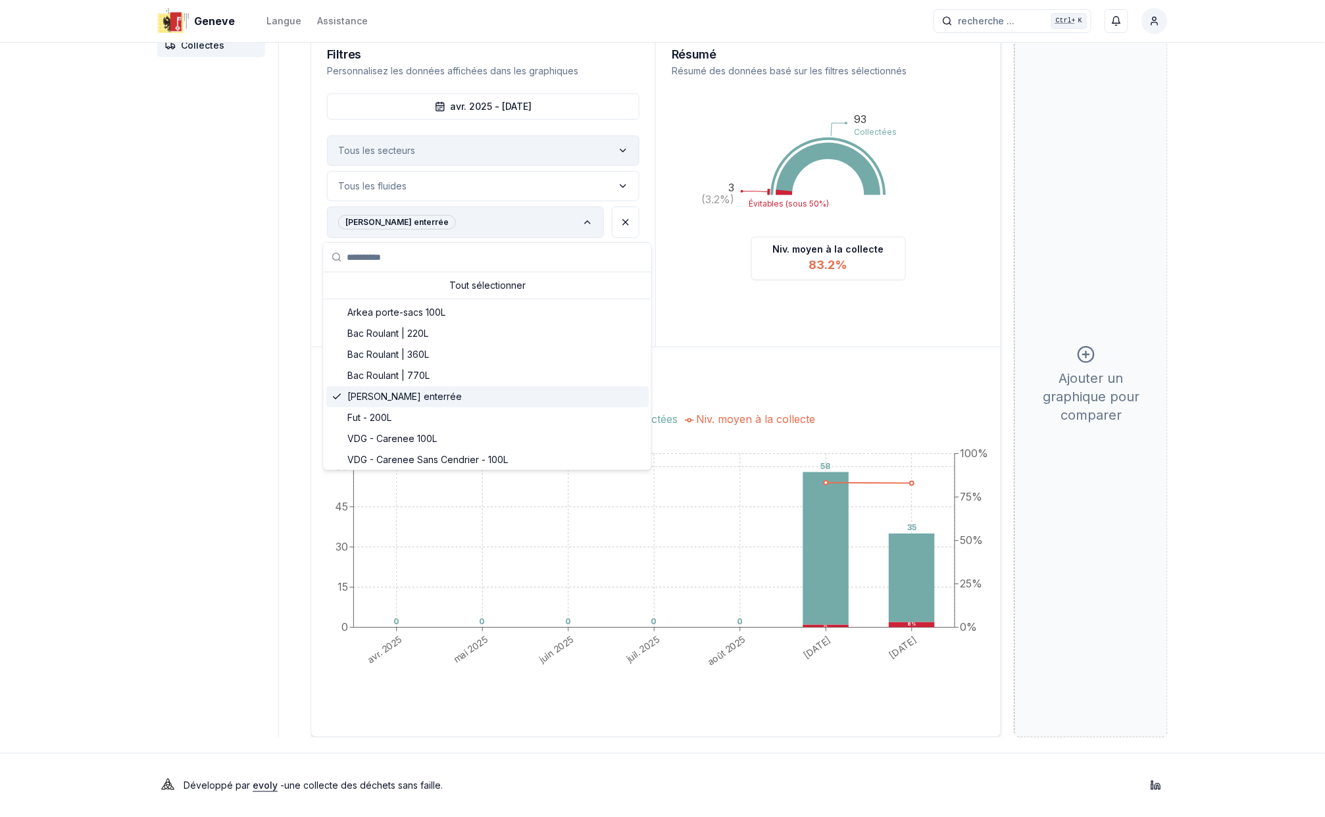
click at [340, 392] on icon "Suggestions" at bounding box center [337, 397] width 11 height 11
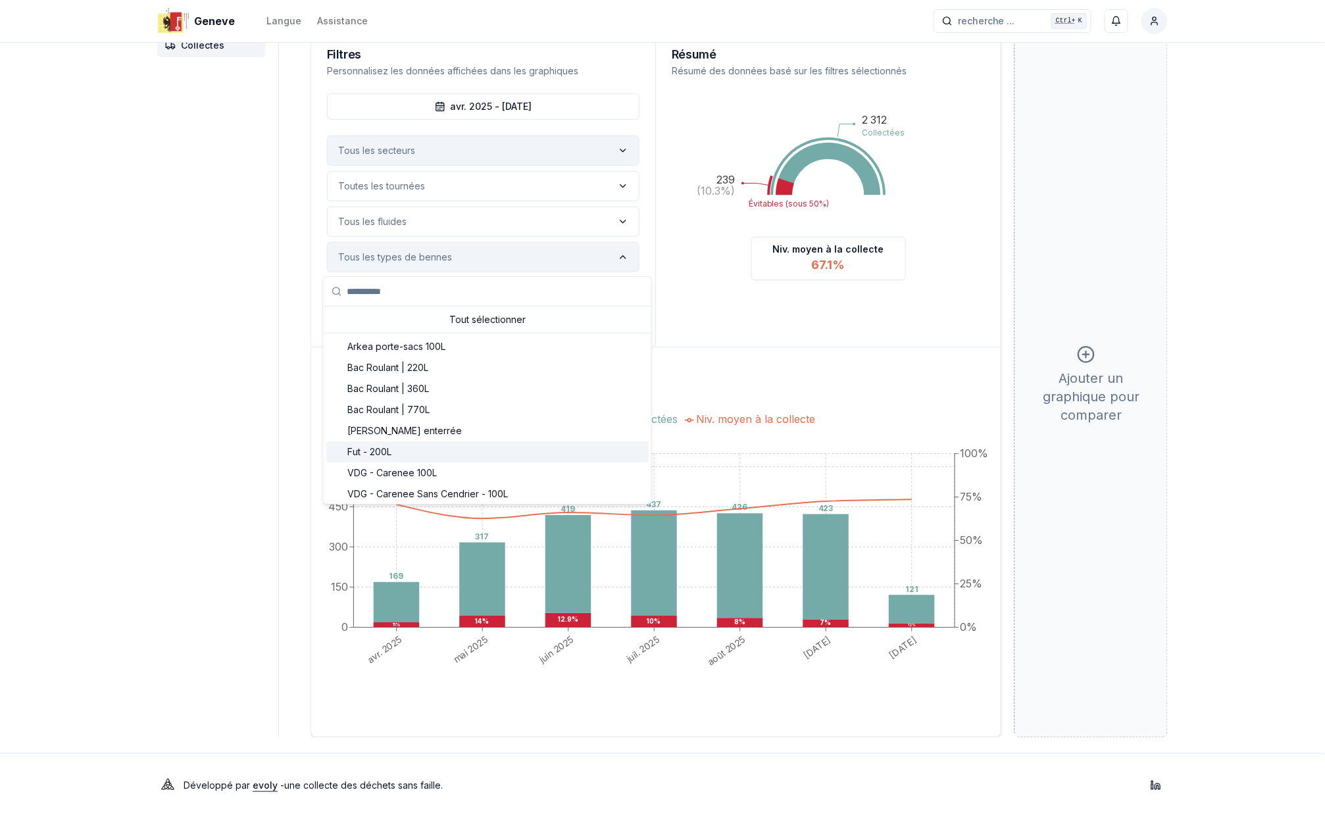
click at [336, 449] on div "Suggestions" at bounding box center [337, 452] width 11 height 11
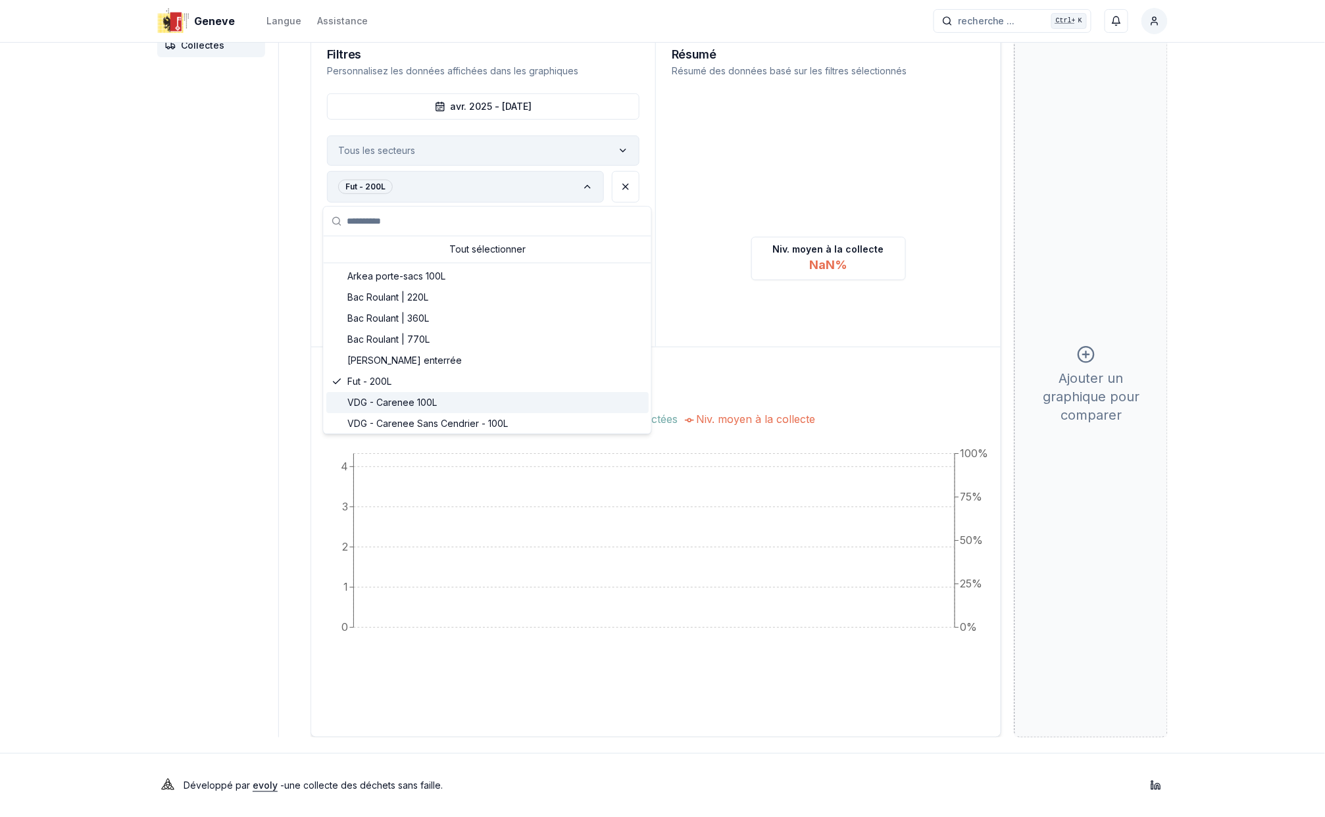
click at [341, 395] on div "VDG - Carenee 100L" at bounding box center [487, 402] width 322 height 21
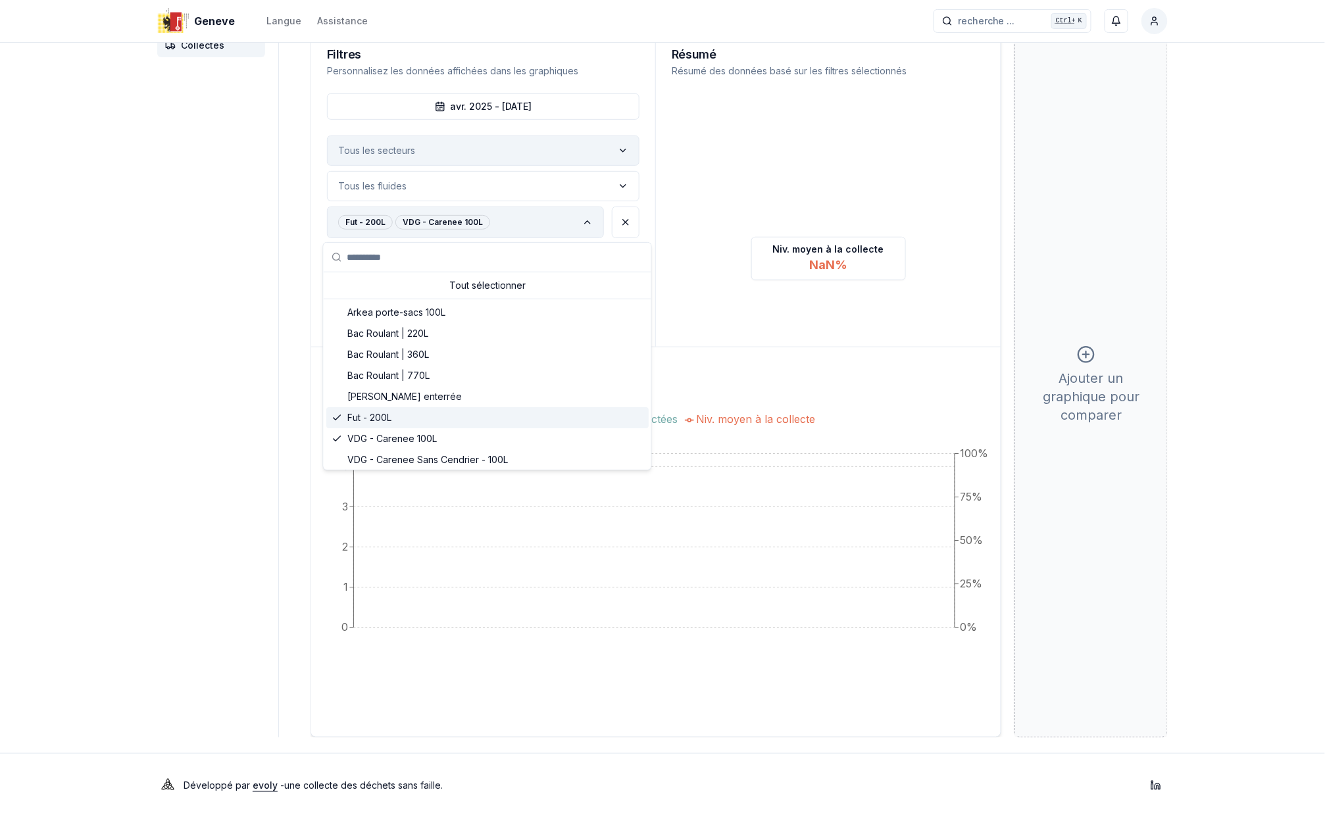
click at [341, 413] on icon "Suggestions" at bounding box center [337, 418] width 11 height 11
click at [338, 459] on div "Suggestions" at bounding box center [337, 460] width 11 height 11
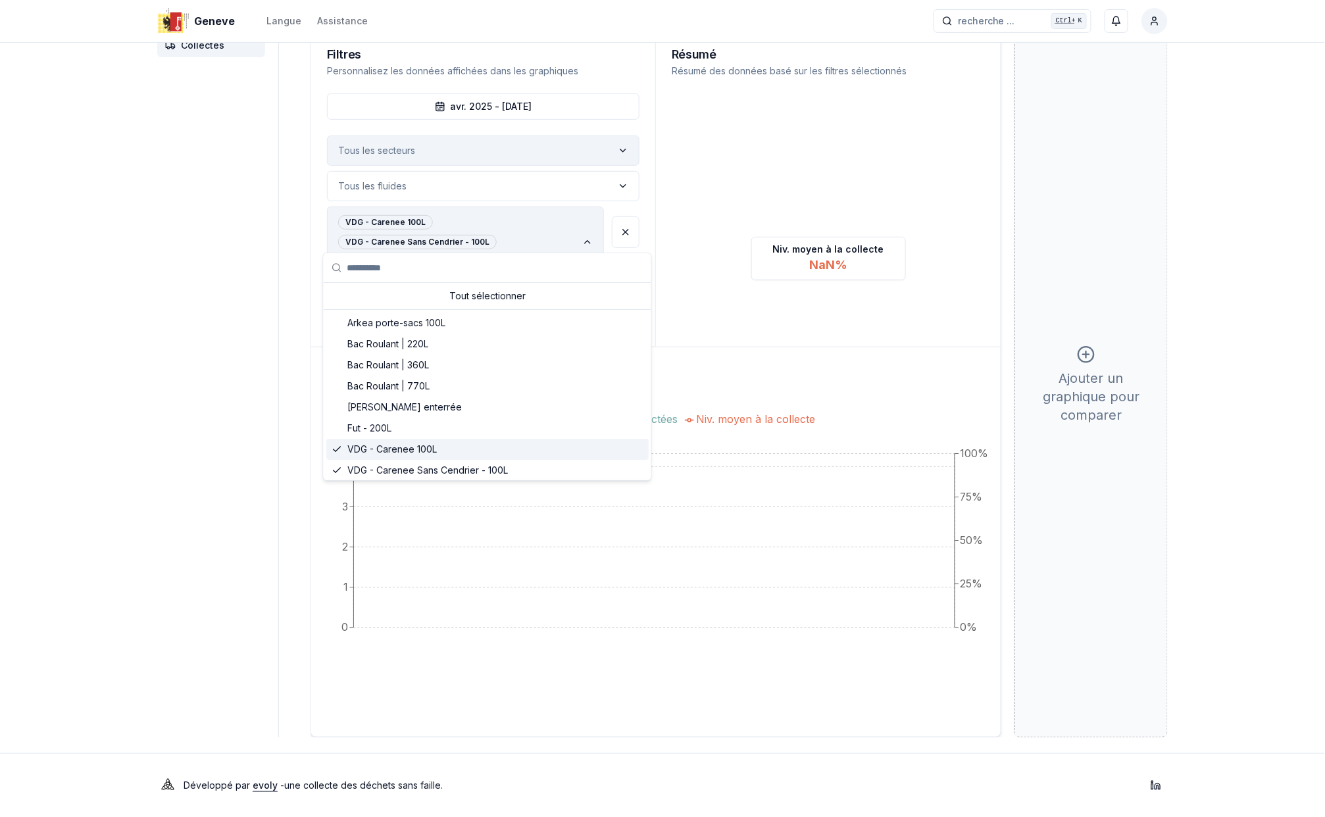
click at [338, 451] on icon "Suggestions" at bounding box center [337, 449] width 11 height 11
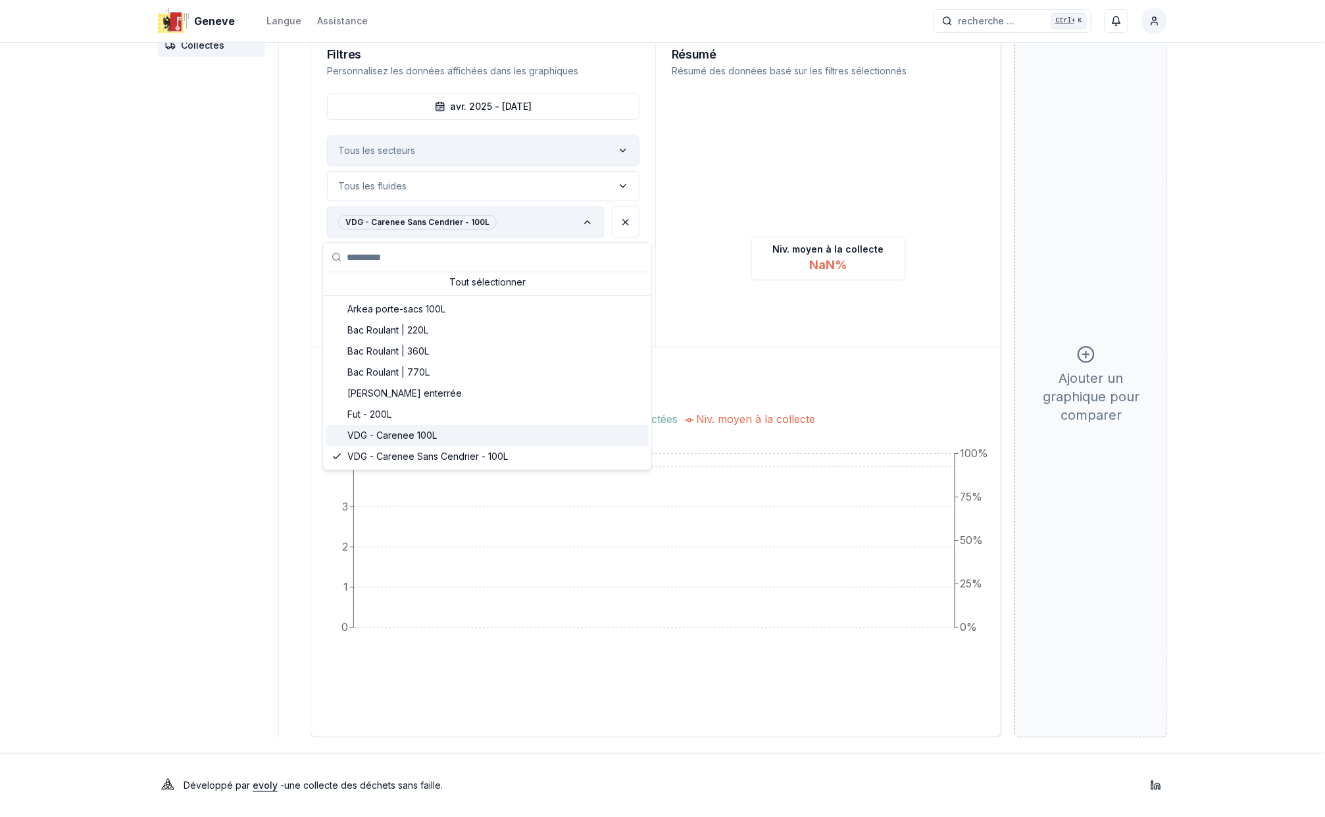
scroll to position [0, 0]
drag, startPoint x: 337, startPoint y: 461, endPoint x: 322, endPoint y: 393, distance: 69.4
click at [338, 459] on icon "Suggestions" at bounding box center [337, 460] width 11 height 11
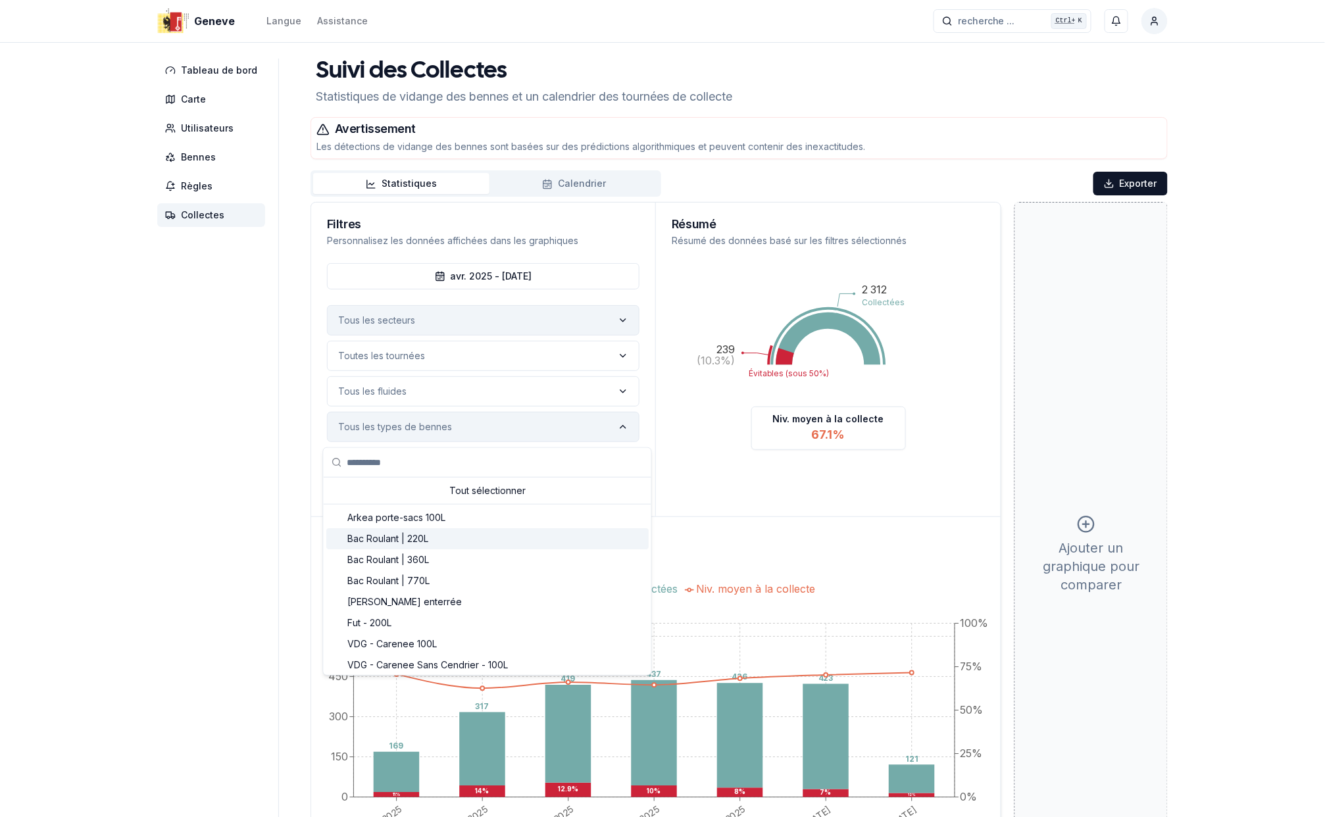
click at [338, 537] on div "Suggestions" at bounding box center [337, 539] width 11 height 11
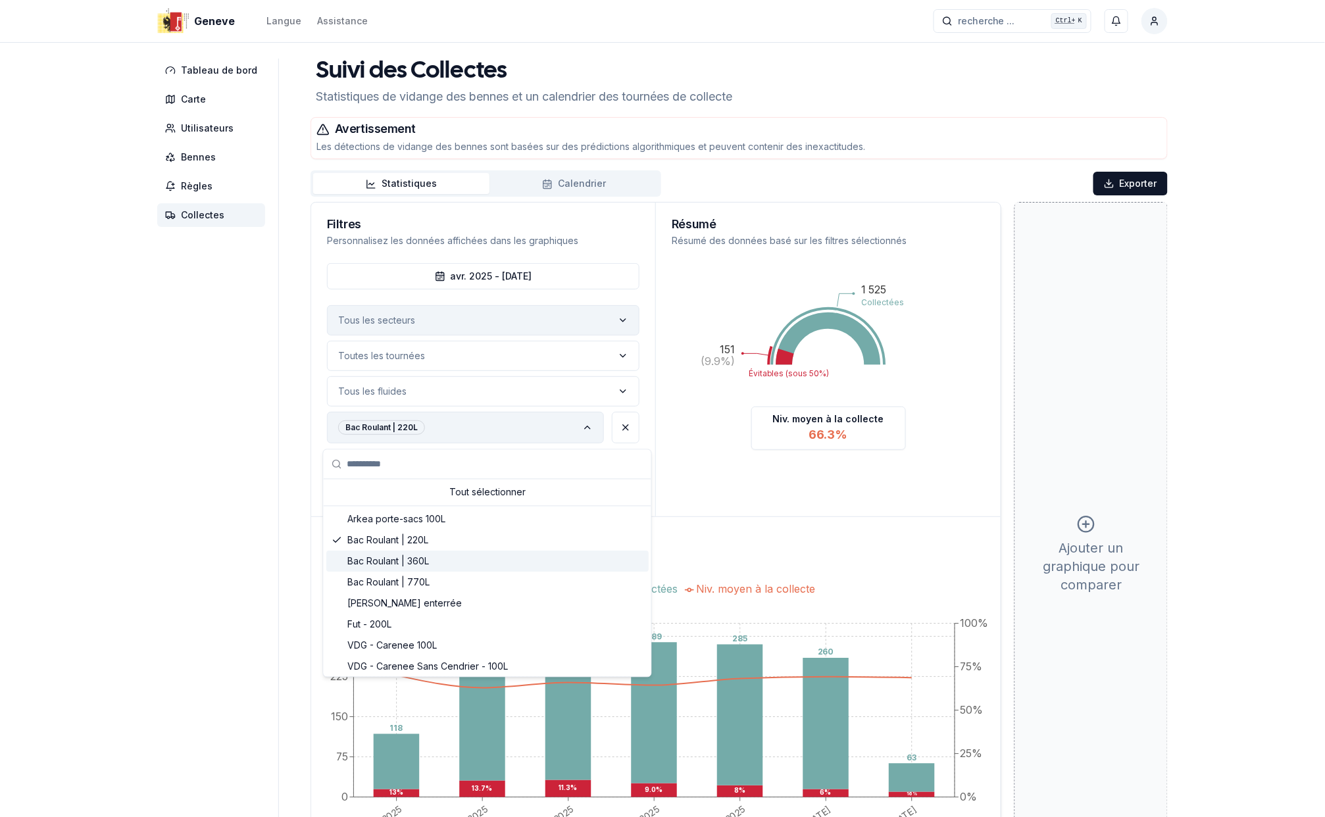
click at [336, 558] on div "Suggestions" at bounding box center [337, 562] width 11 height 11
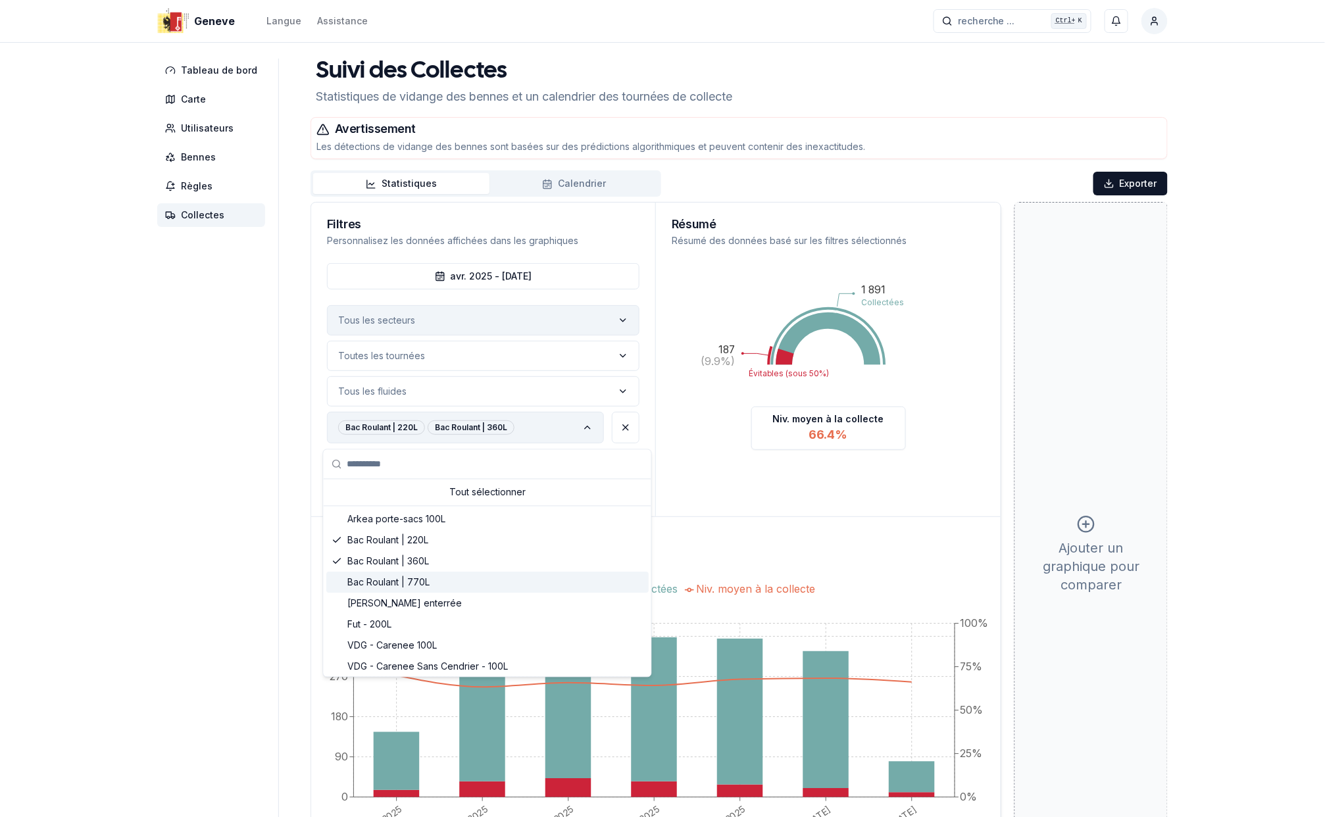
click at [338, 582] on div "Suggestions" at bounding box center [337, 583] width 11 height 11
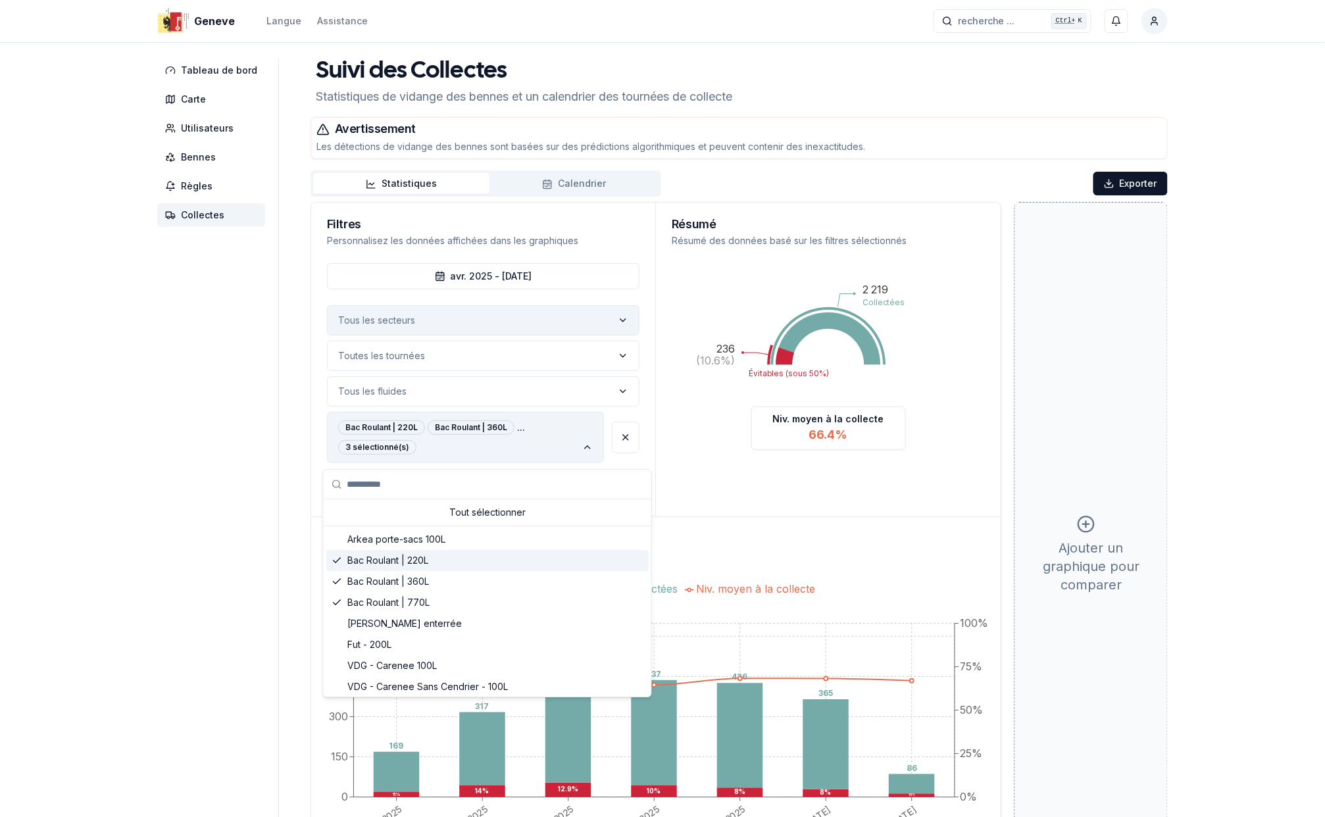
click at [336, 559] on icon "Suggestions" at bounding box center [337, 560] width 11 height 11
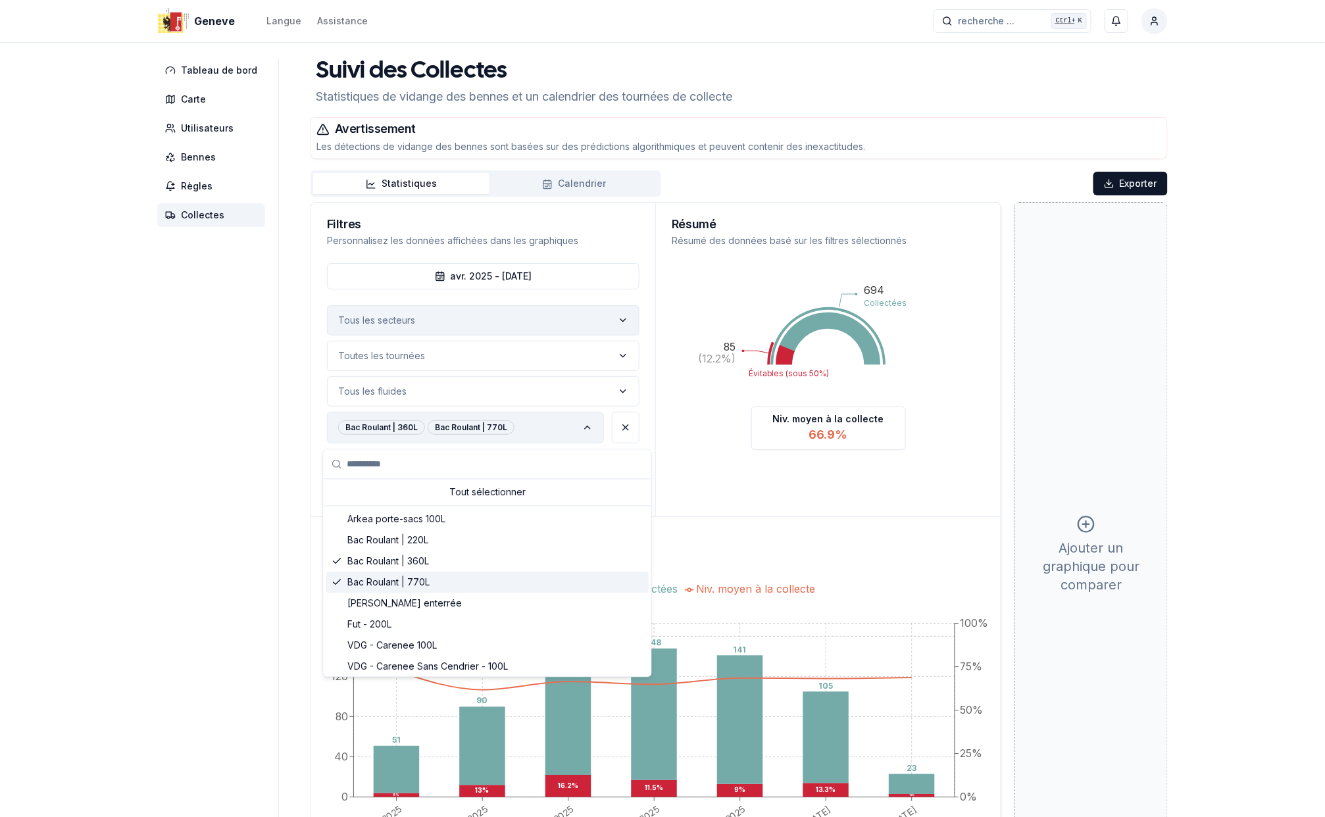
click at [340, 579] on icon "Suggestions" at bounding box center [337, 583] width 11 height 11
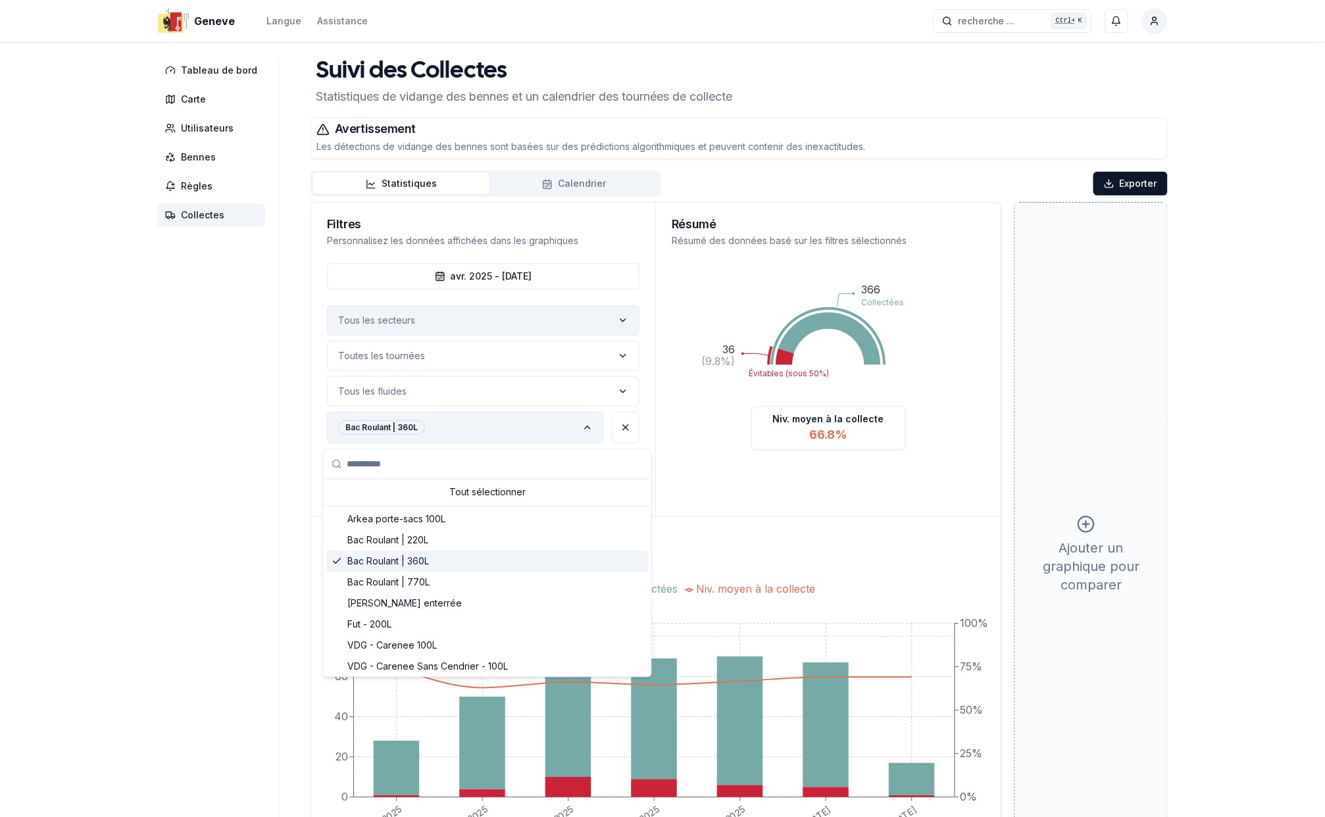
click at [340, 567] on div "Bac Roulant | 360L" at bounding box center [487, 561] width 322 height 21
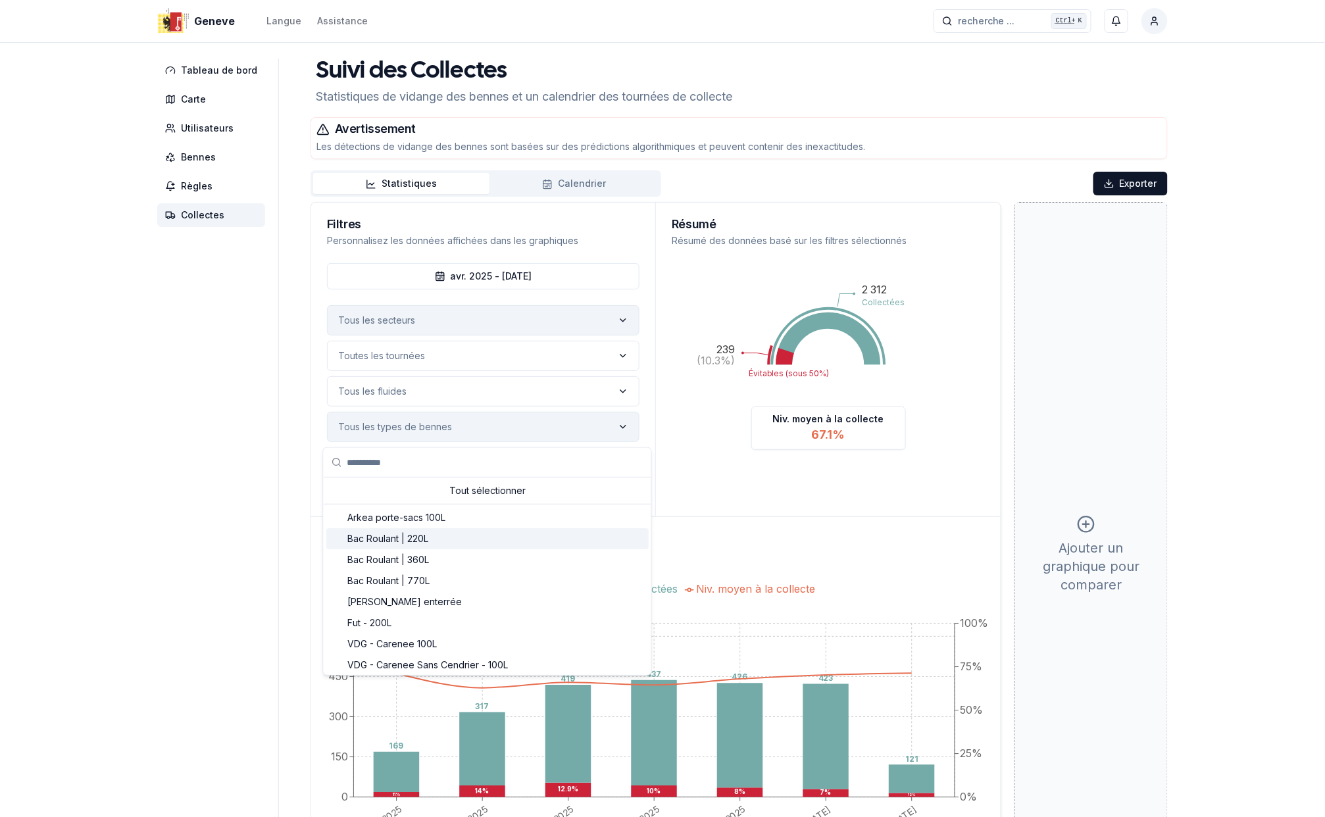
click at [216, 482] on aside "Tableau de bord Carte Utilisateurs Bennes Règles Collectes" at bounding box center [218, 483] width 122 height 849
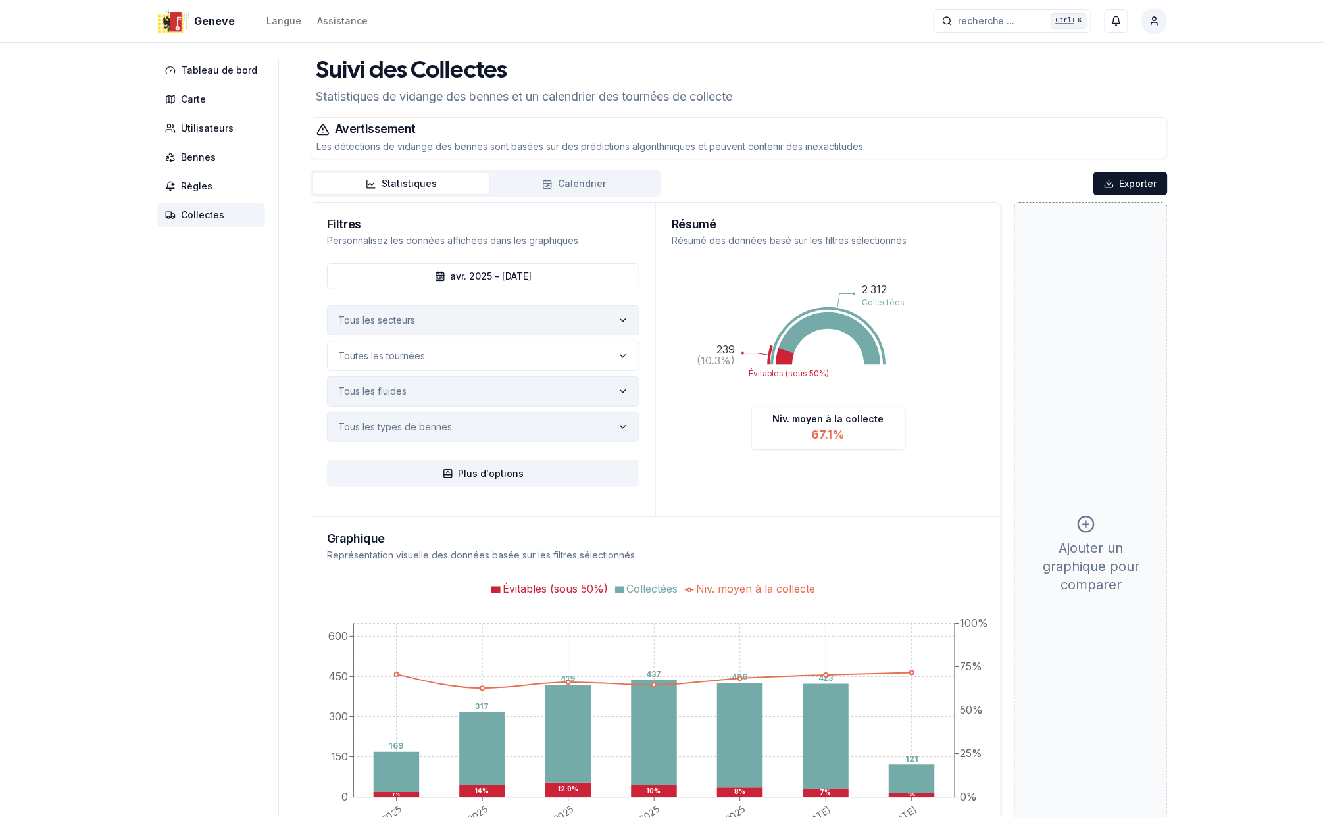
click at [624, 393] on icon "label" at bounding box center [623, 391] width 11 height 11
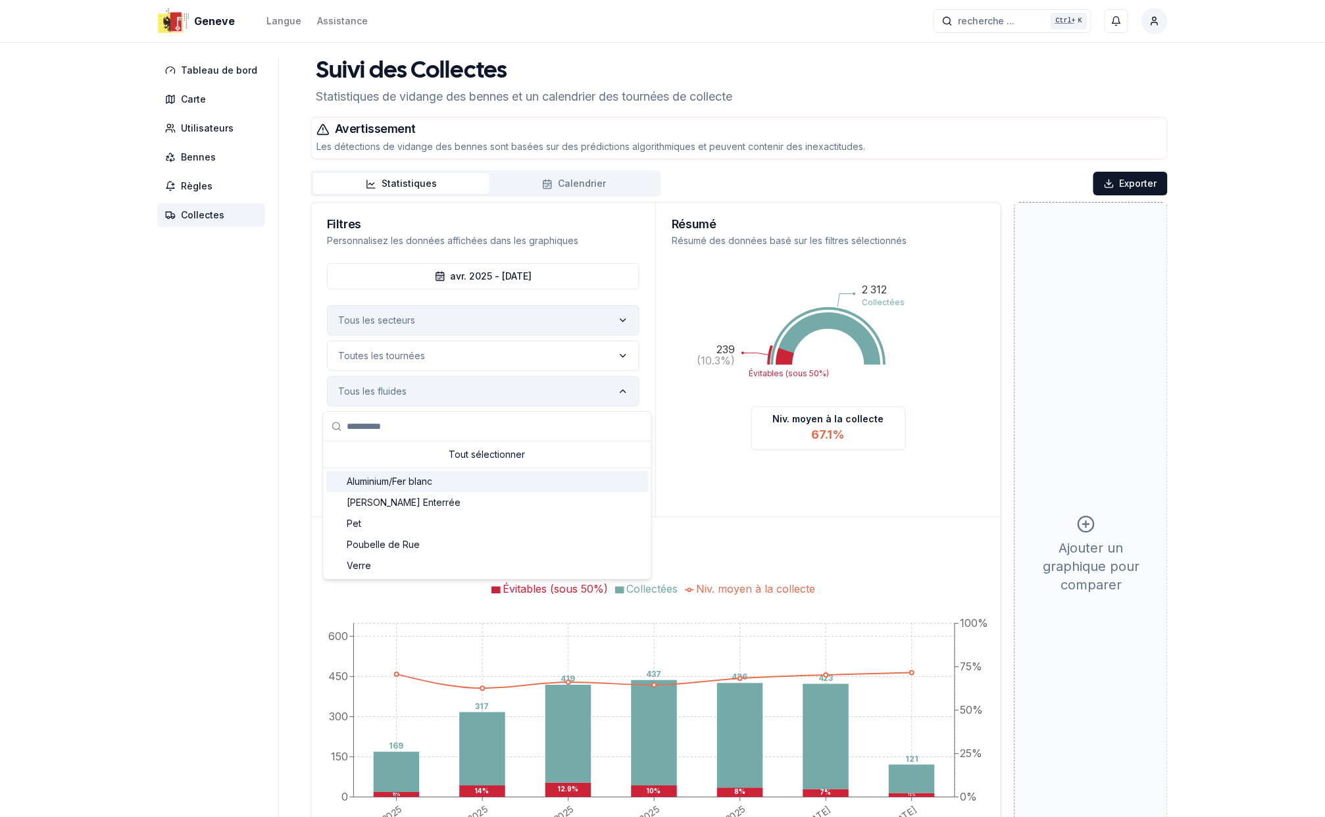
click at [380, 484] on span "Aluminium/Fer blanc" at bounding box center [390, 481] width 86 height 13
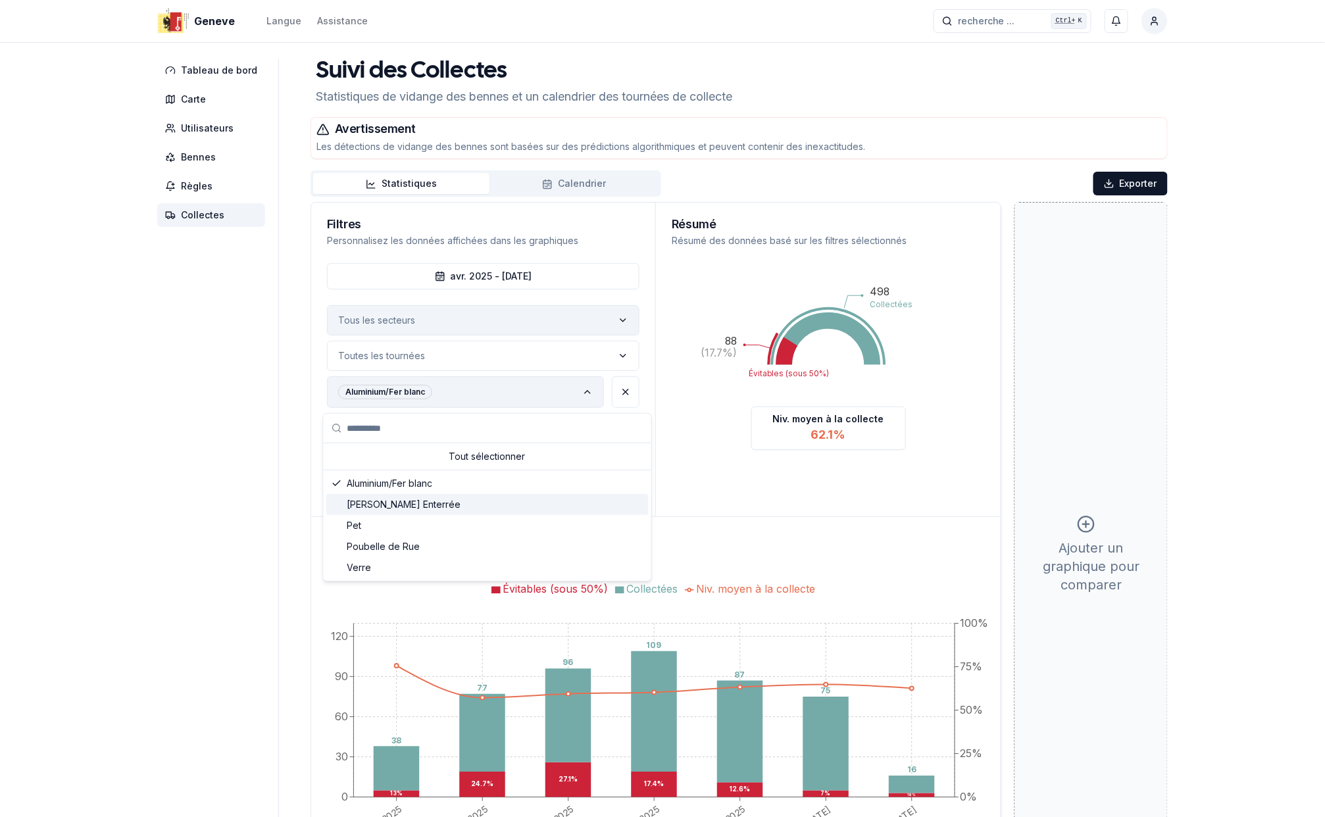
click at [382, 503] on span "Benne Enterrée" at bounding box center [404, 504] width 114 height 13
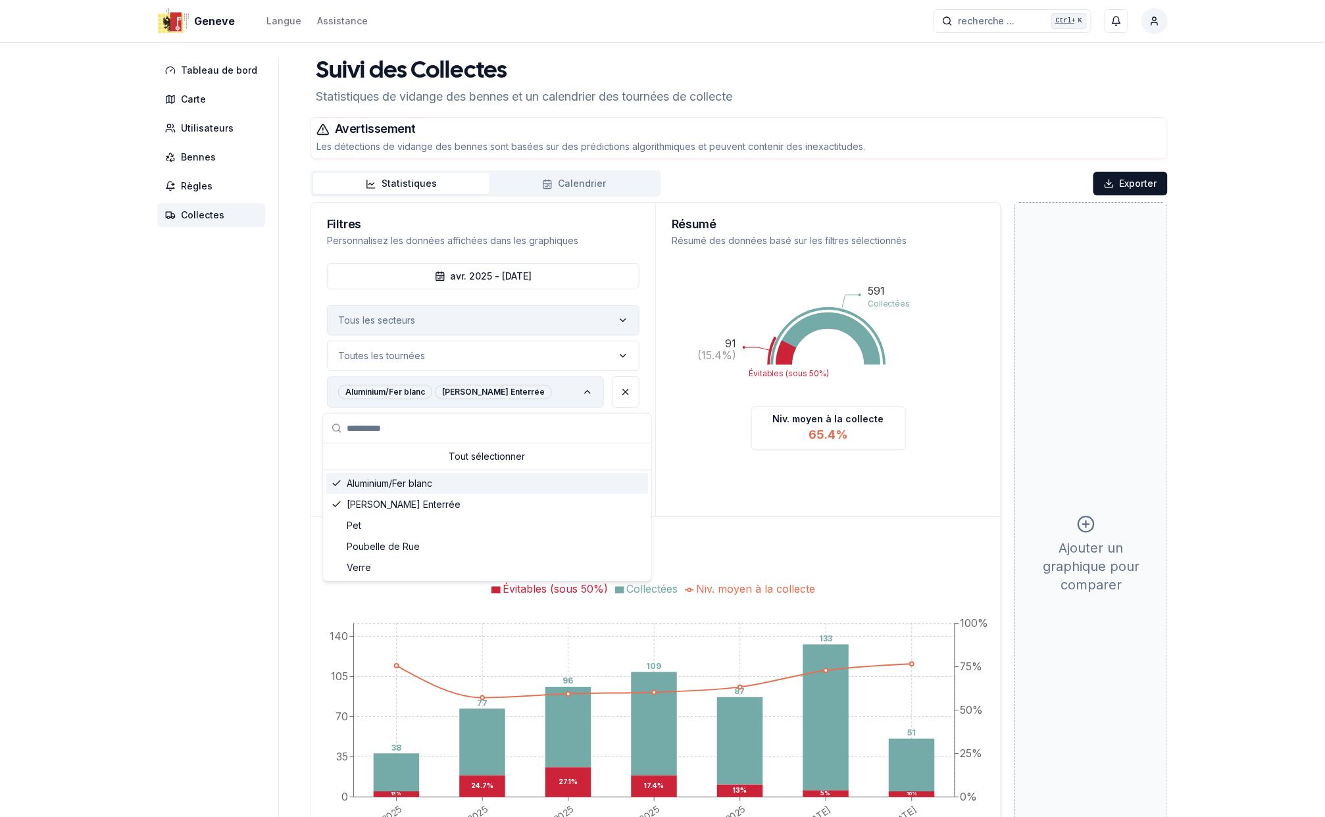
click at [387, 480] on span "Aluminium/Fer blanc" at bounding box center [390, 483] width 86 height 13
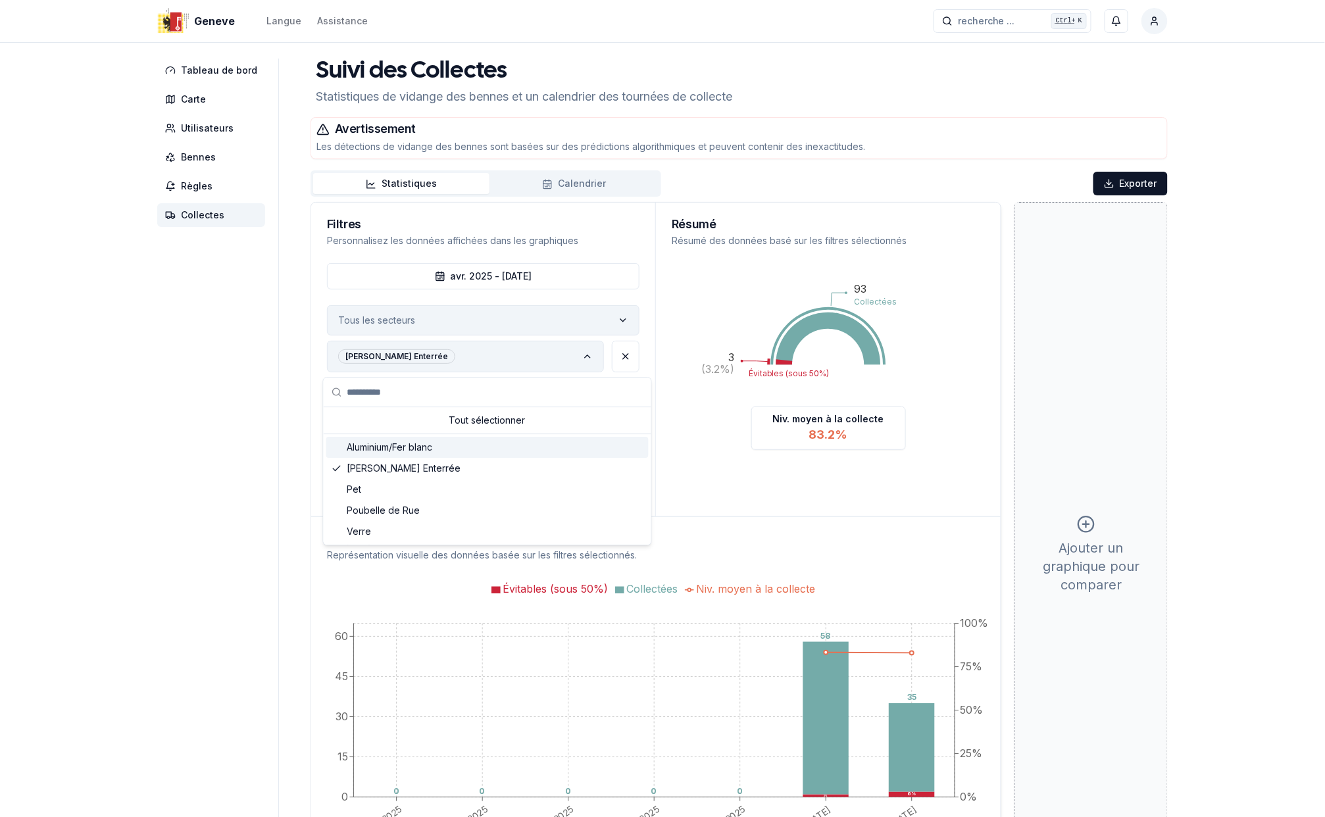
click at [417, 445] on span "Aluminium/Fer blanc" at bounding box center [390, 447] width 86 height 13
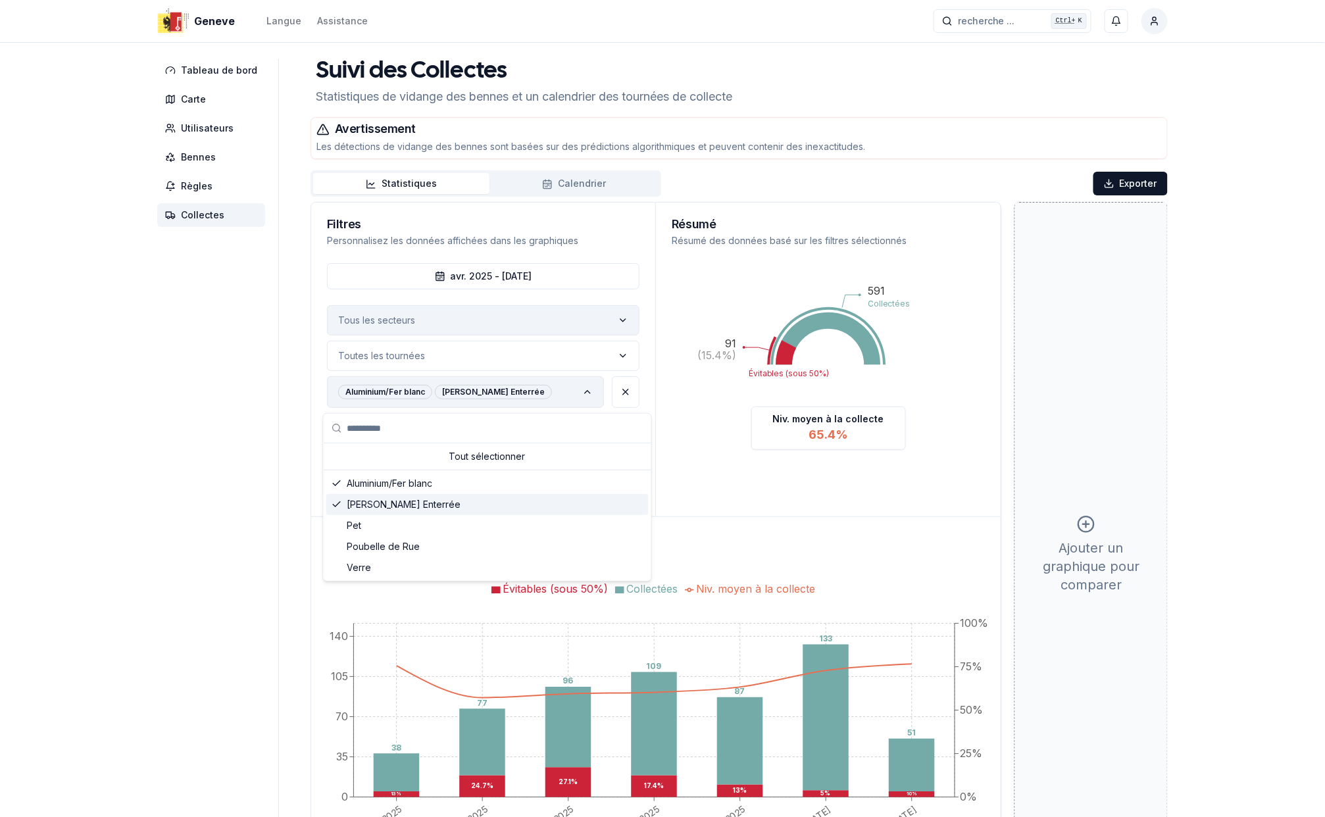
click at [337, 503] on icon "Suggestions" at bounding box center [337, 504] width 11 height 11
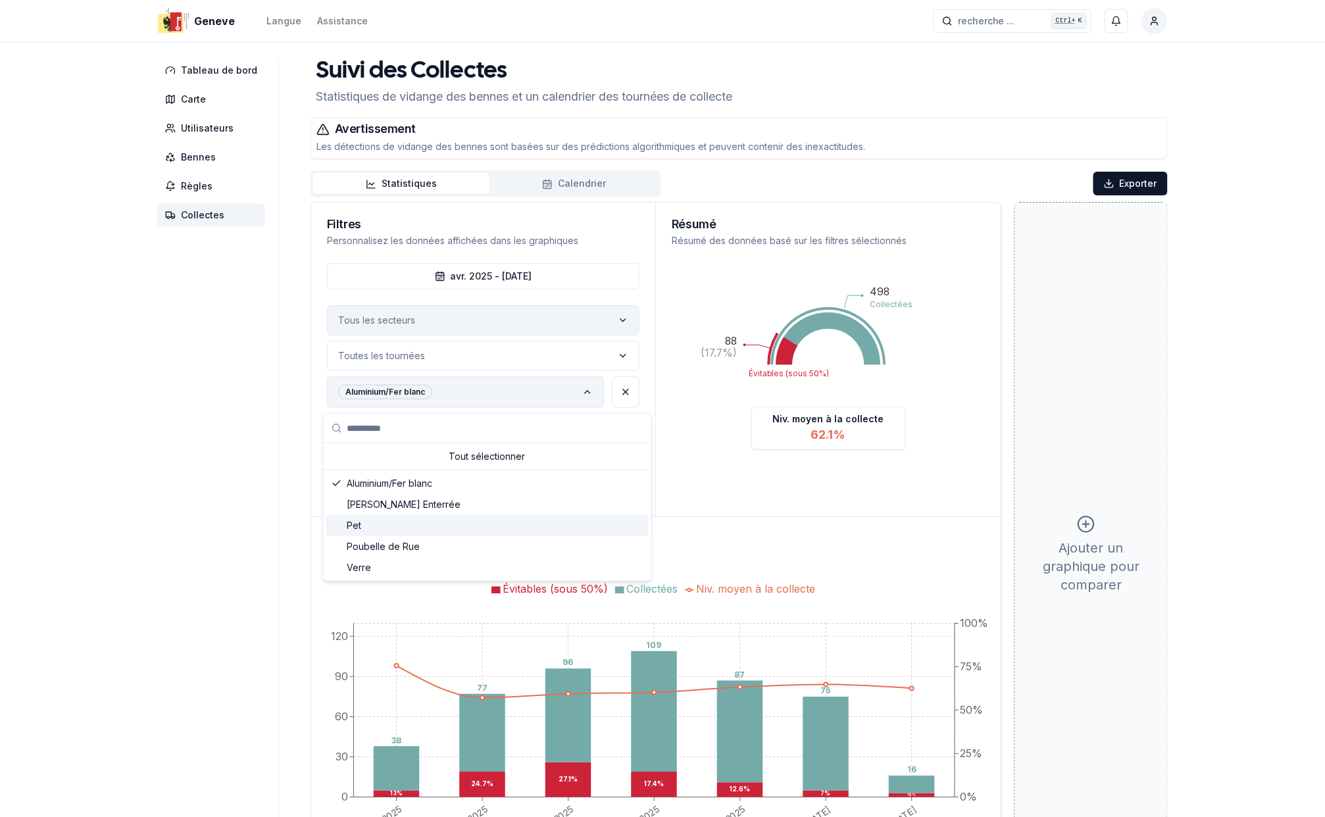
click at [367, 526] on div "Pet" at bounding box center [487, 525] width 322 height 21
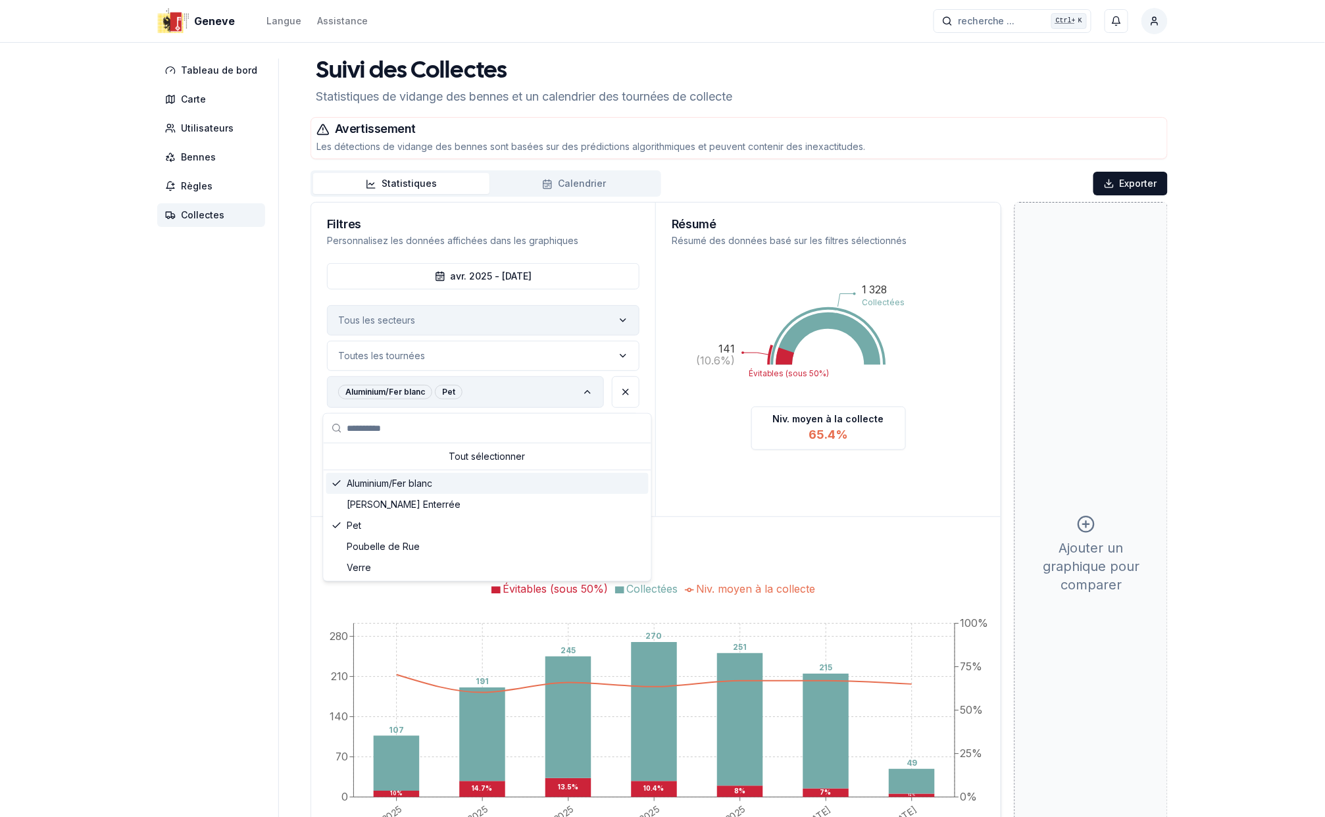
click at [338, 480] on icon "Suggestions" at bounding box center [337, 483] width 11 height 11
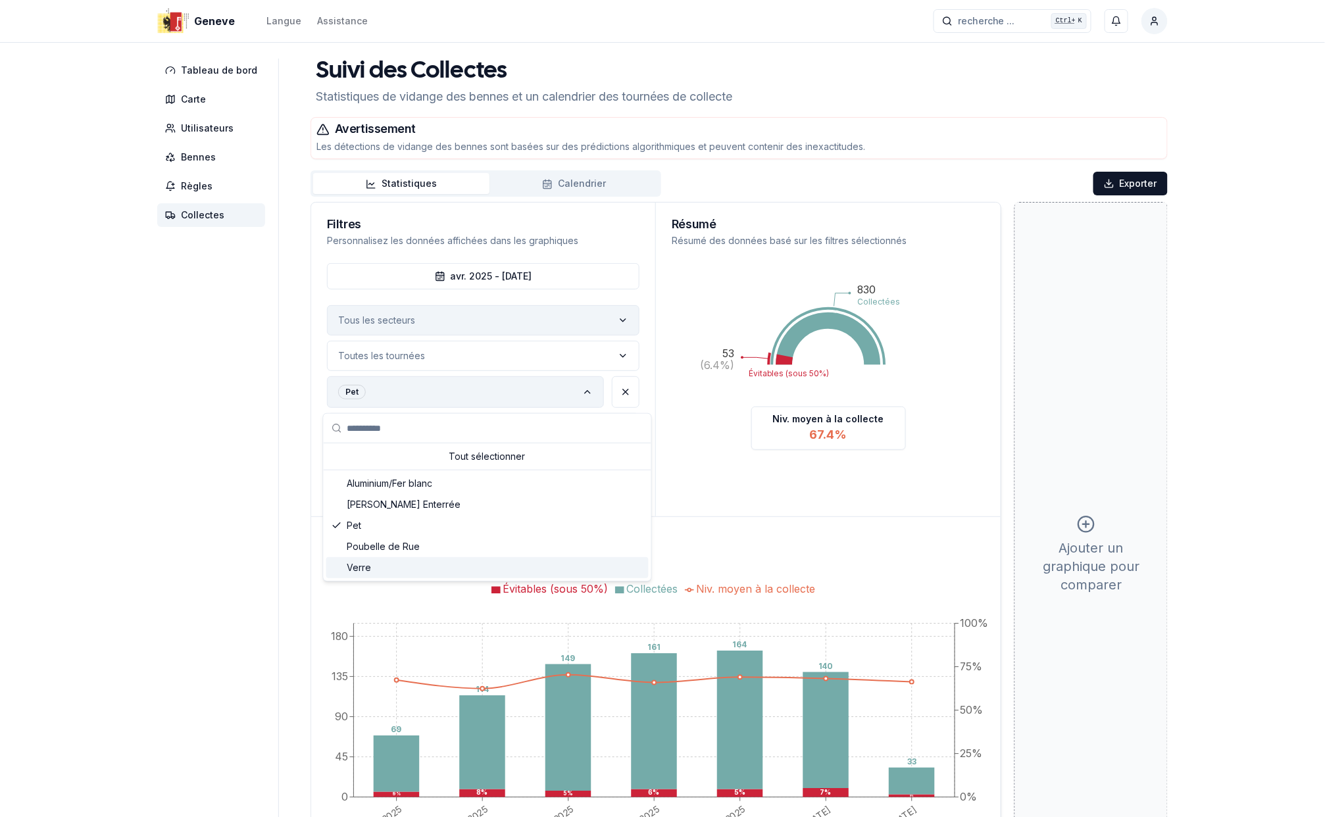
click at [332, 565] on div "Suggestions" at bounding box center [337, 568] width 11 height 11
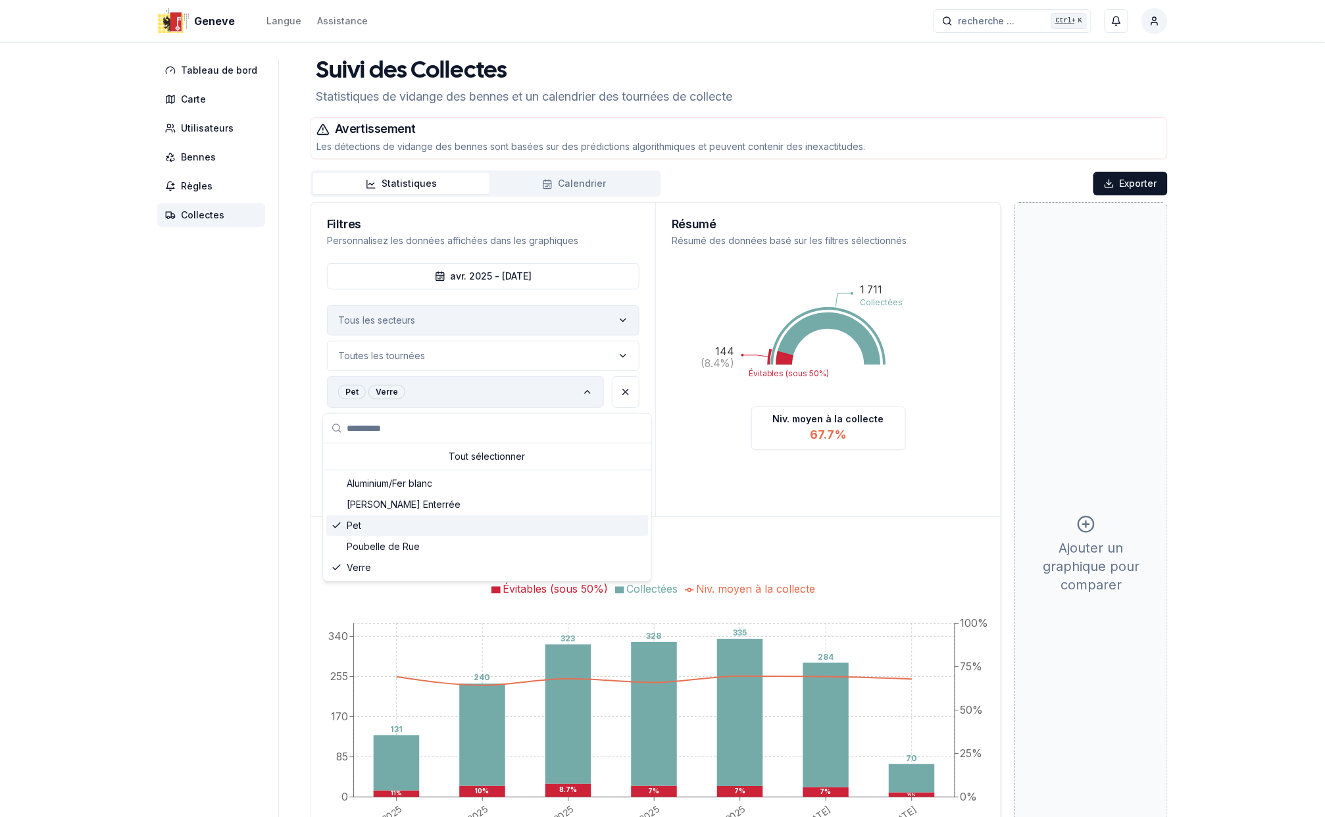
click at [336, 528] on polyline "Suggestions" at bounding box center [336, 525] width 7 height 5
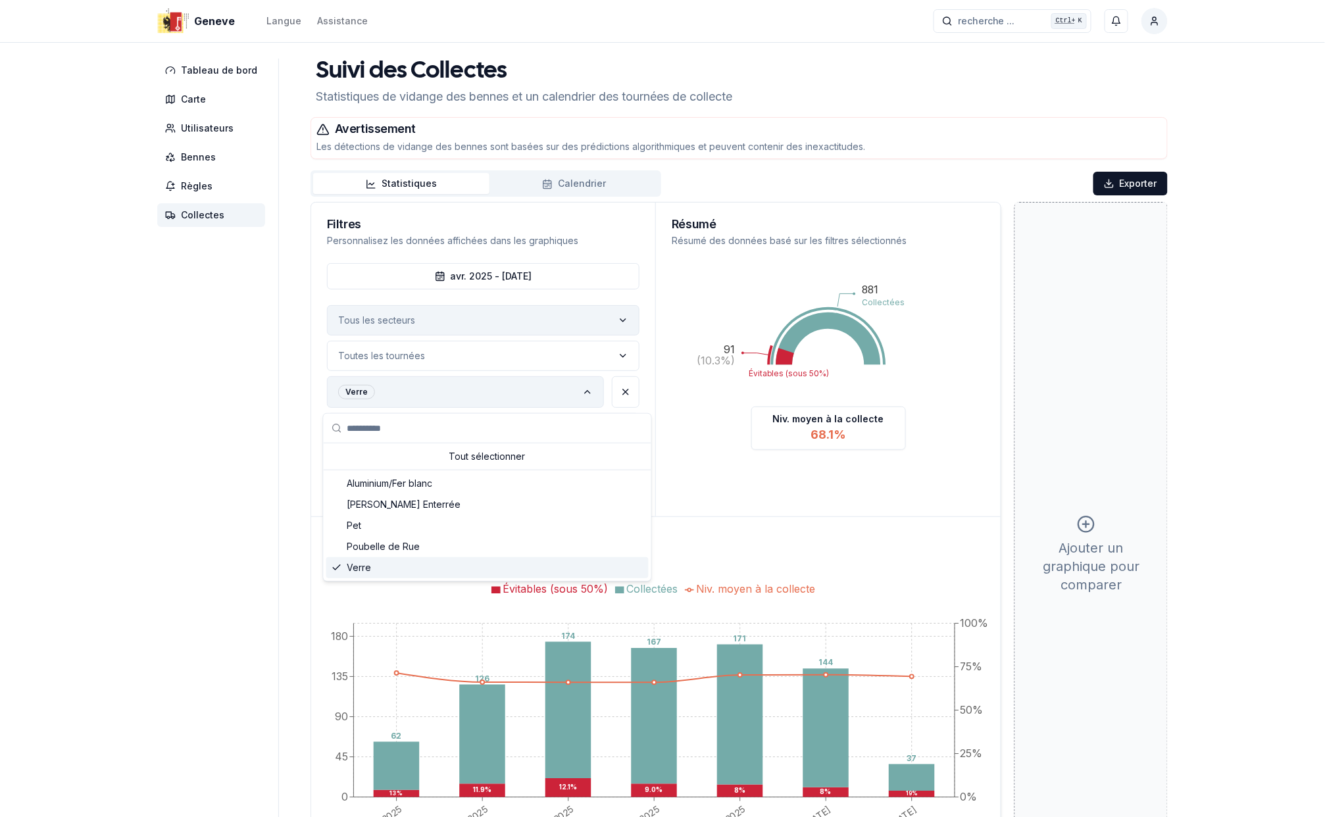
click at [337, 567] on icon "Suggestions" at bounding box center [337, 568] width 11 height 11
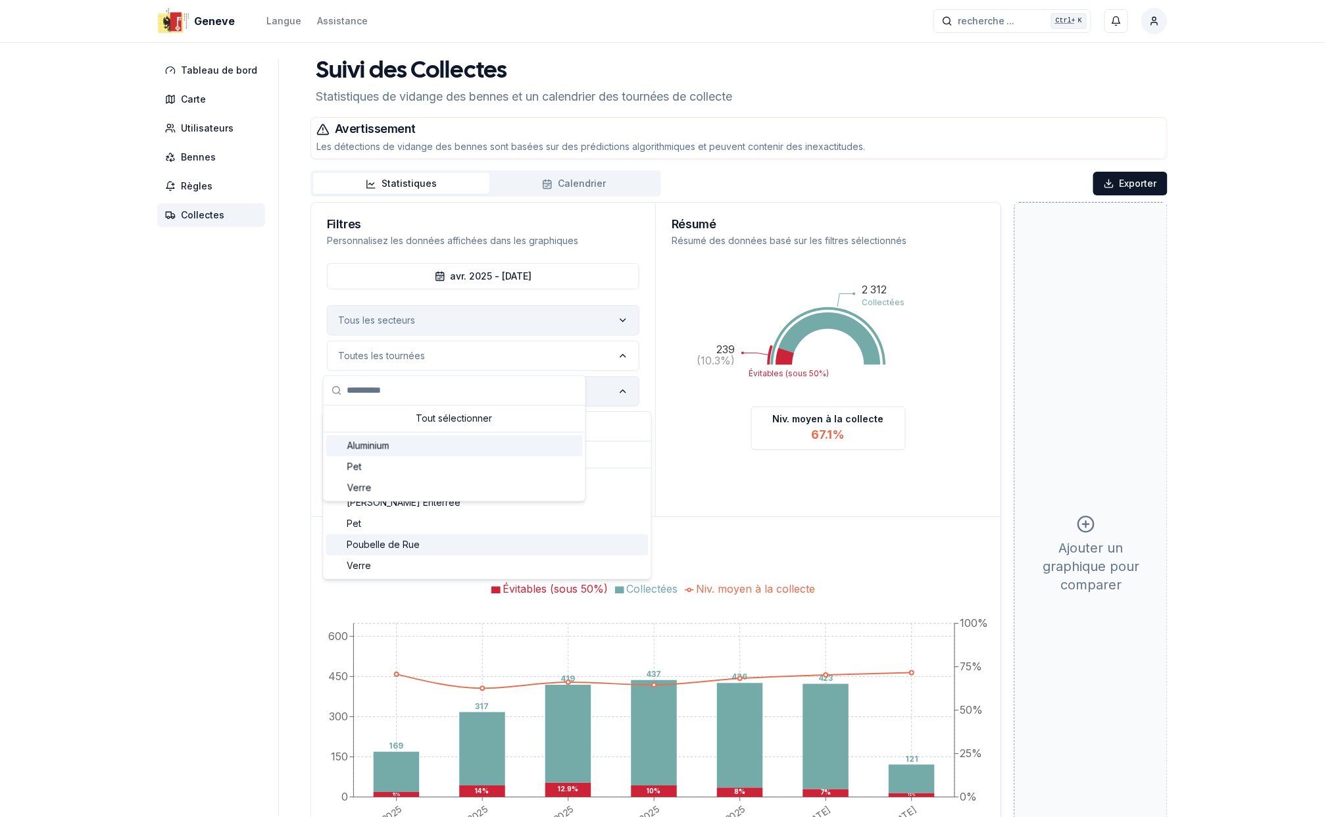
click at [364, 446] on span "Aluminium" at bounding box center [368, 446] width 42 height 13
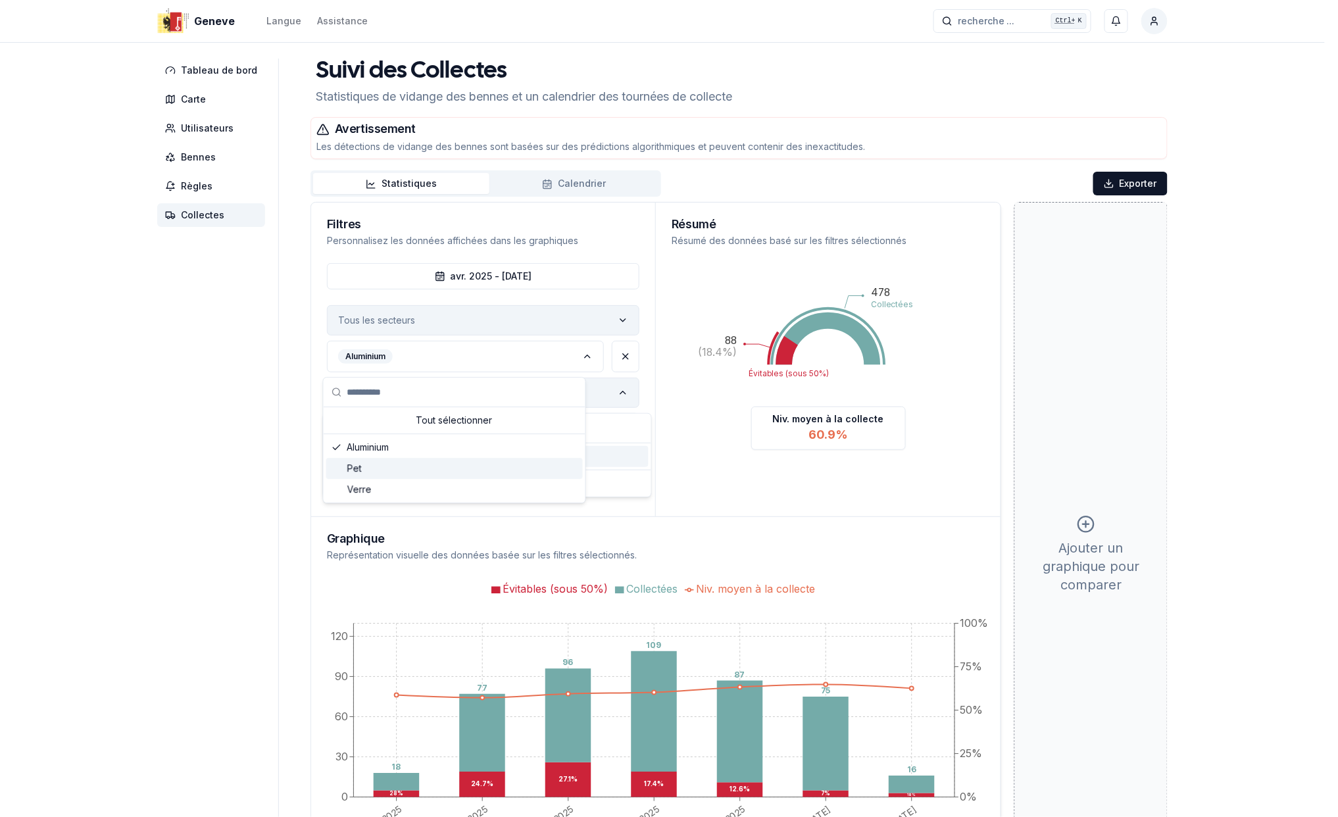
click at [335, 468] on div "Suggestions" at bounding box center [337, 468] width 11 height 11
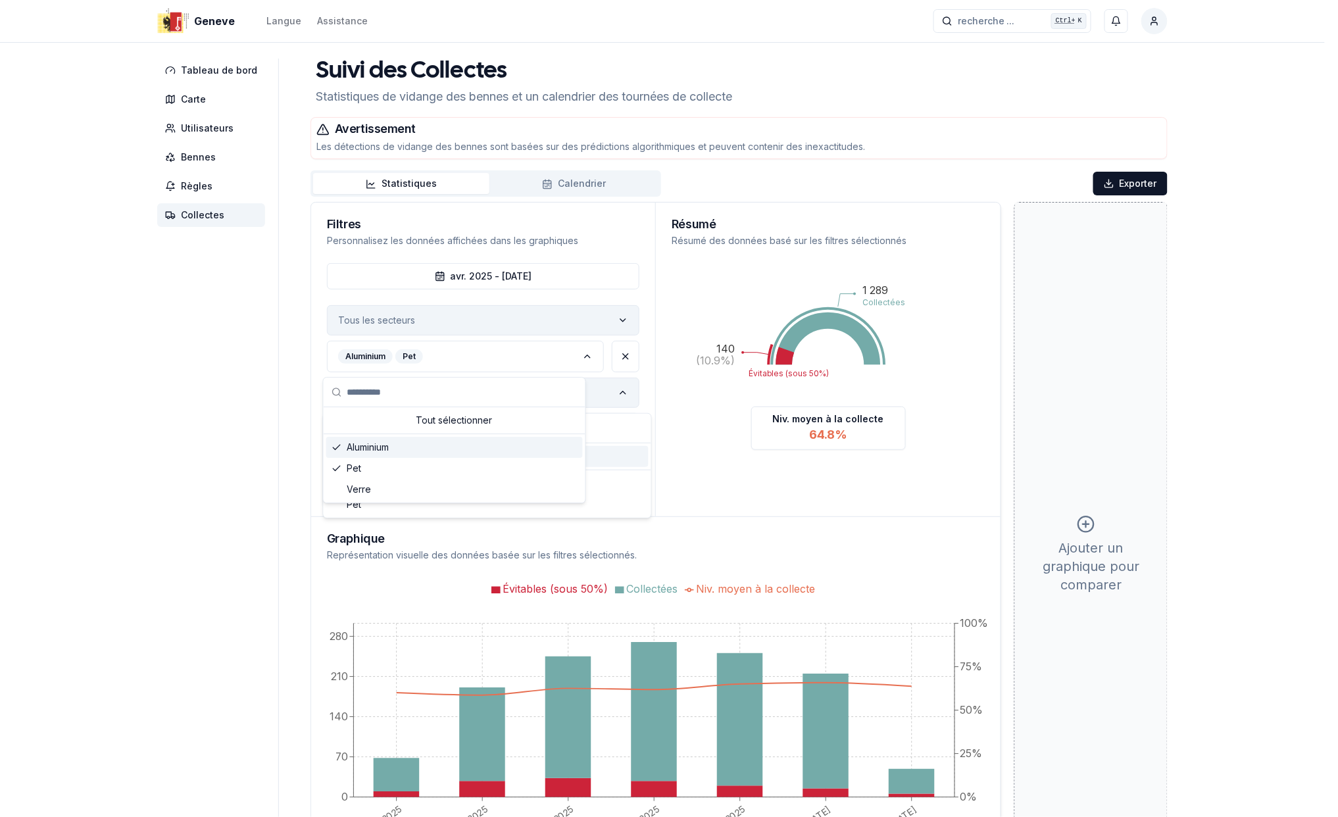
click at [334, 451] on icon "Suggestions" at bounding box center [337, 447] width 11 height 11
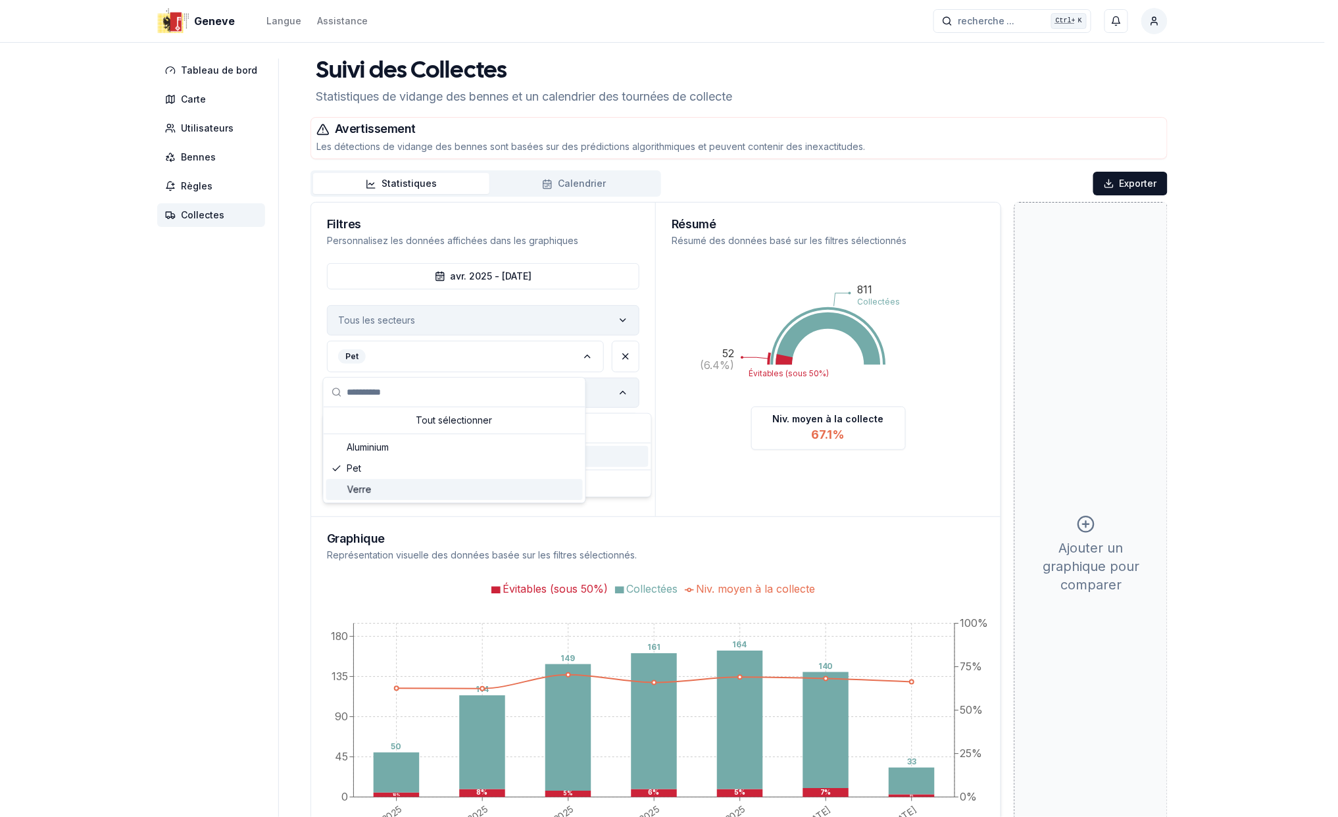
click at [338, 490] on div "Suggestions" at bounding box center [337, 489] width 11 height 11
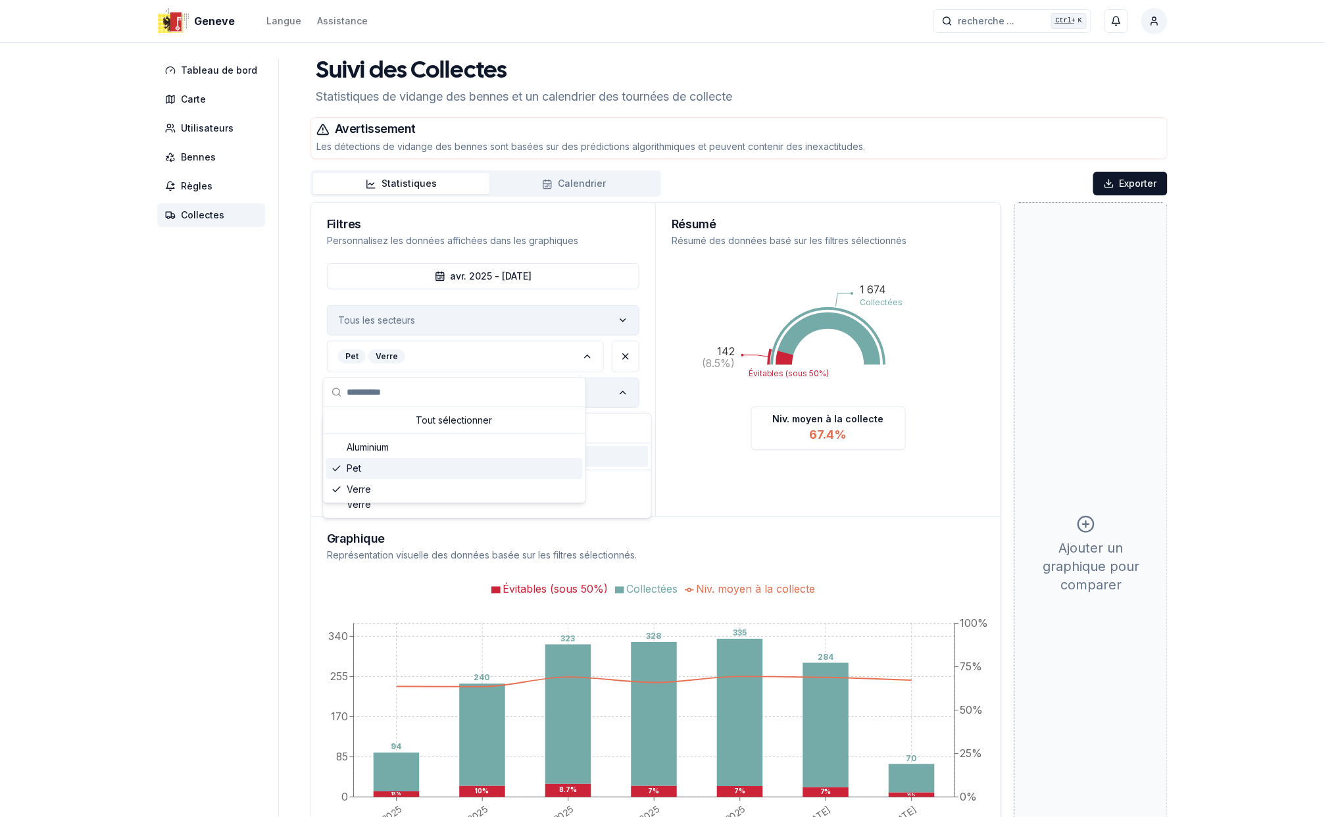
click at [335, 465] on icon "Suggestions" at bounding box center [337, 468] width 11 height 11
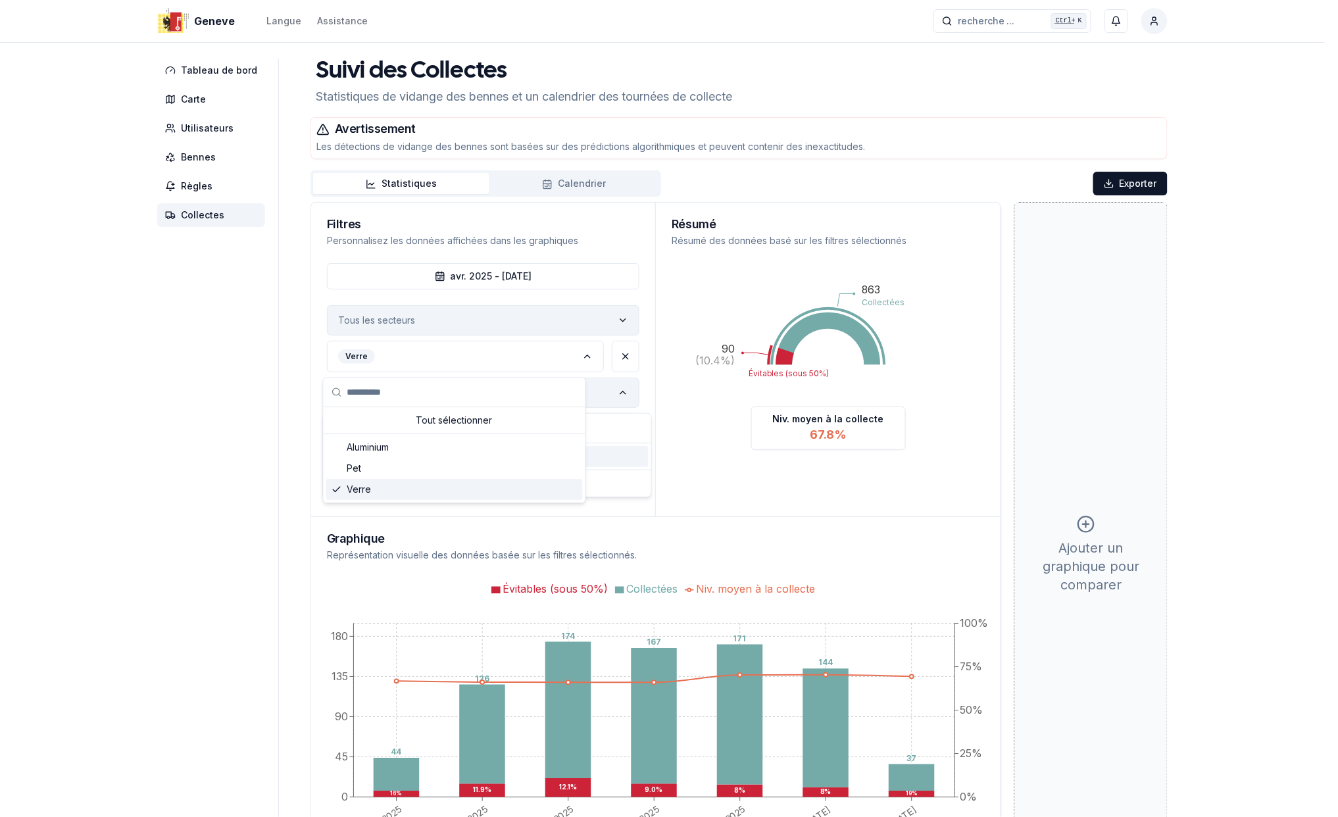
click at [335, 492] on polyline "Suggestions" at bounding box center [336, 489] width 7 height 5
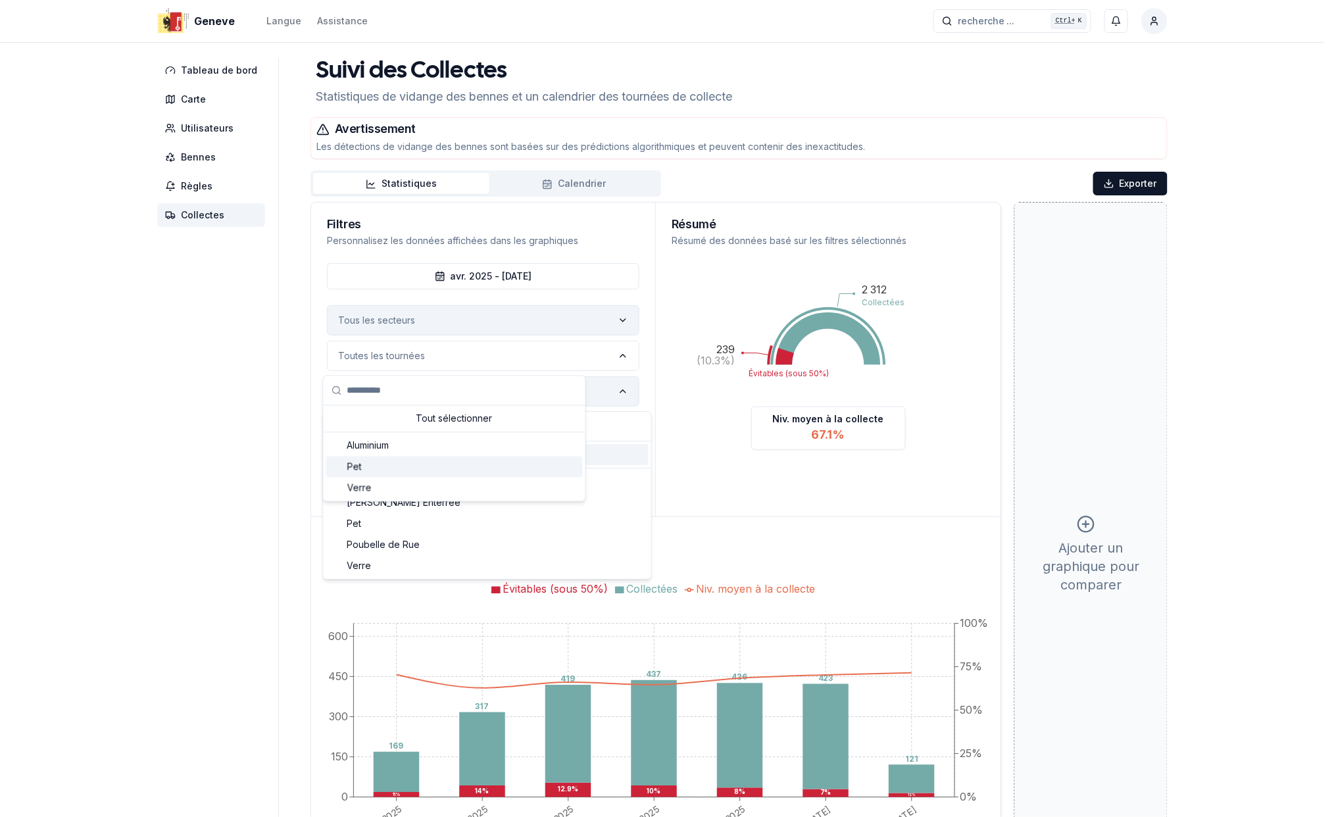
click at [711, 438] on html "Geneve Langue Assistance recherche ... recherche ... Ctrl+ K Schemel Ulrich Tab…" at bounding box center [669, 493] width 1338 height 987
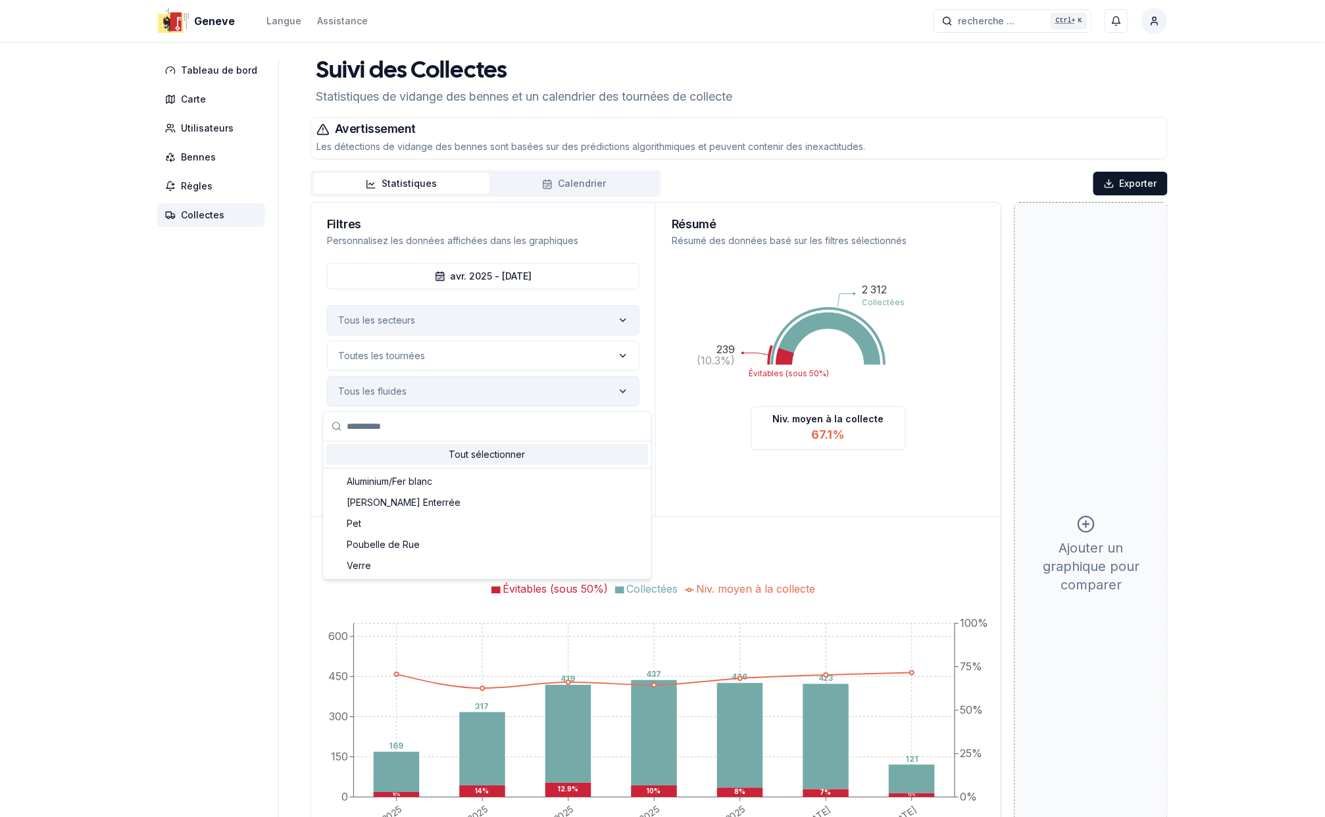
click at [625, 322] on icon "label" at bounding box center [623, 320] width 11 height 11
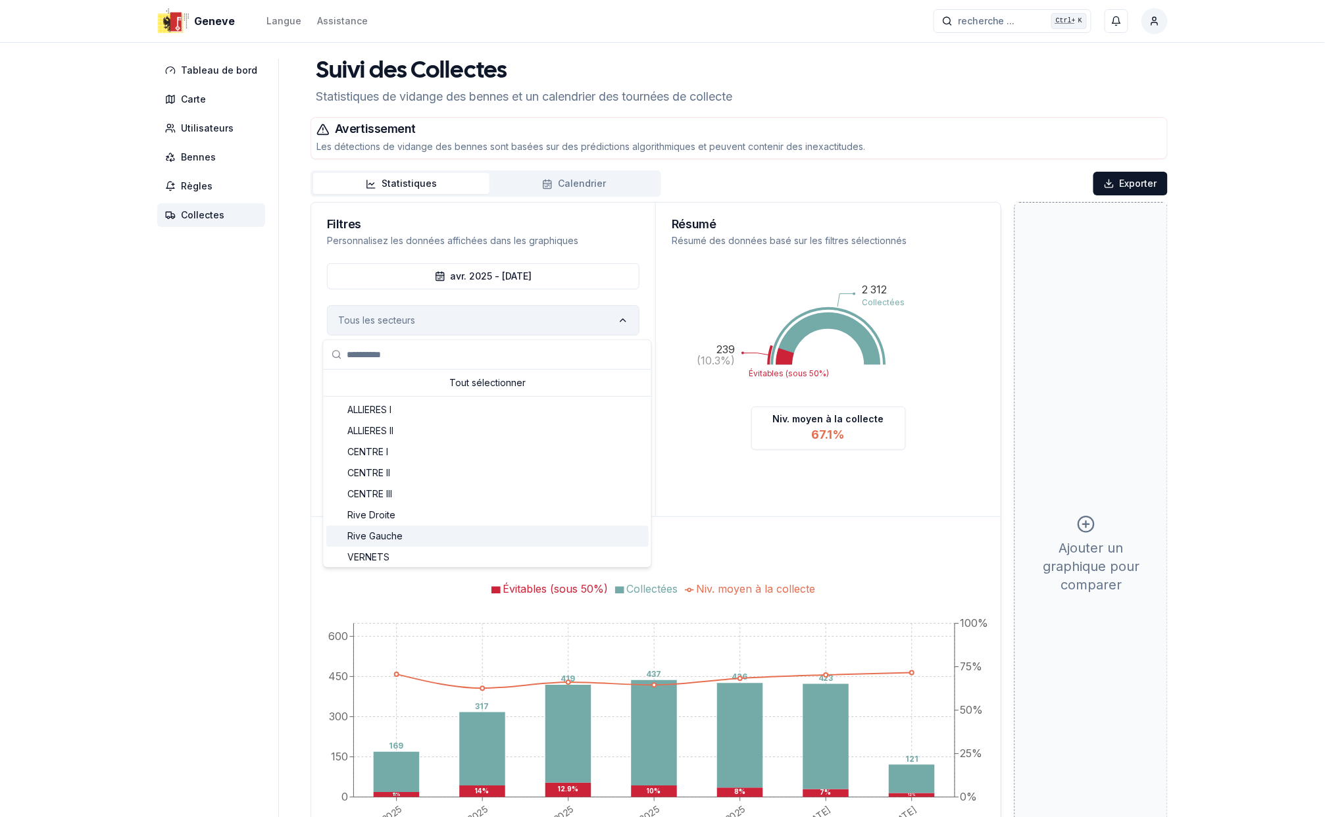
click at [490, 533] on div "Rive Gauche" at bounding box center [487, 536] width 322 height 21
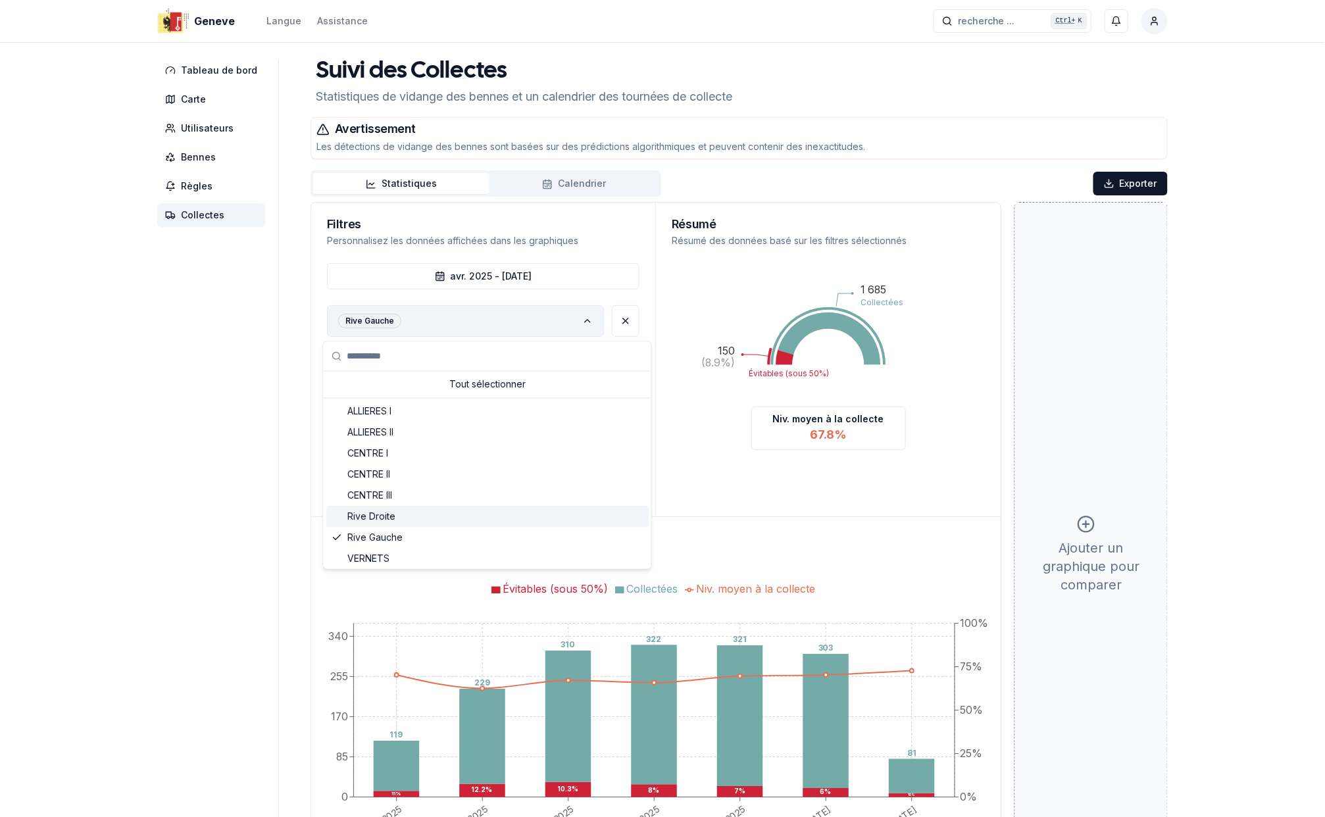
click at [396, 514] on div "Rive Droite" at bounding box center [487, 517] width 322 height 21
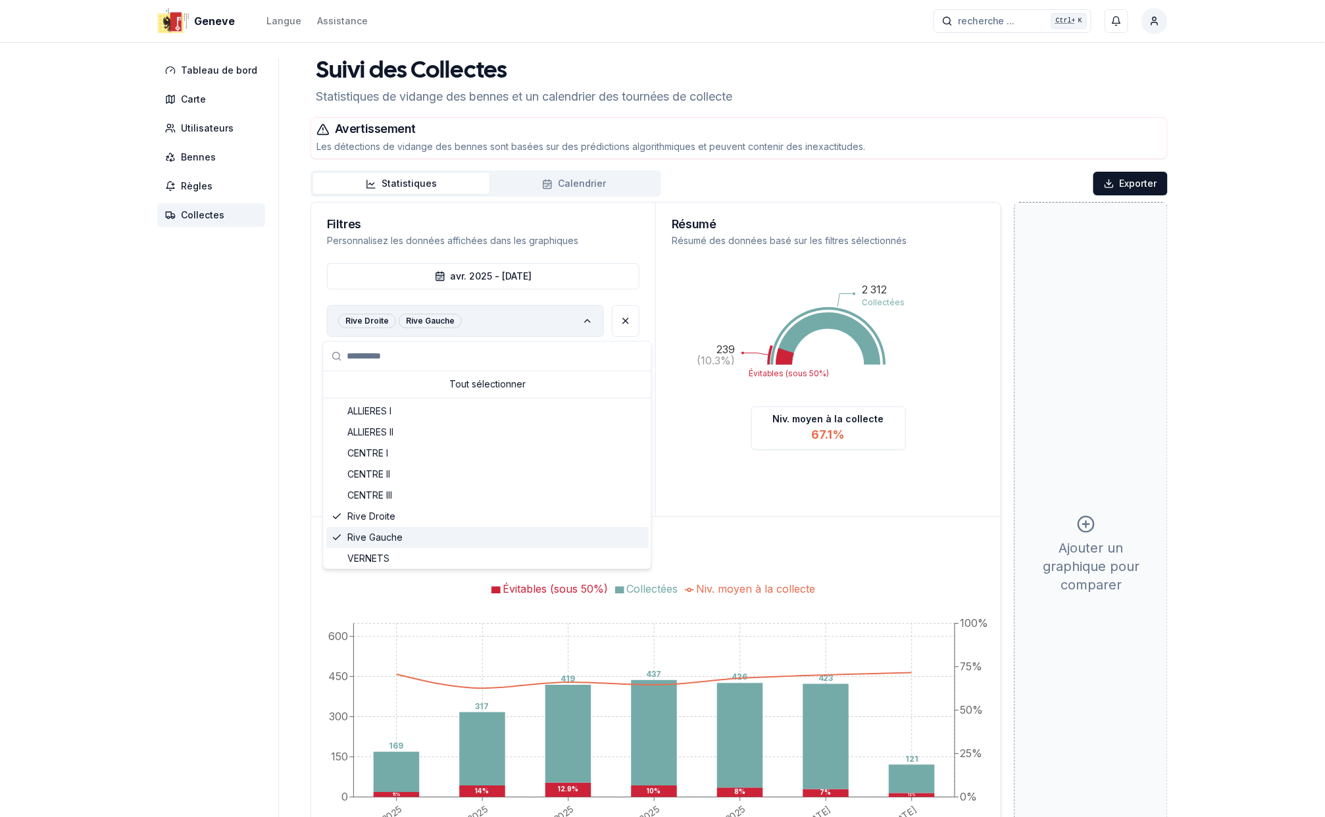
click at [372, 537] on span "Rive Gauche" at bounding box center [374, 538] width 55 height 13
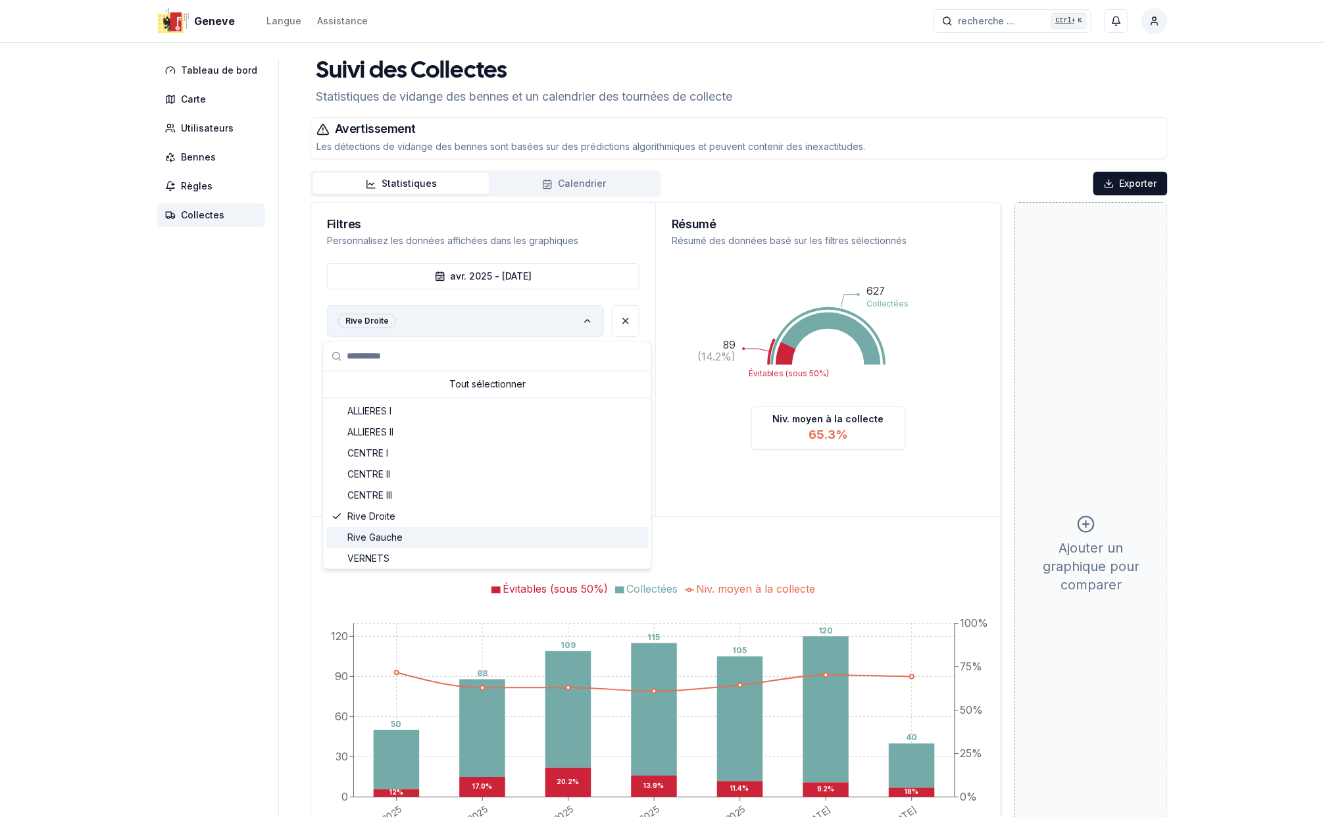
click at [335, 537] on div "Suggestions" at bounding box center [337, 538] width 11 height 11
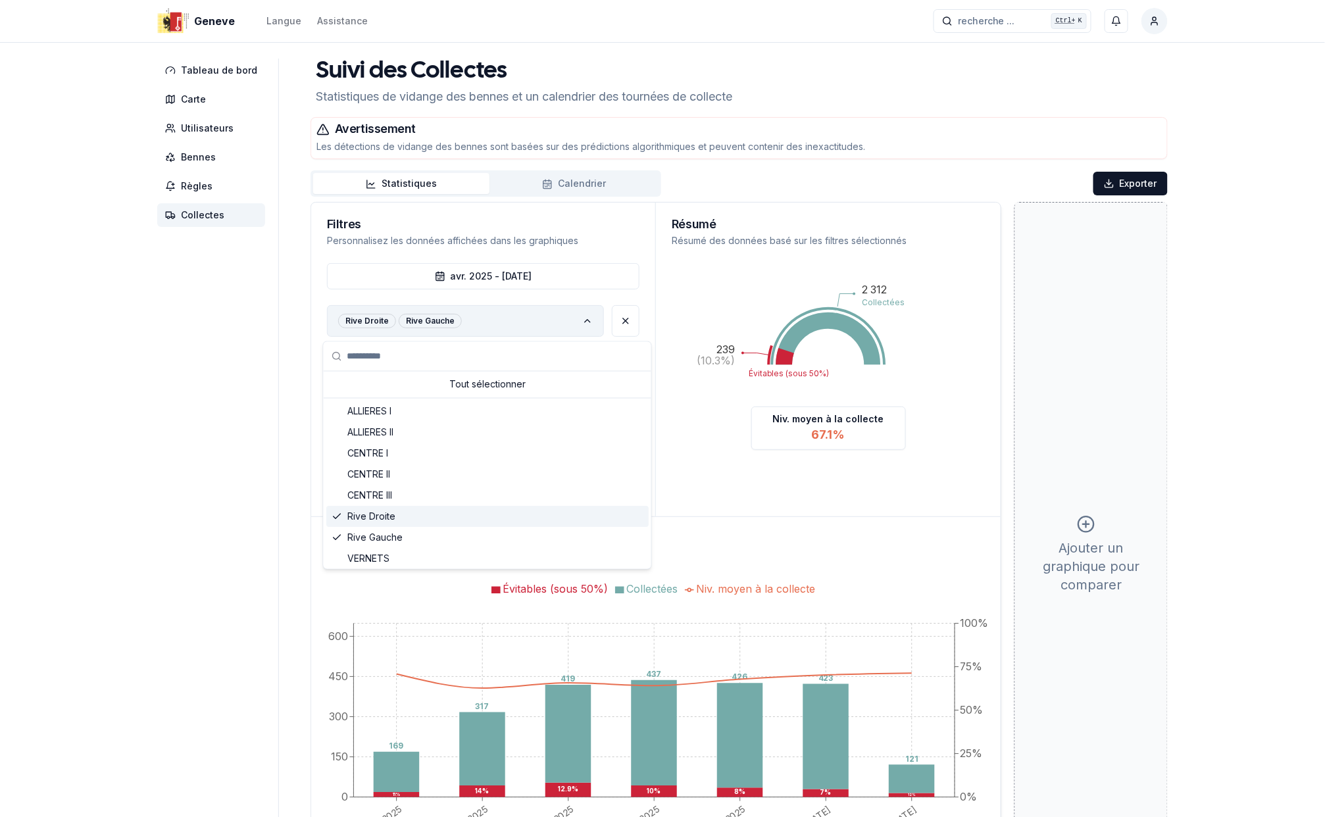
click at [336, 515] on icon "Suggestions" at bounding box center [337, 517] width 11 height 11
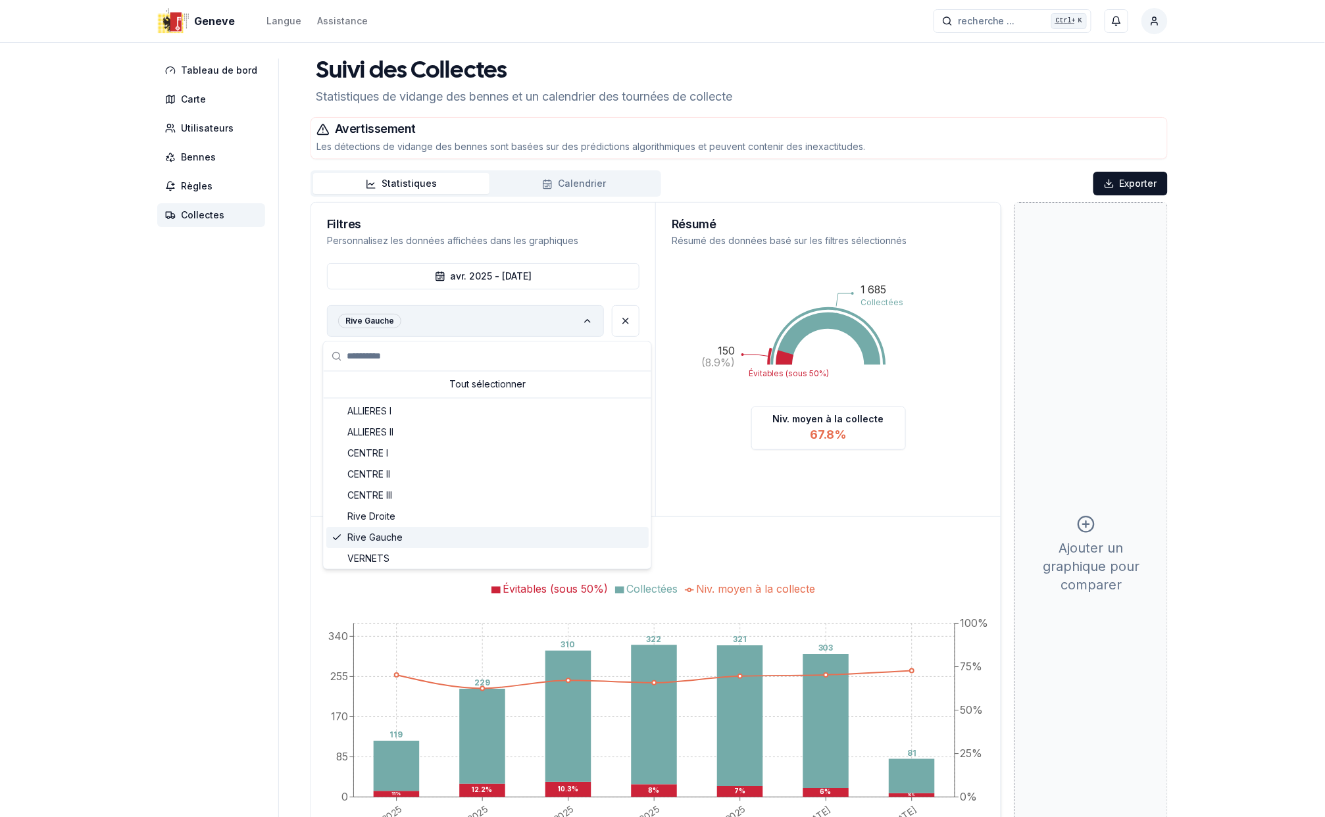
click at [338, 536] on icon "Suggestions" at bounding box center [337, 538] width 11 height 11
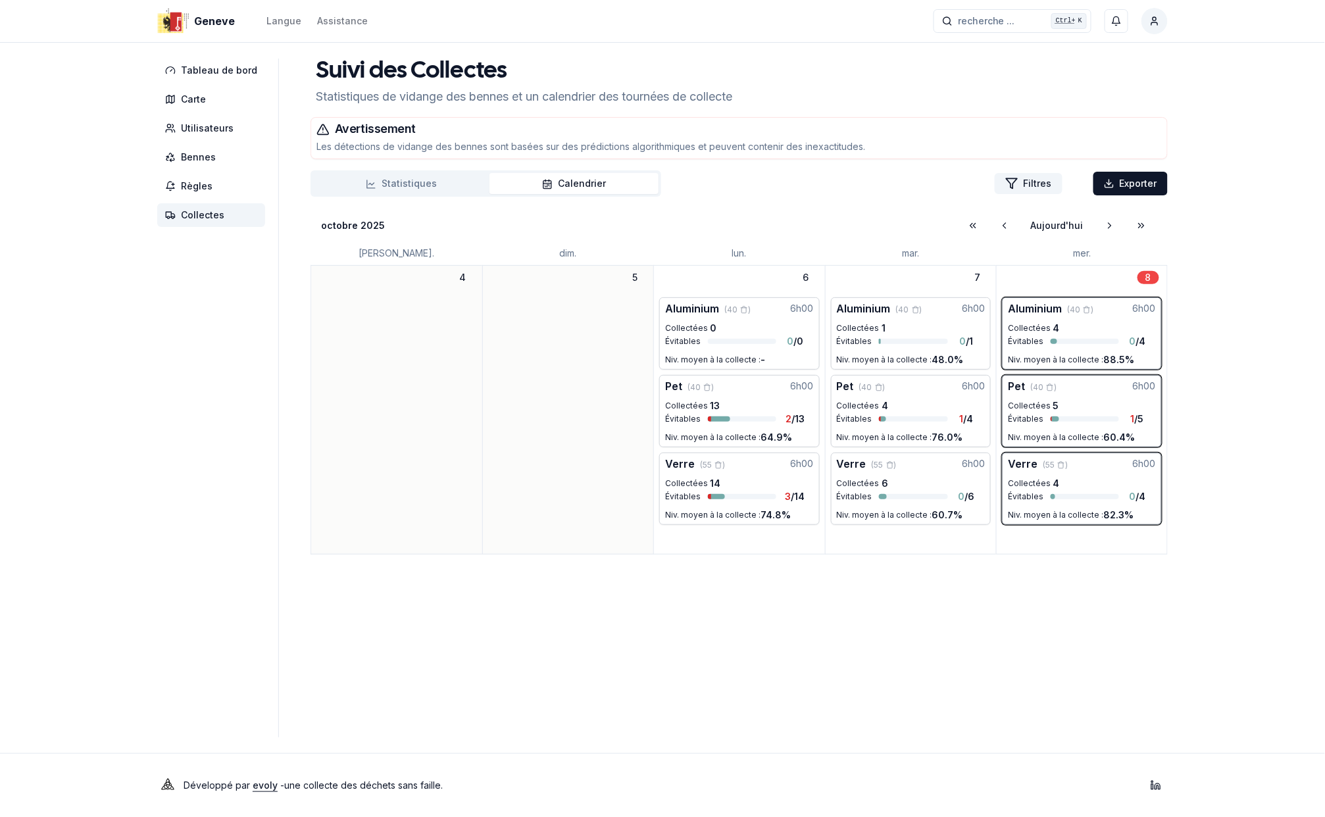
click at [563, 180] on button "Calendrier" at bounding box center [574, 183] width 169 height 21
click at [780, 399] on div "Pet (40 ) 6h00" at bounding box center [746, 388] width 149 height 21
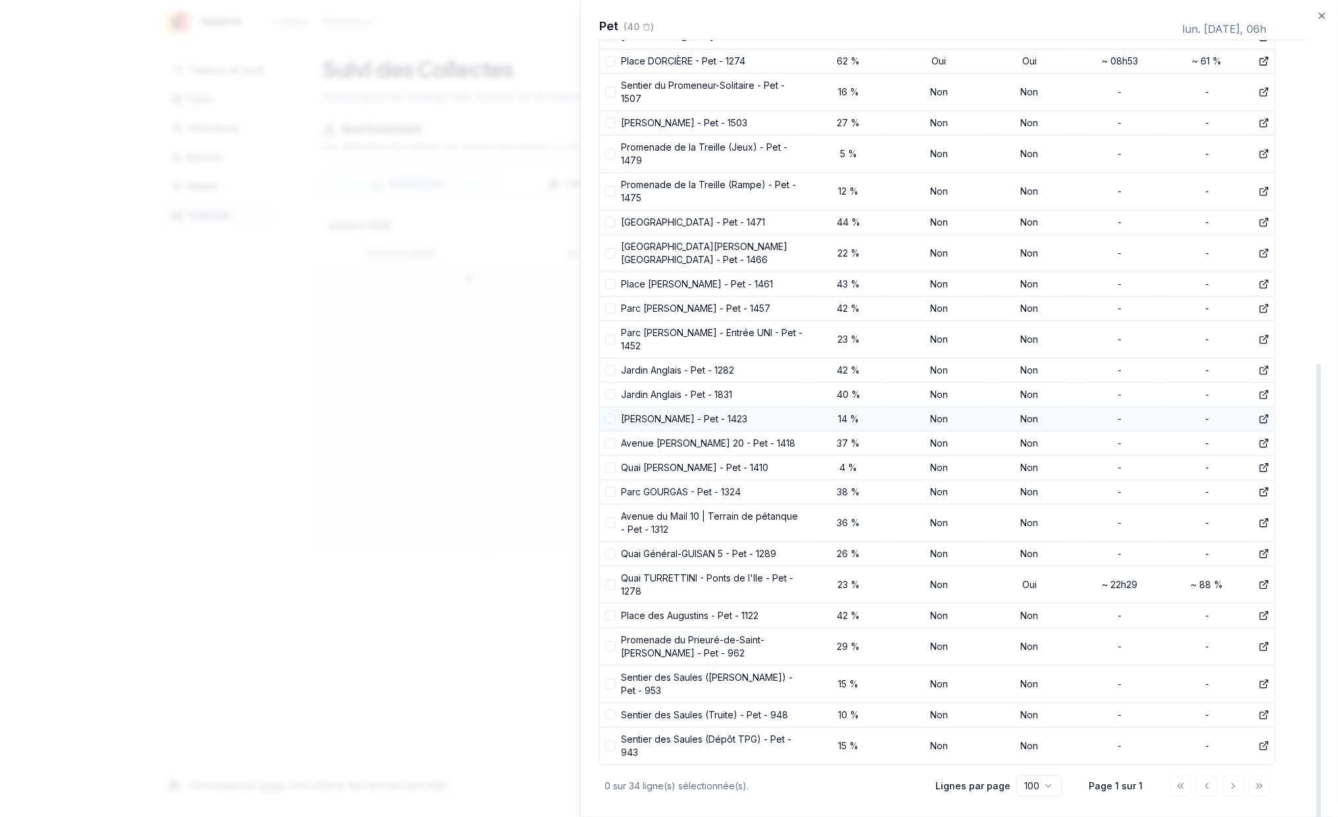
scroll to position [550, 0]
click at [1267, 582] on line at bounding box center [1266, 583] width 5 height 5
